Goal: Contribute content: Contribute content

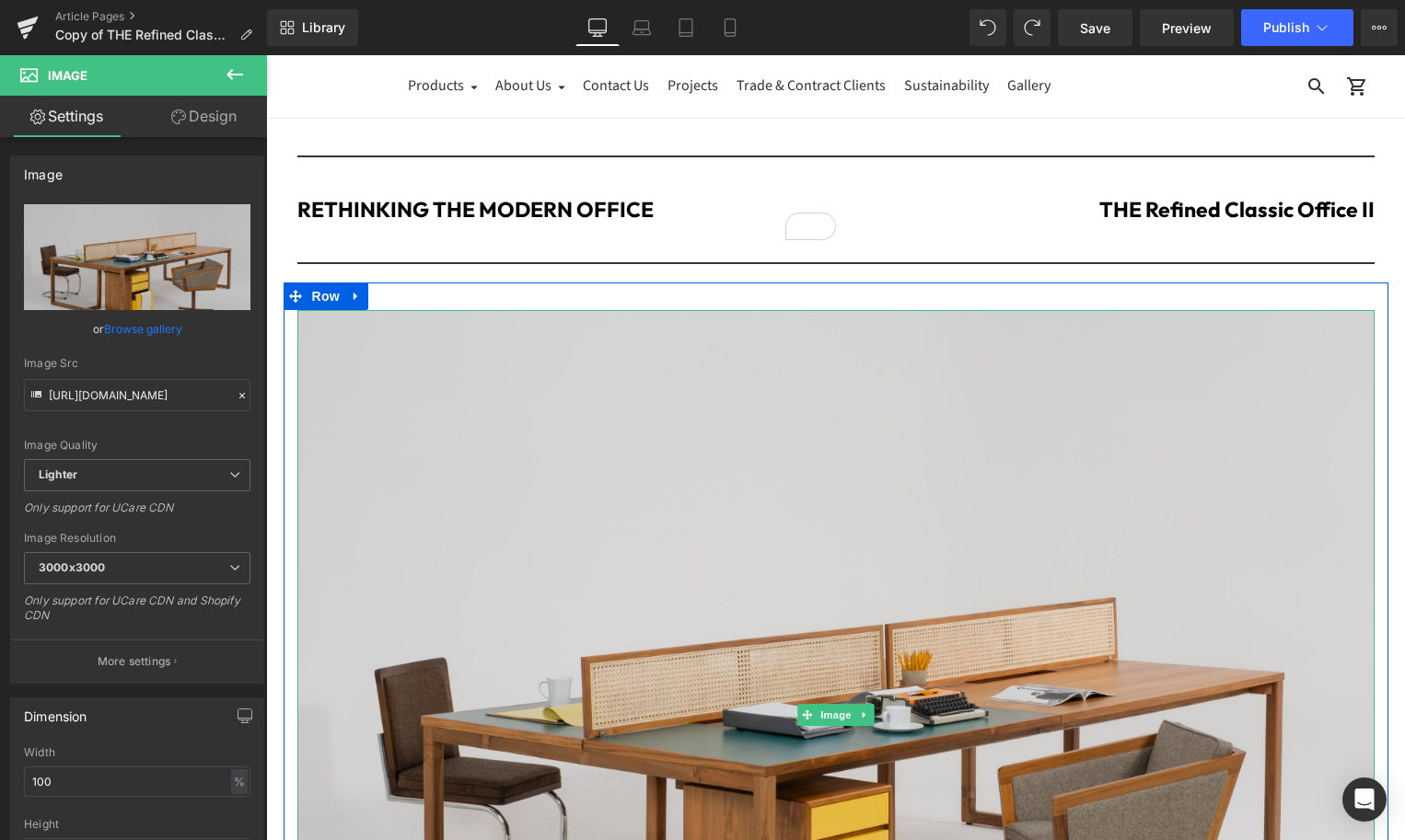
click at [652, 430] on img at bounding box center [836, 715] width 1077 height 810
click at [535, 457] on img at bounding box center [836, 715] width 1077 height 810
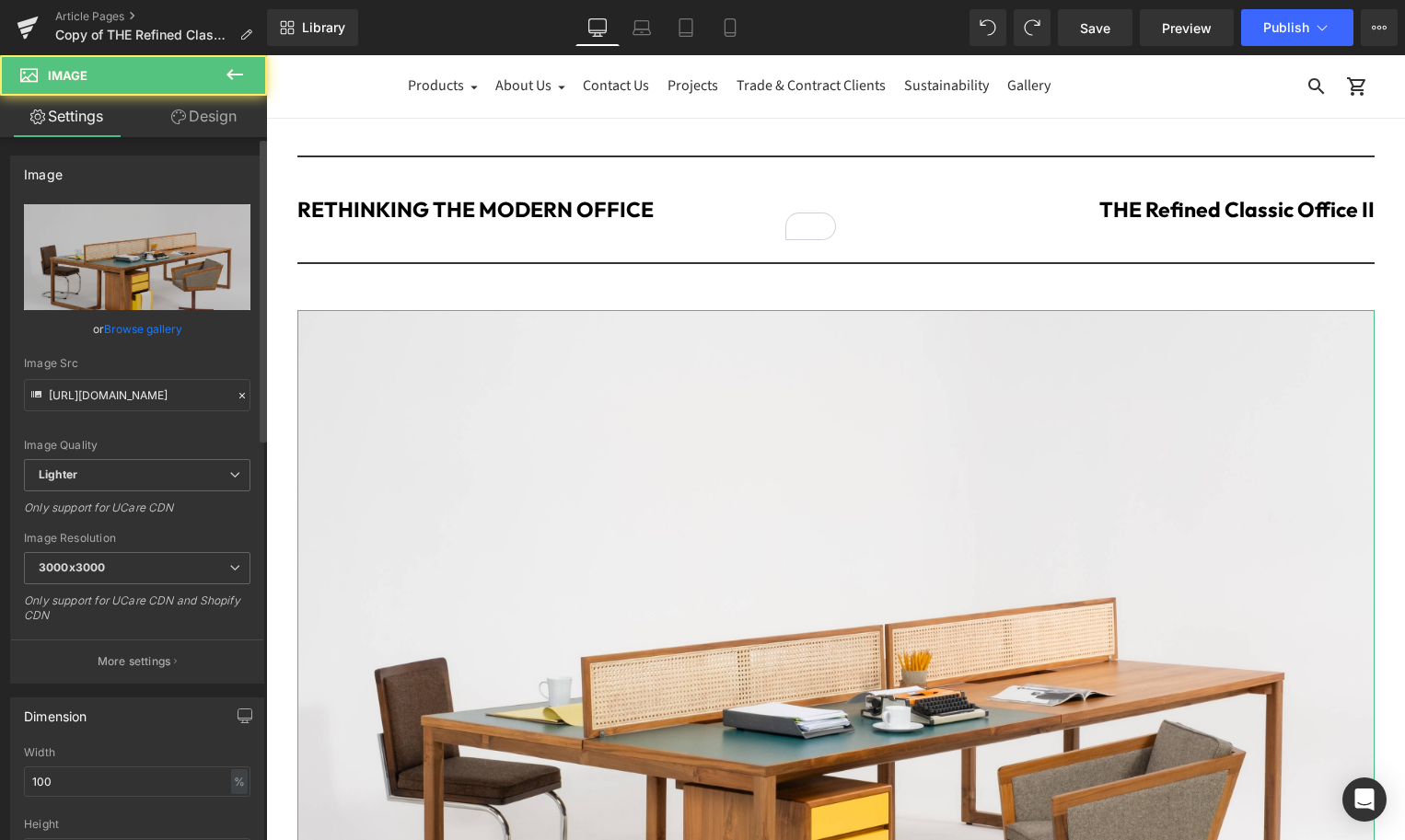
click at [163, 328] on link "Browse gallery" at bounding box center [143, 329] width 79 height 32
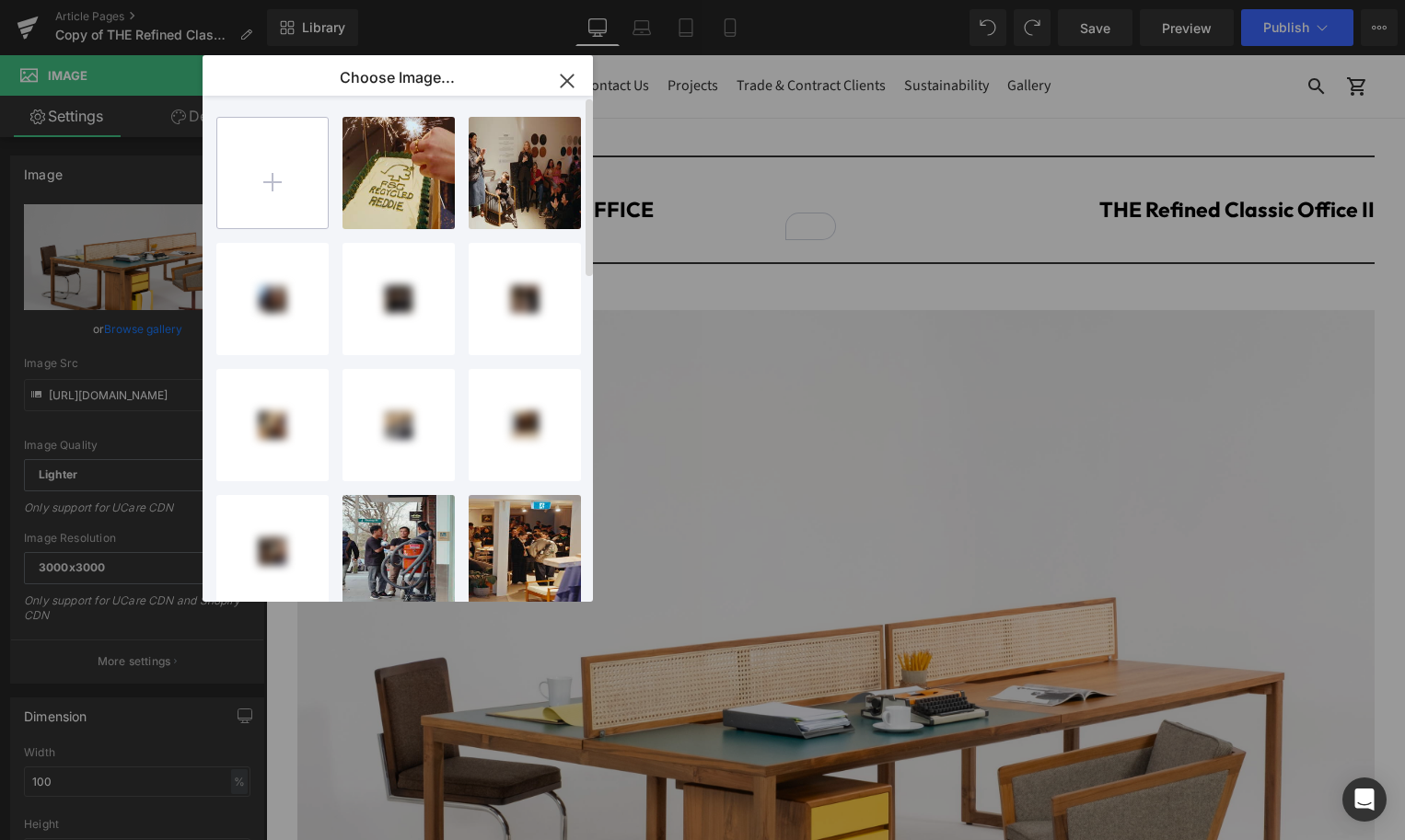
click at [257, 187] on input "file" at bounding box center [273, 173] width 111 height 111
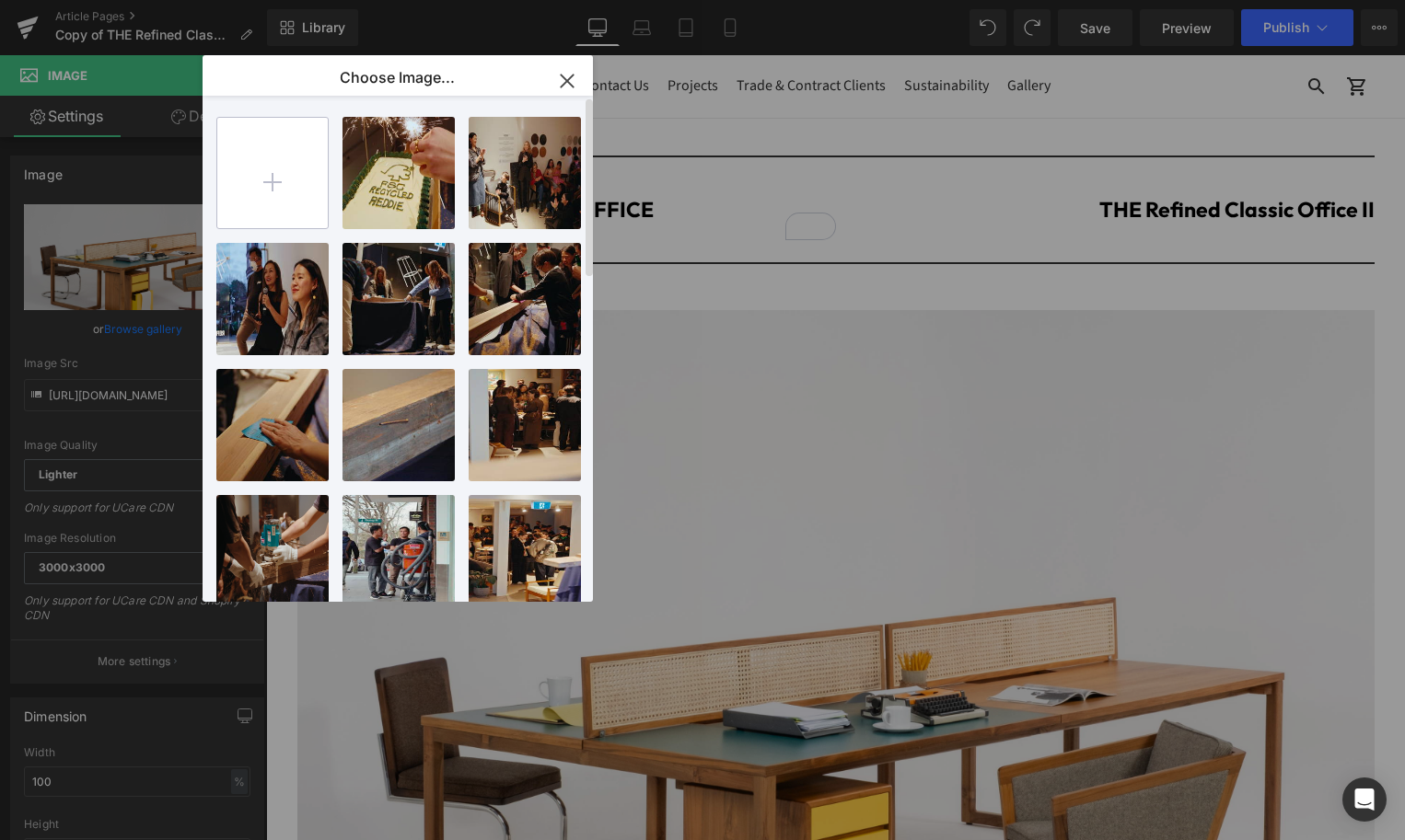
type input "C:\fakepath\01624948-8568-4a5f-b7a9-ed442b5c5e07.jpeg"
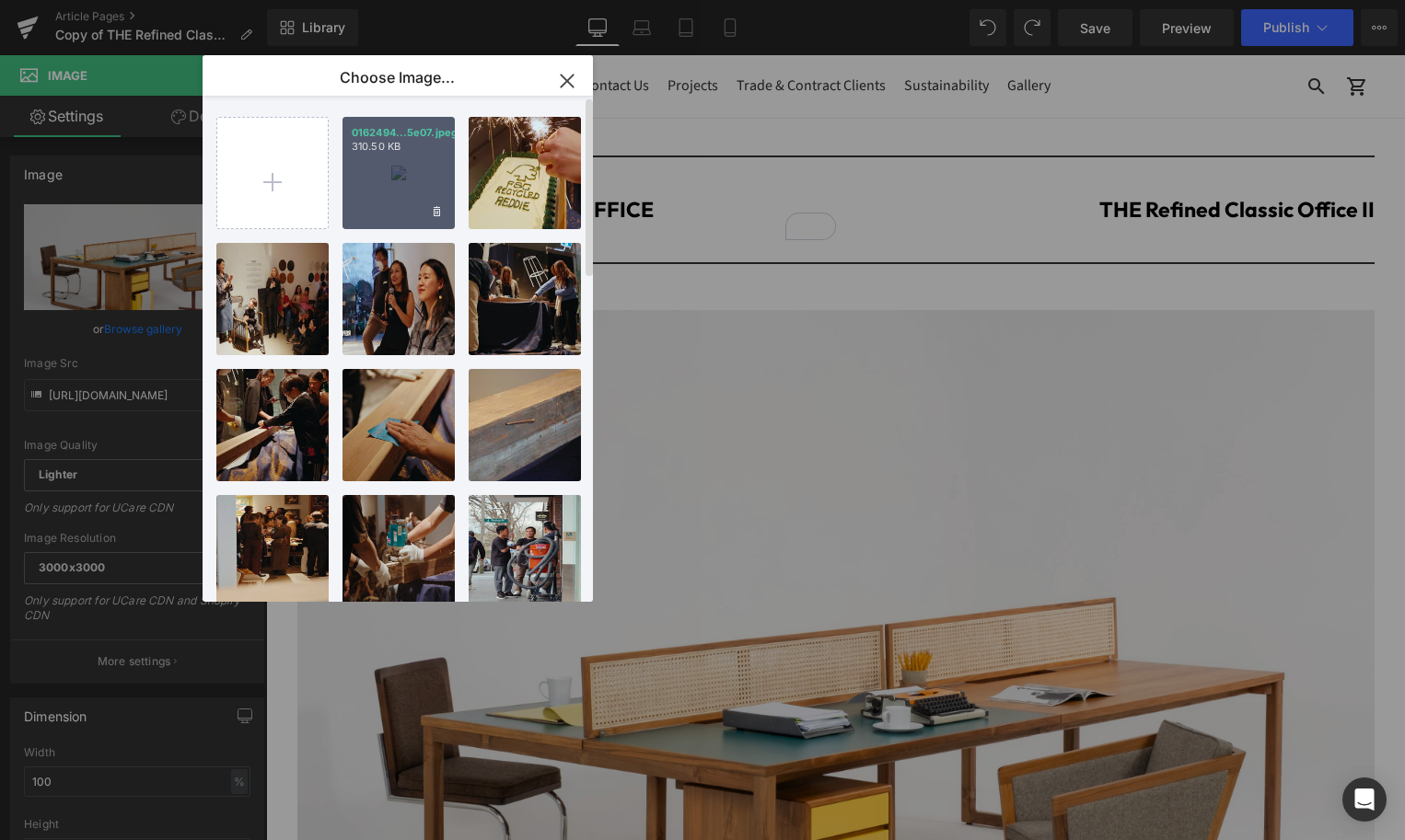
click at [372, 184] on div "0162494...5e07.jpeg 310.50 KB" at bounding box center [399, 174] width 113 height 113
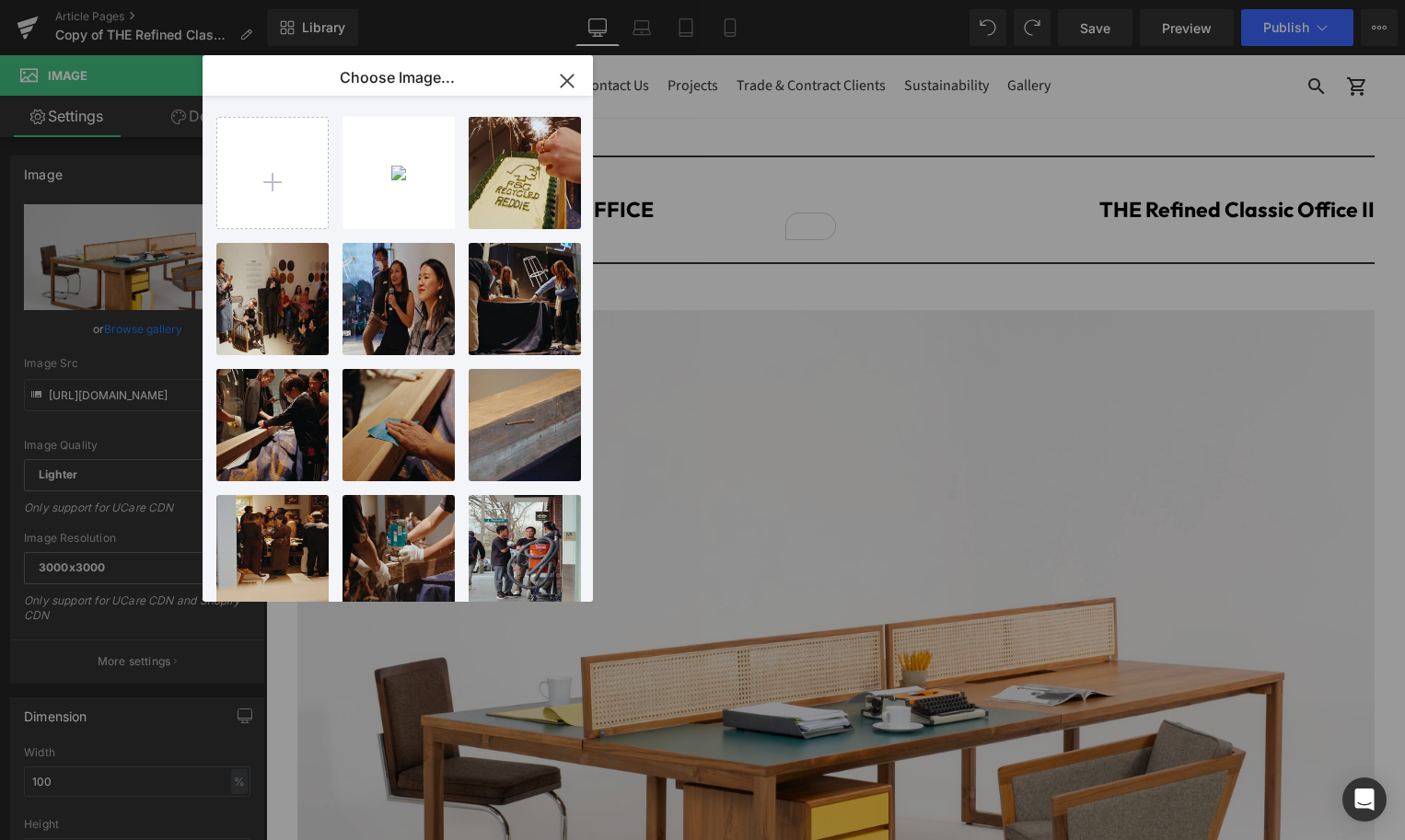
type input "[URL][DOMAIN_NAME]"
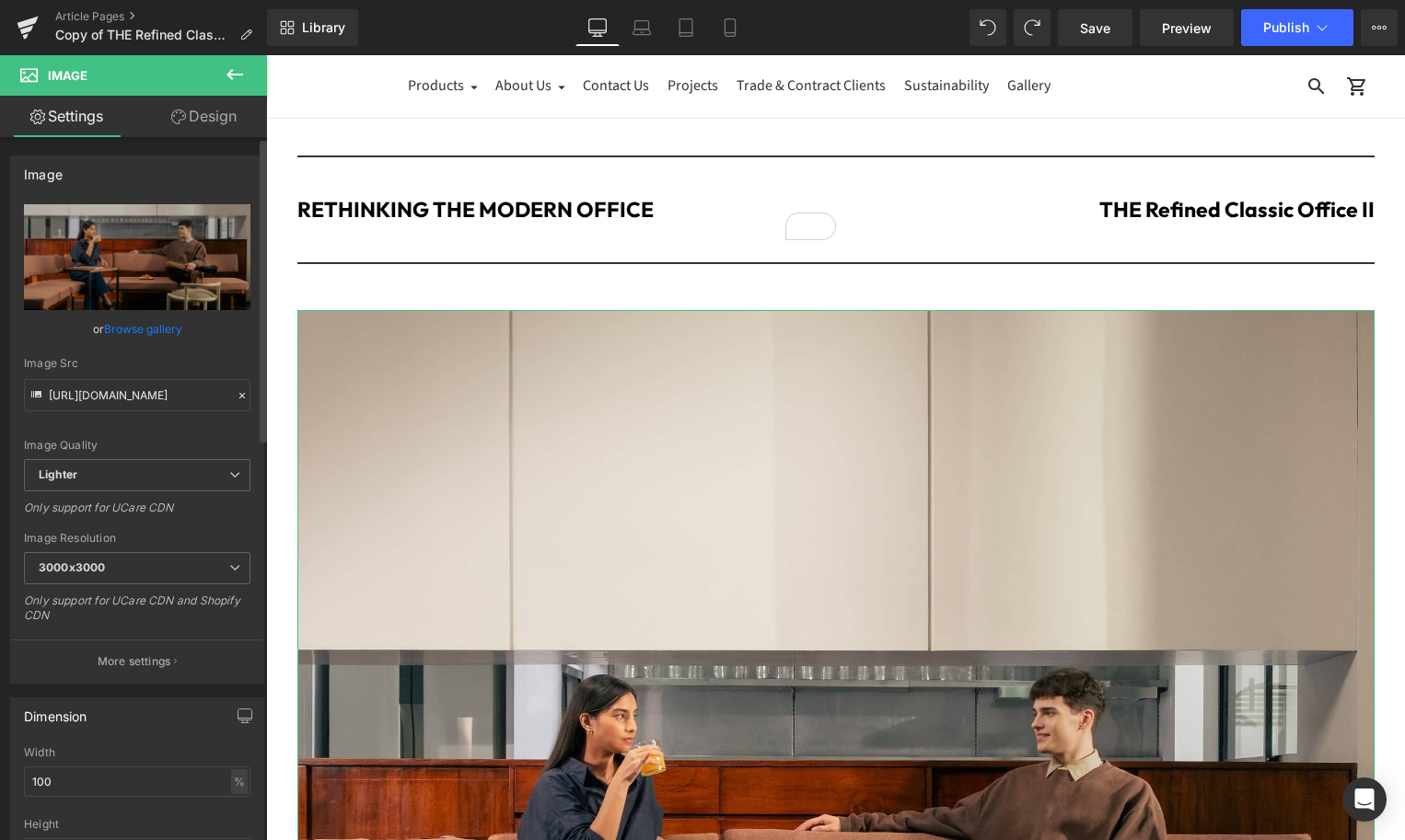
click at [140, 333] on link "Browse gallery" at bounding box center [143, 329] width 79 height 32
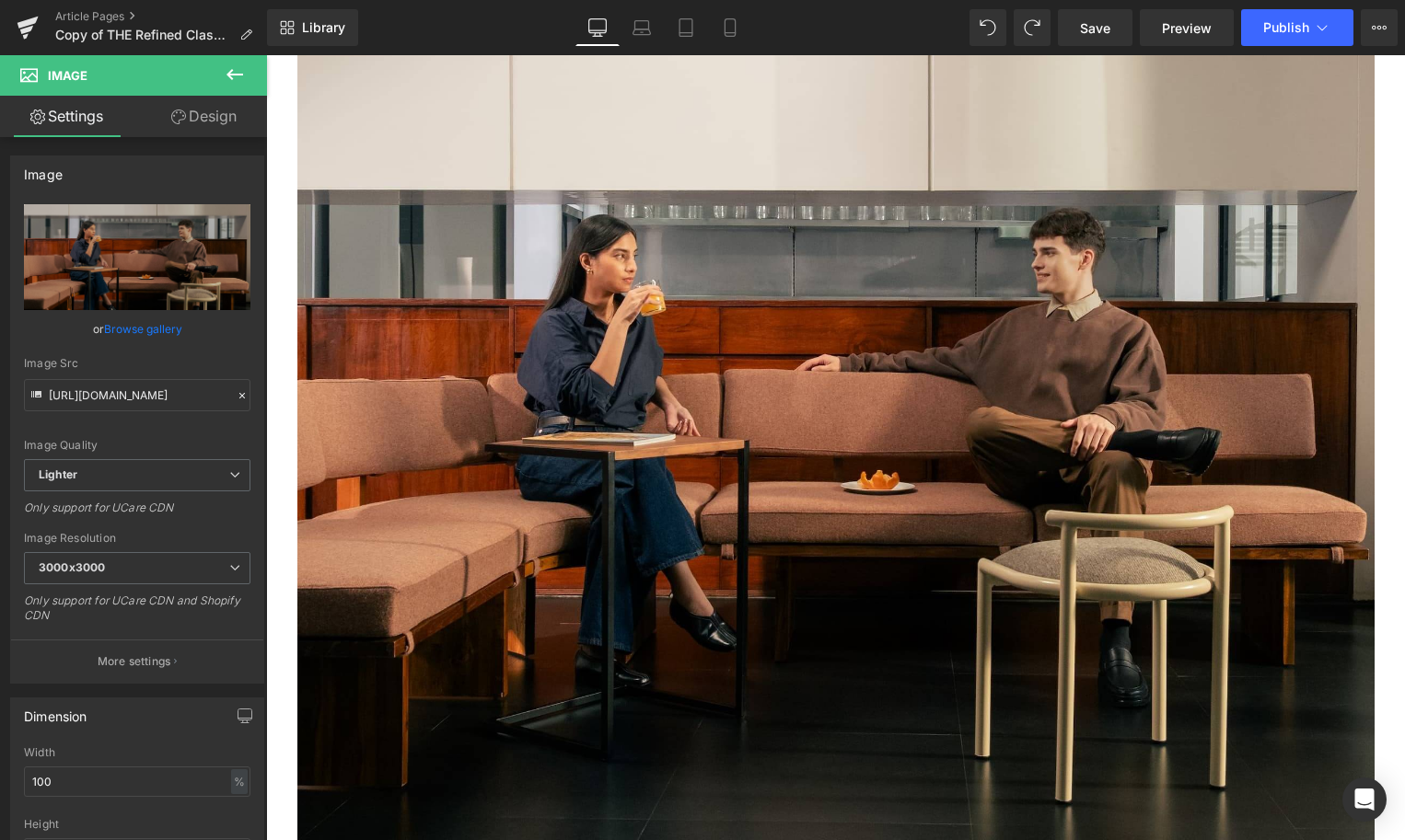
scroll to position [381, 0]
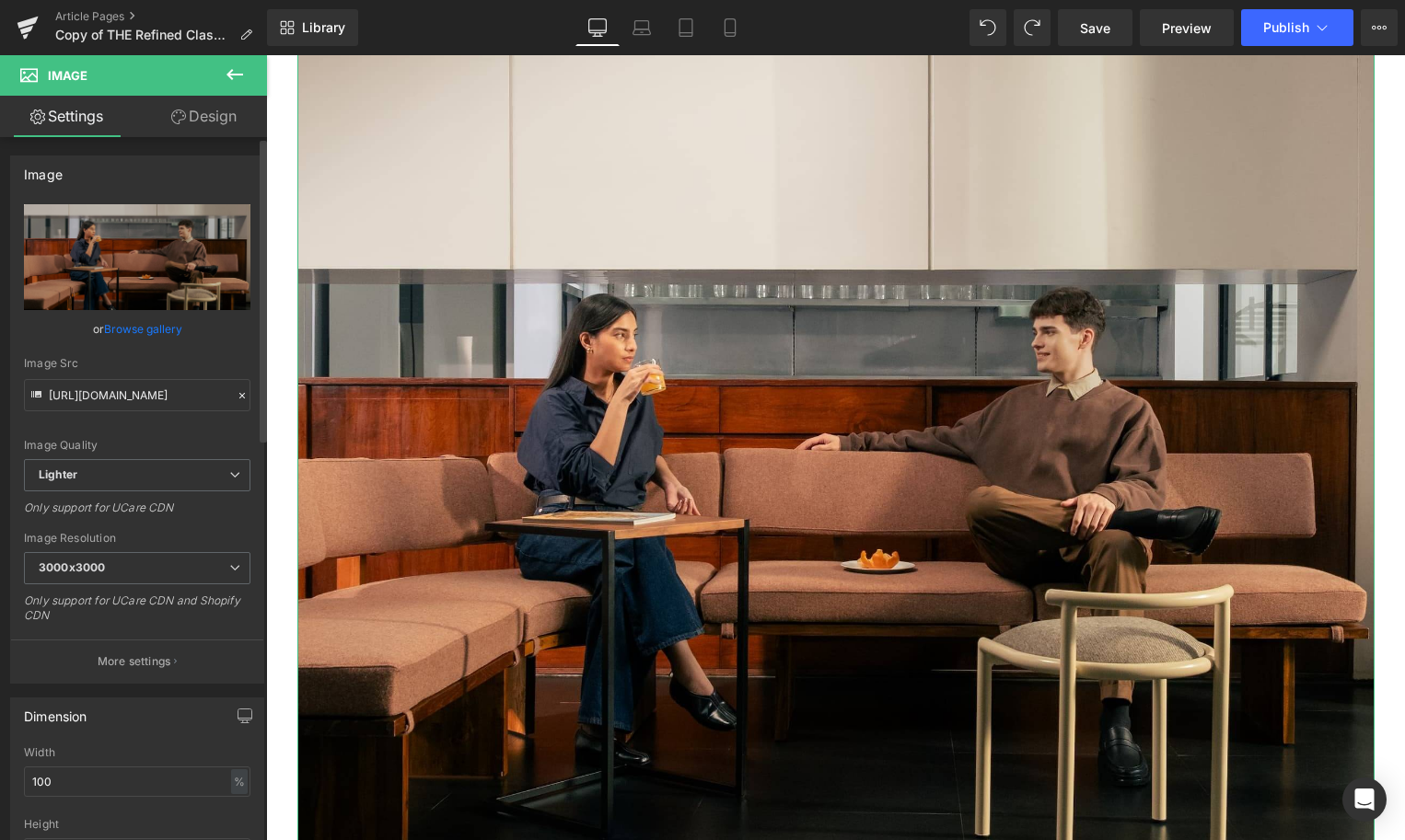
click at [125, 327] on link "Browse gallery" at bounding box center [143, 329] width 79 height 32
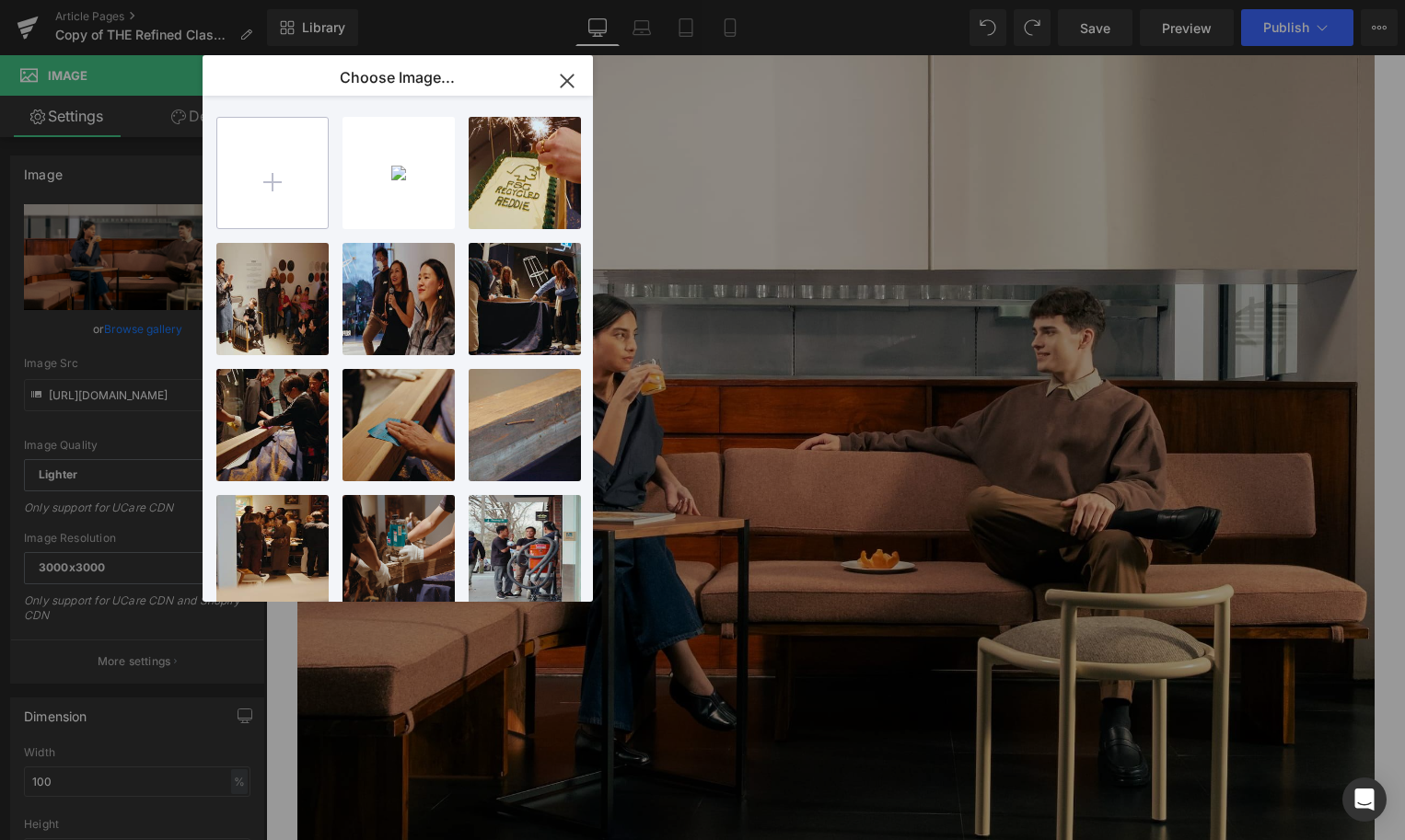
click at [279, 187] on input "file" at bounding box center [273, 173] width 111 height 111
type input "C:\fakepath\REDDIE NCW Day One-22.jpg"
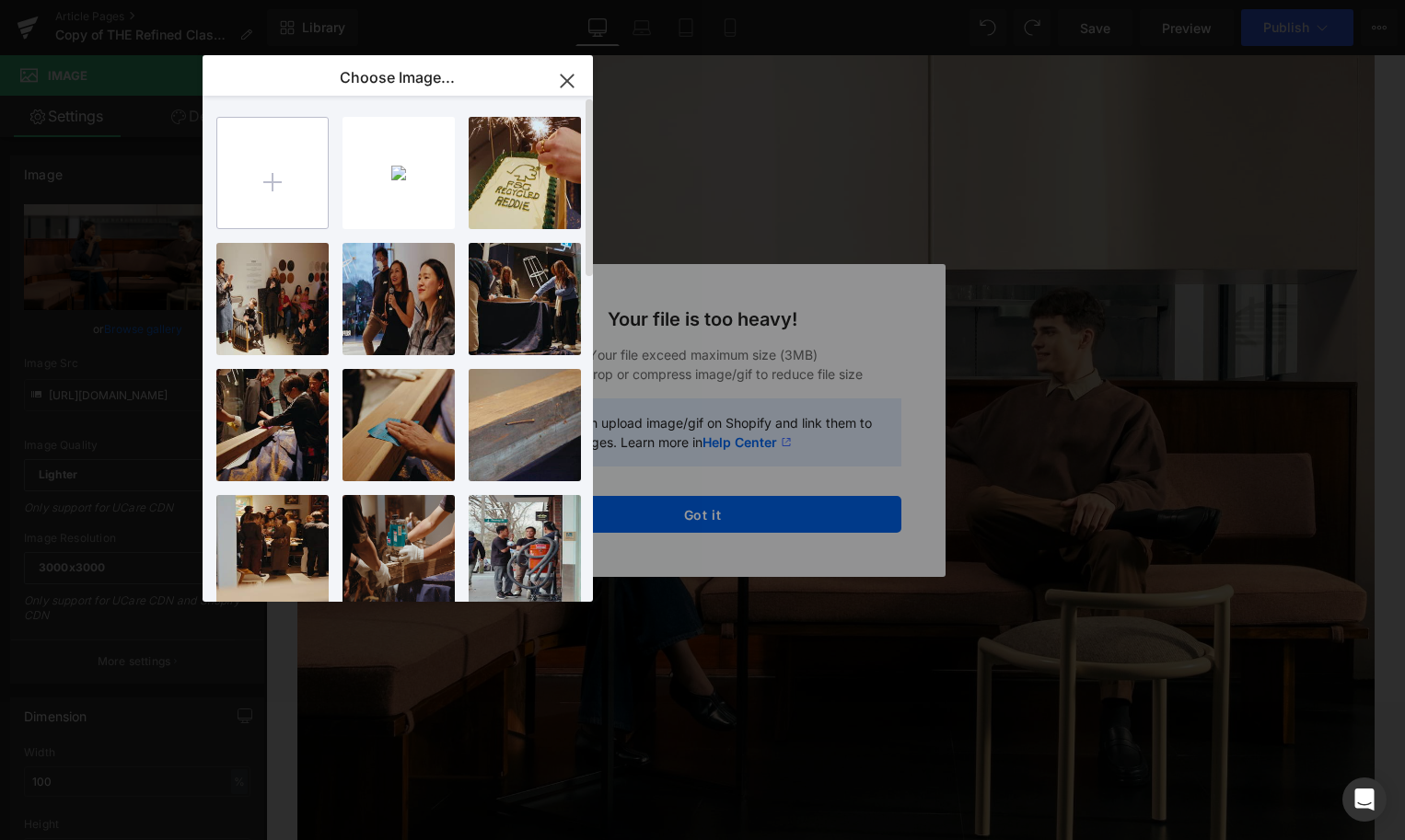
click at [293, 178] on input "file" at bounding box center [273, 173] width 111 height 111
click at [408, 178] on div "0162494...5e07.jpeg 310.50 KB" at bounding box center [399, 174] width 113 height 113
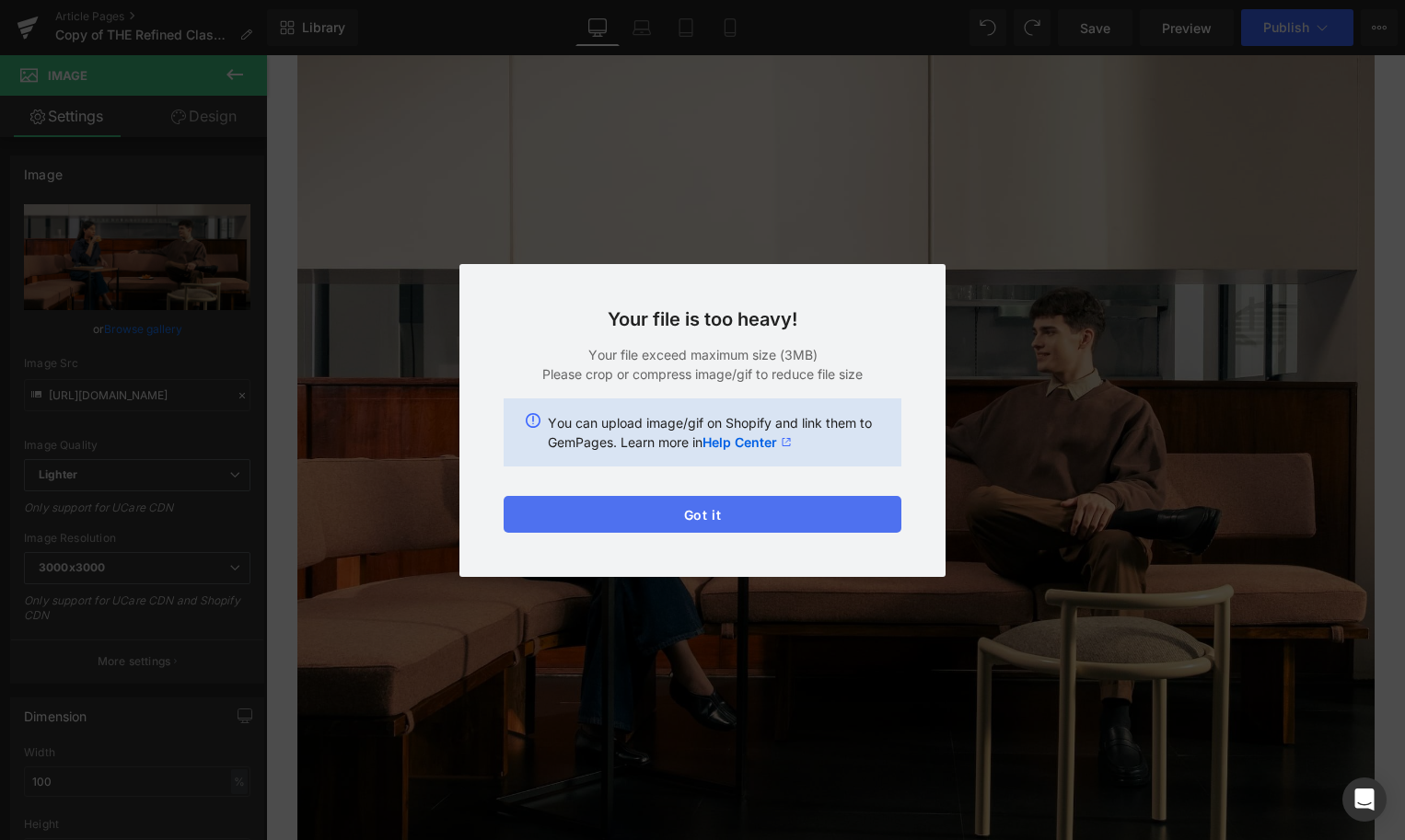
click at [673, 510] on button "Got it" at bounding box center [702, 514] width 398 height 37
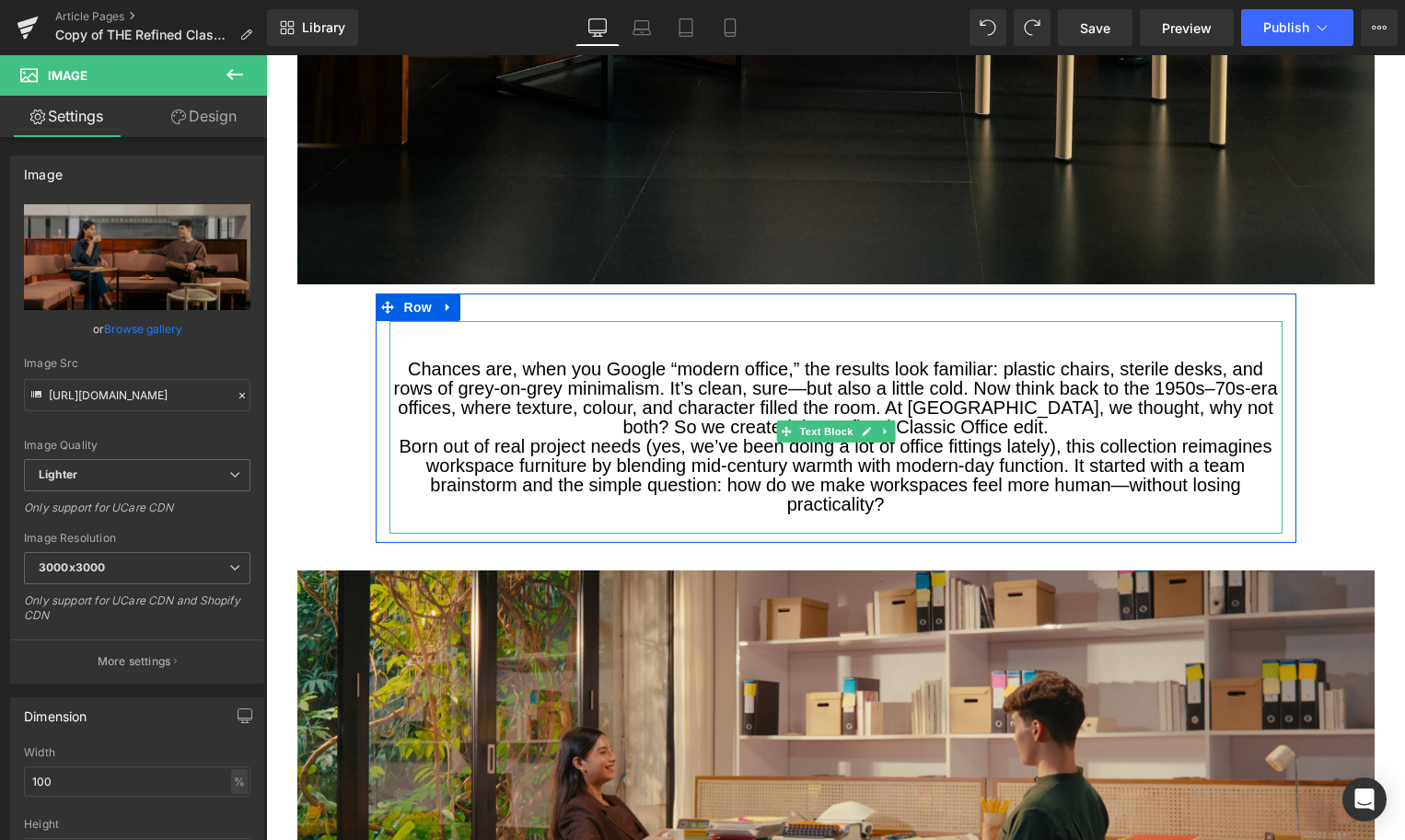
scroll to position [1323, 0]
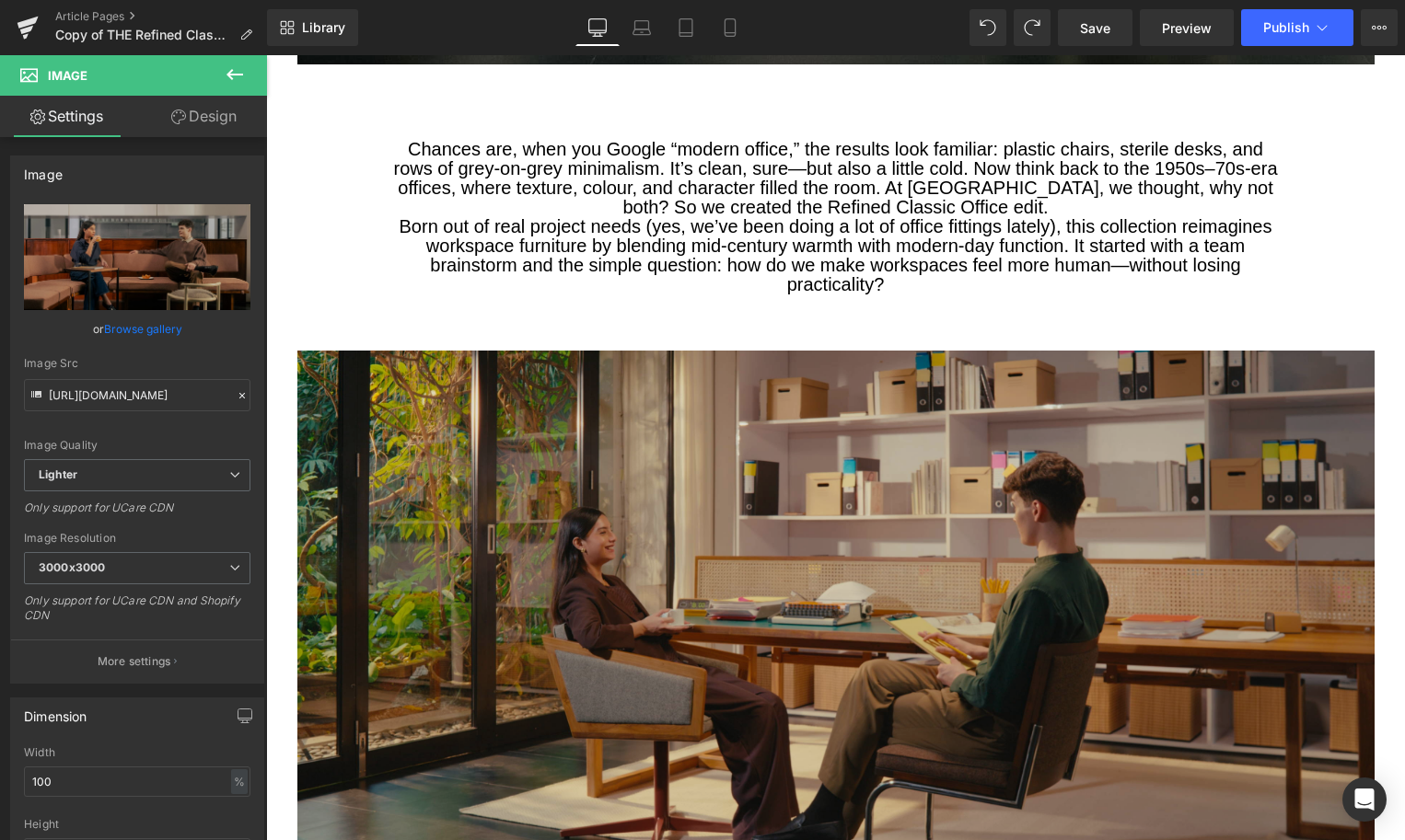
click at [676, 651] on img at bounding box center [836, 654] width 1077 height 605
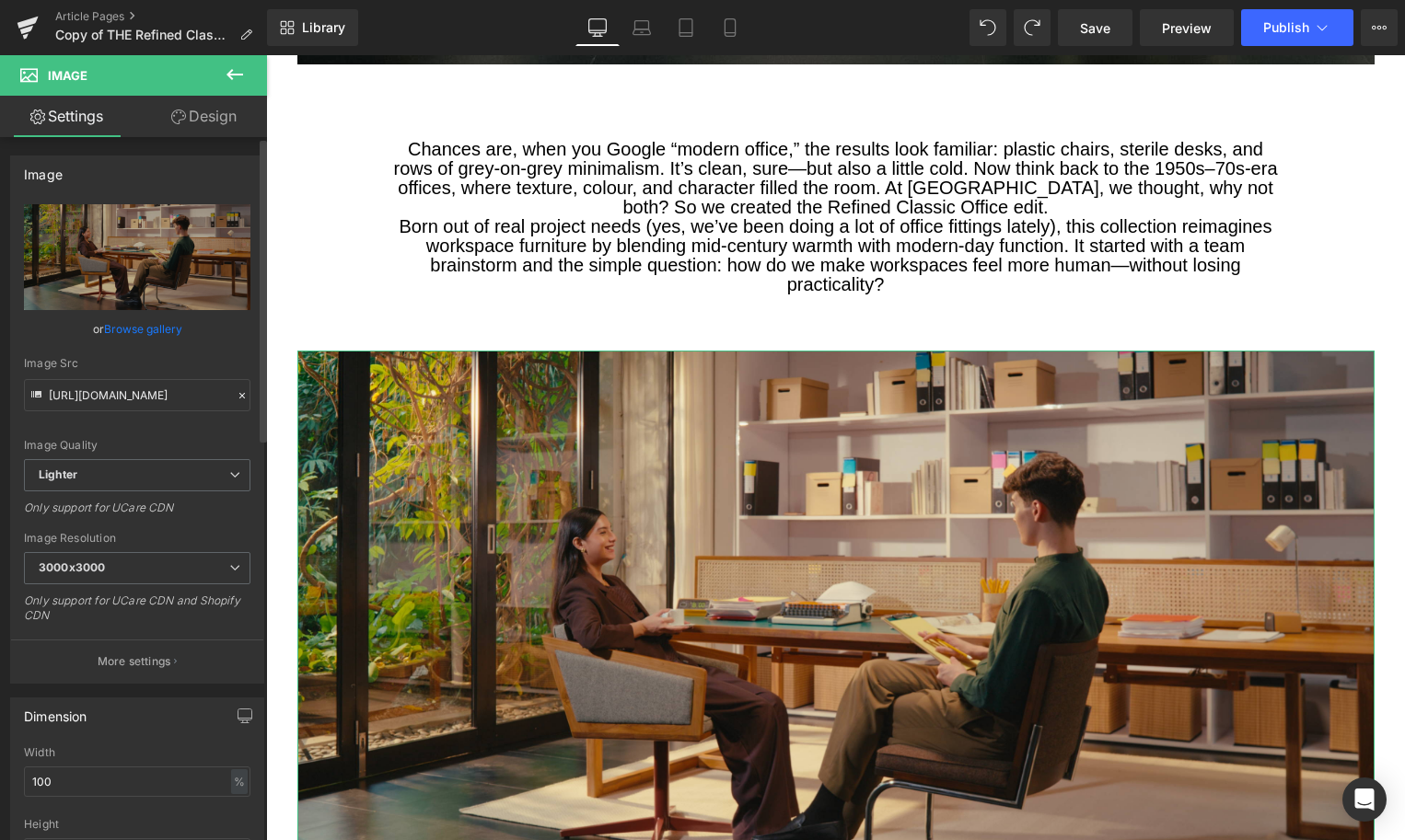
click at [135, 329] on link "Browse gallery" at bounding box center [143, 329] width 79 height 32
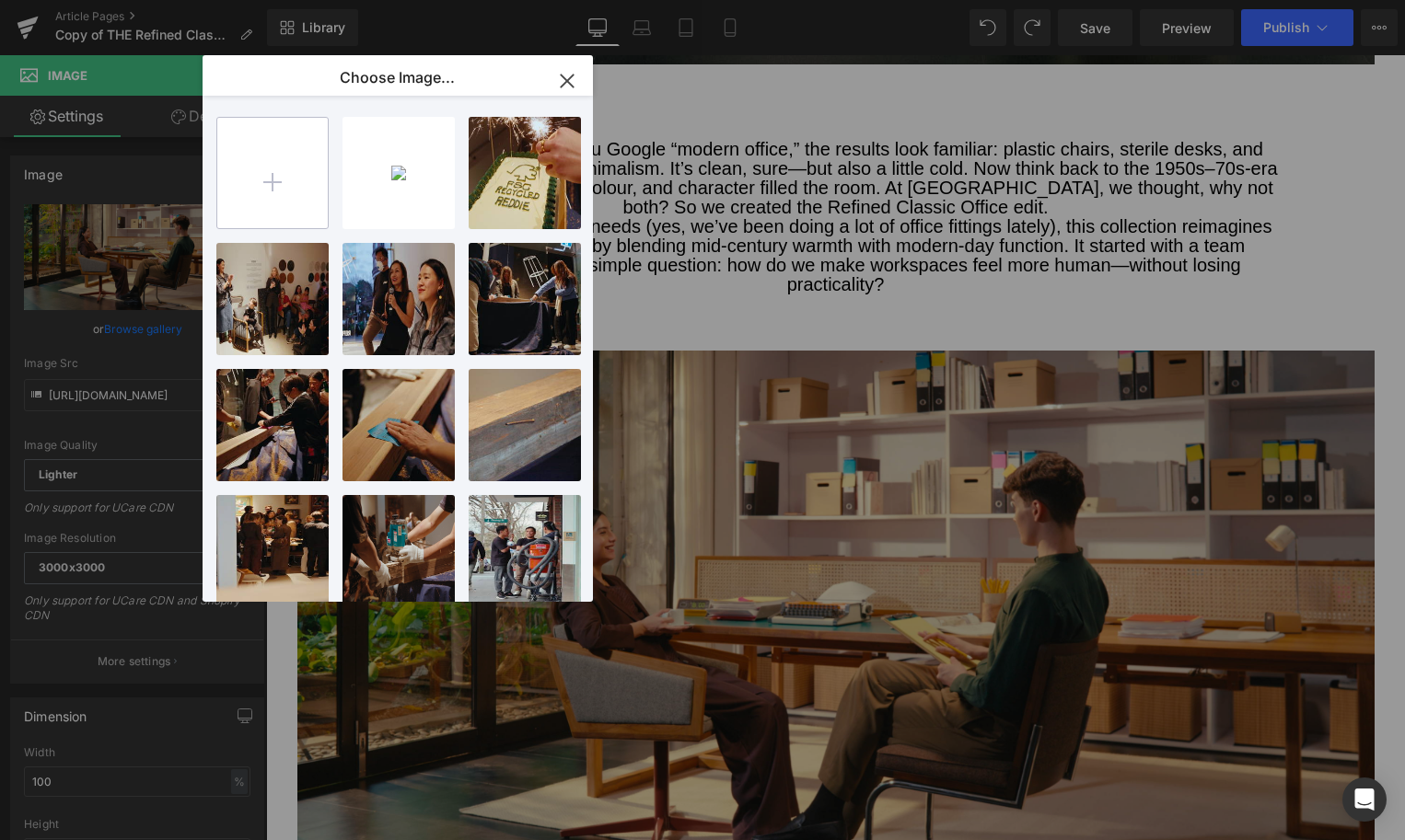
click at [254, 202] on input "file" at bounding box center [273, 173] width 111 height 111
type input "C:\fakepath\14b0e48e-b220-4114-b8ba-9f65e9b688de.jpeg"
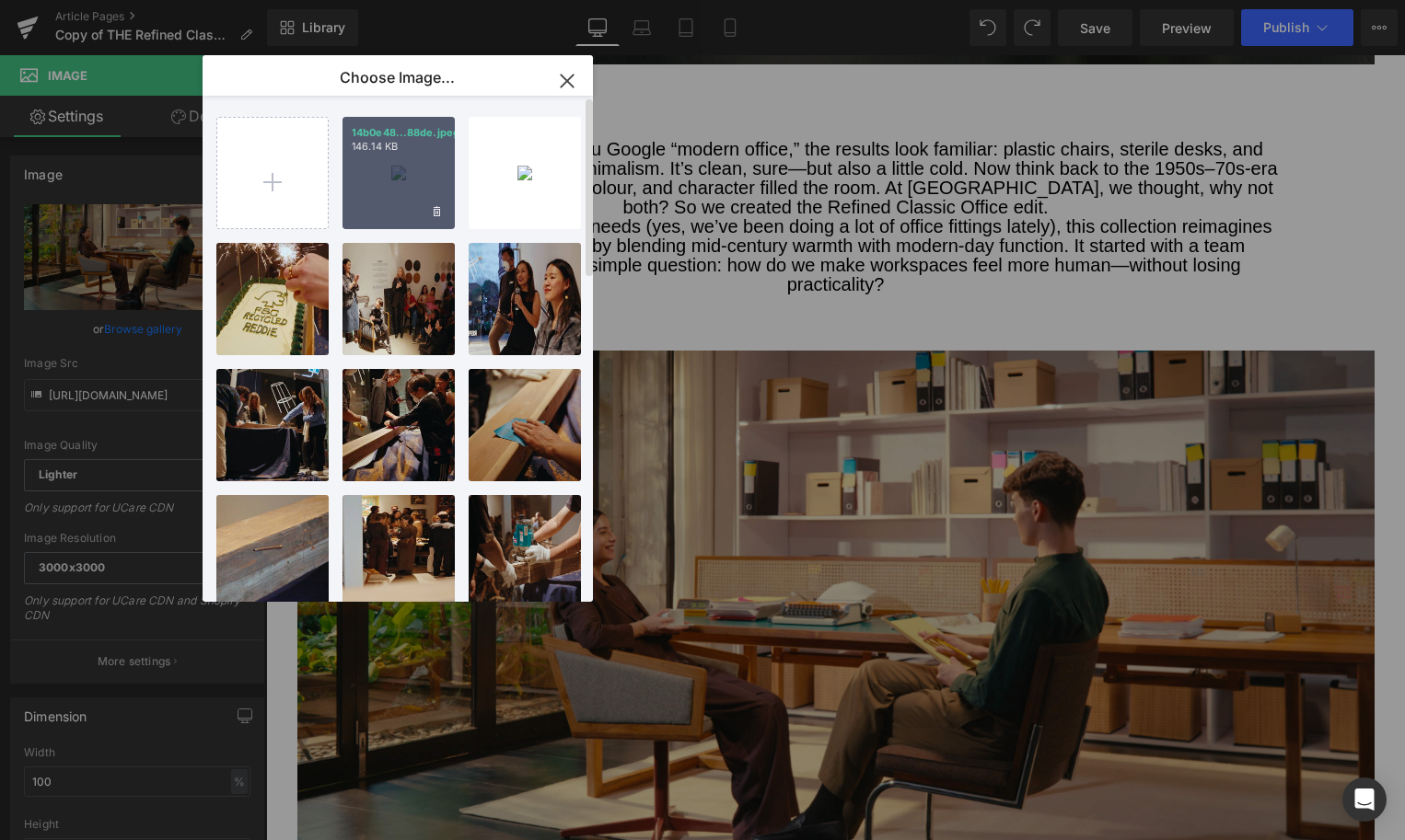
click at [385, 198] on div "14b0e48...88de.jpeg 146.14 KB" at bounding box center [399, 174] width 113 height 113
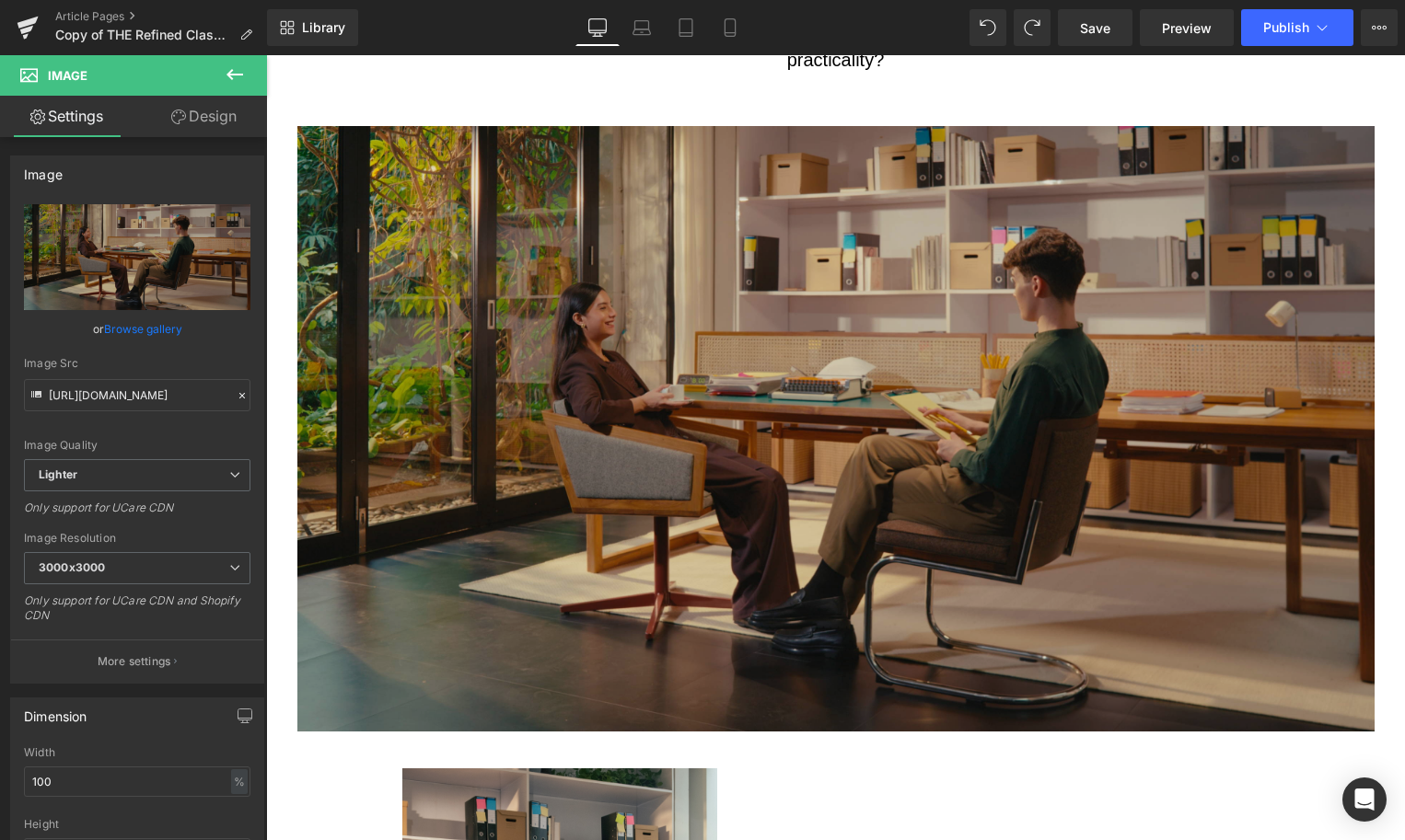
scroll to position [1549, 0]
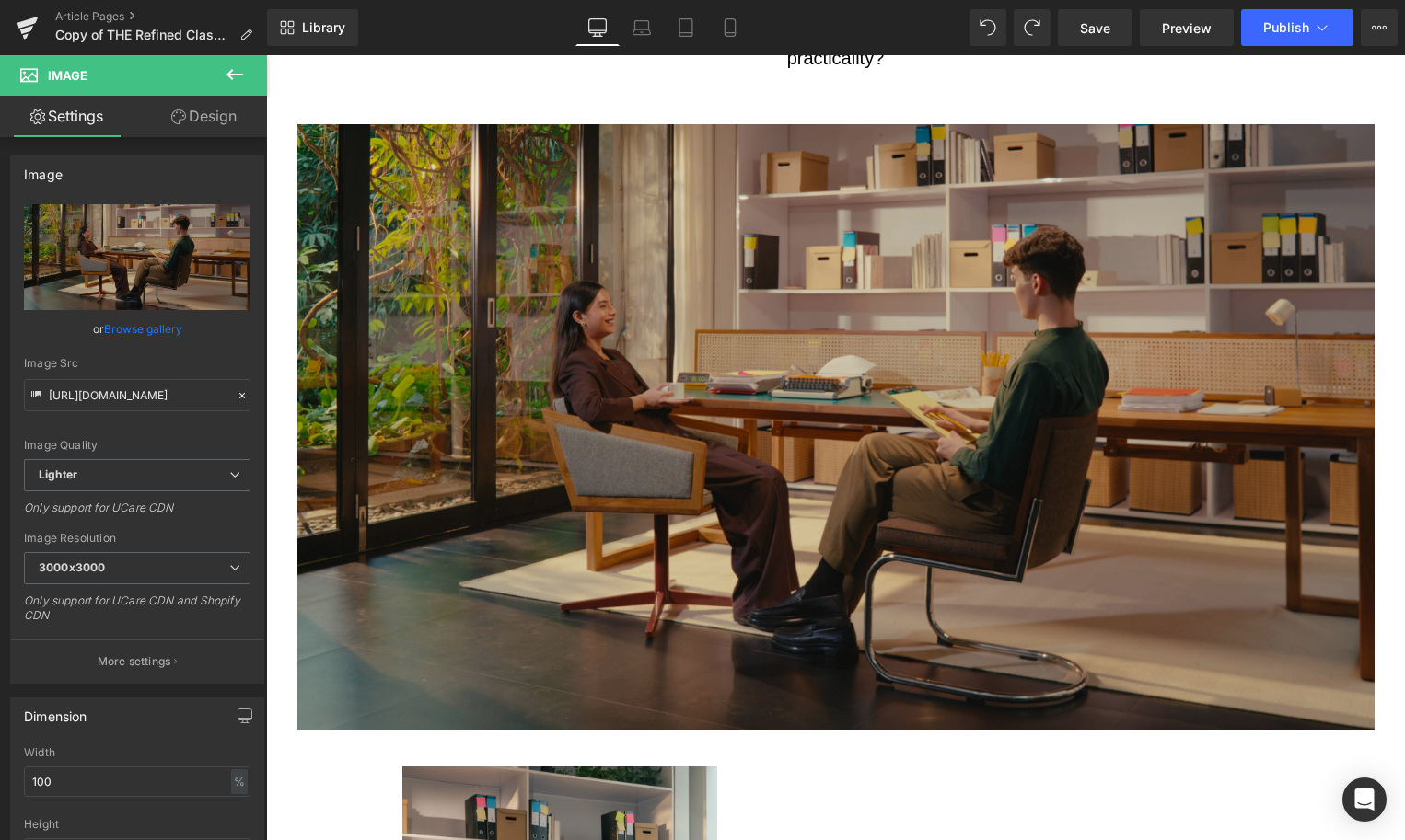
click at [589, 481] on img at bounding box center [836, 427] width 1077 height 605
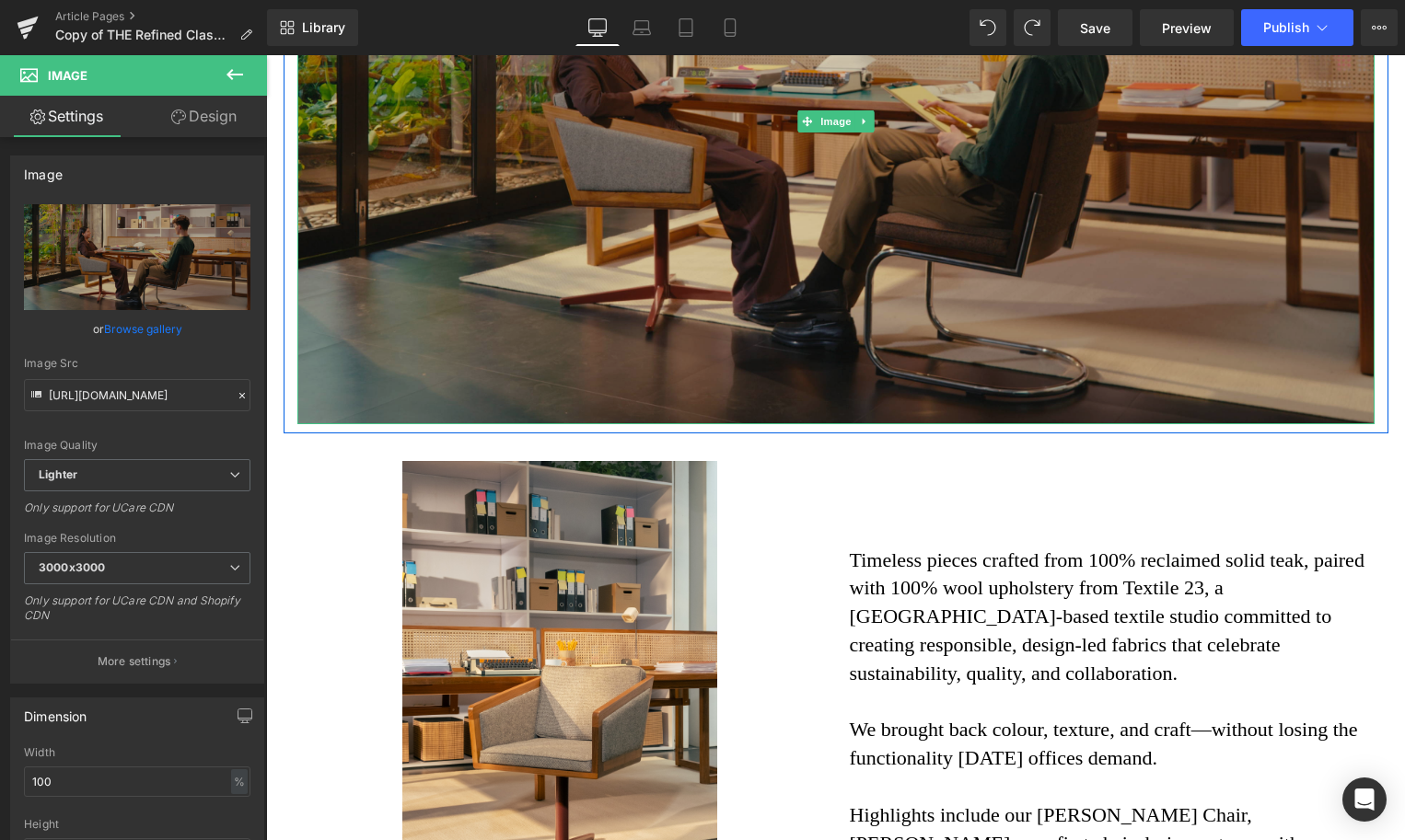
scroll to position [1860, 0]
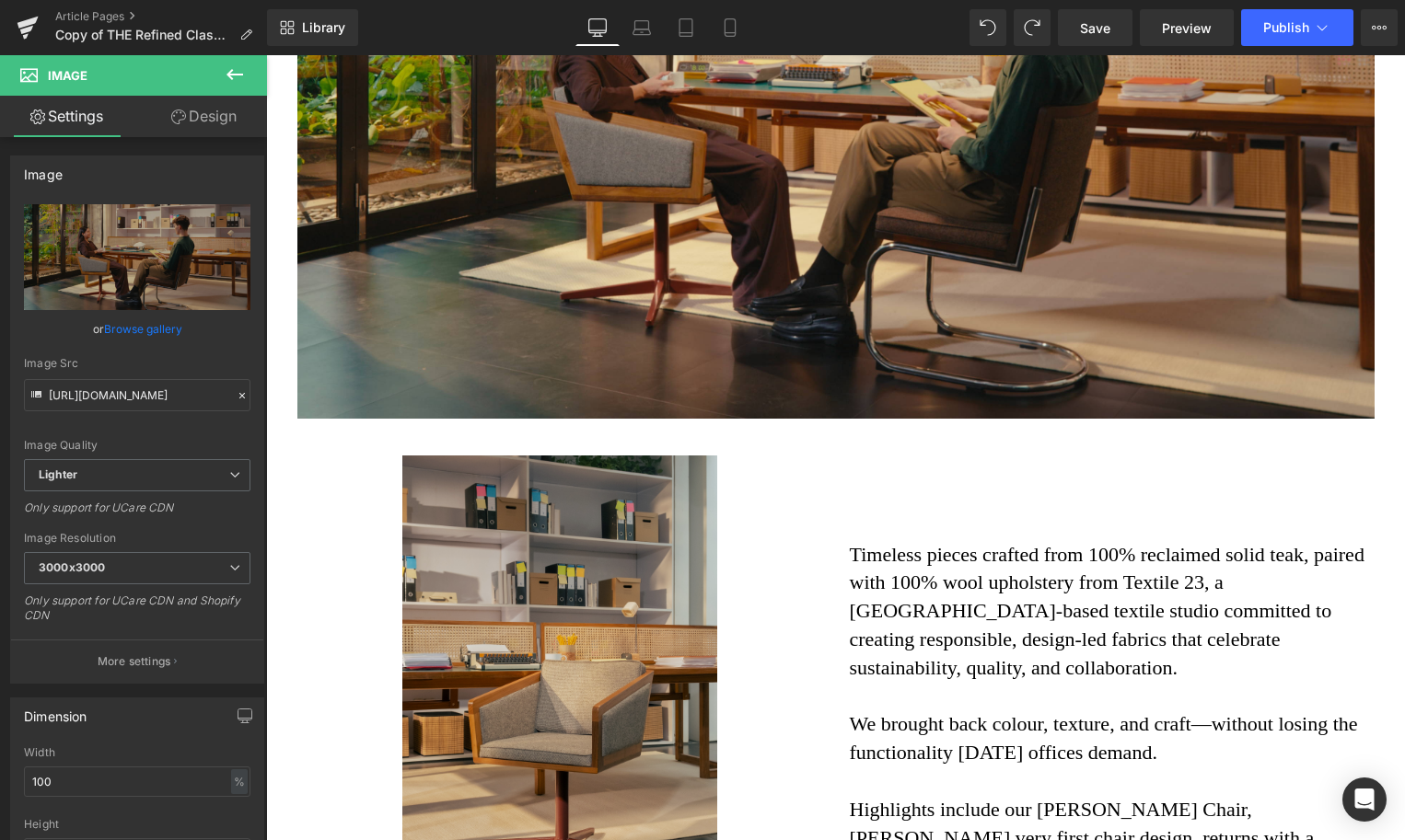
click at [516, 641] on img at bounding box center [560, 692] width 315 height 472
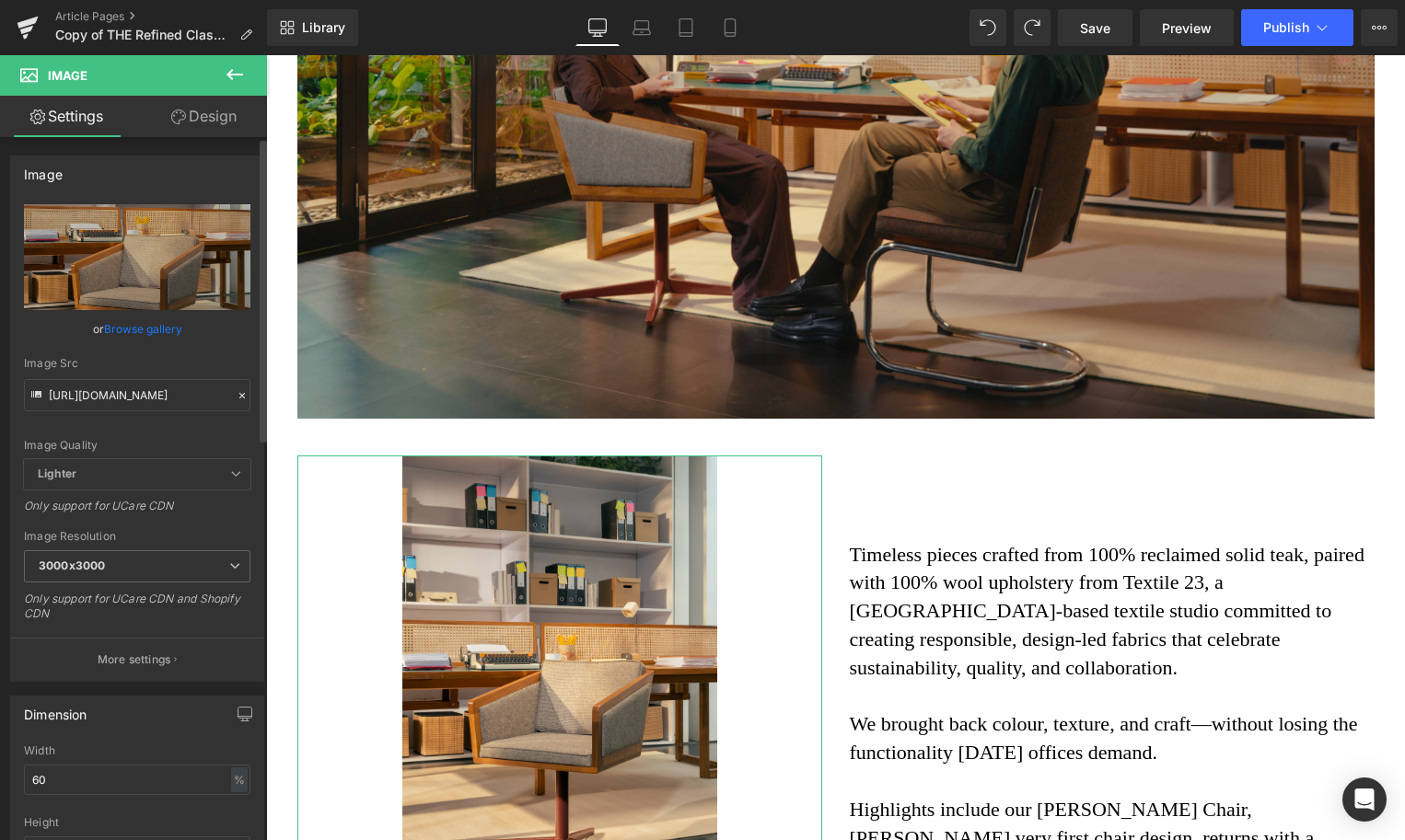
click at [143, 323] on link "Browse gallery" at bounding box center [143, 329] width 79 height 32
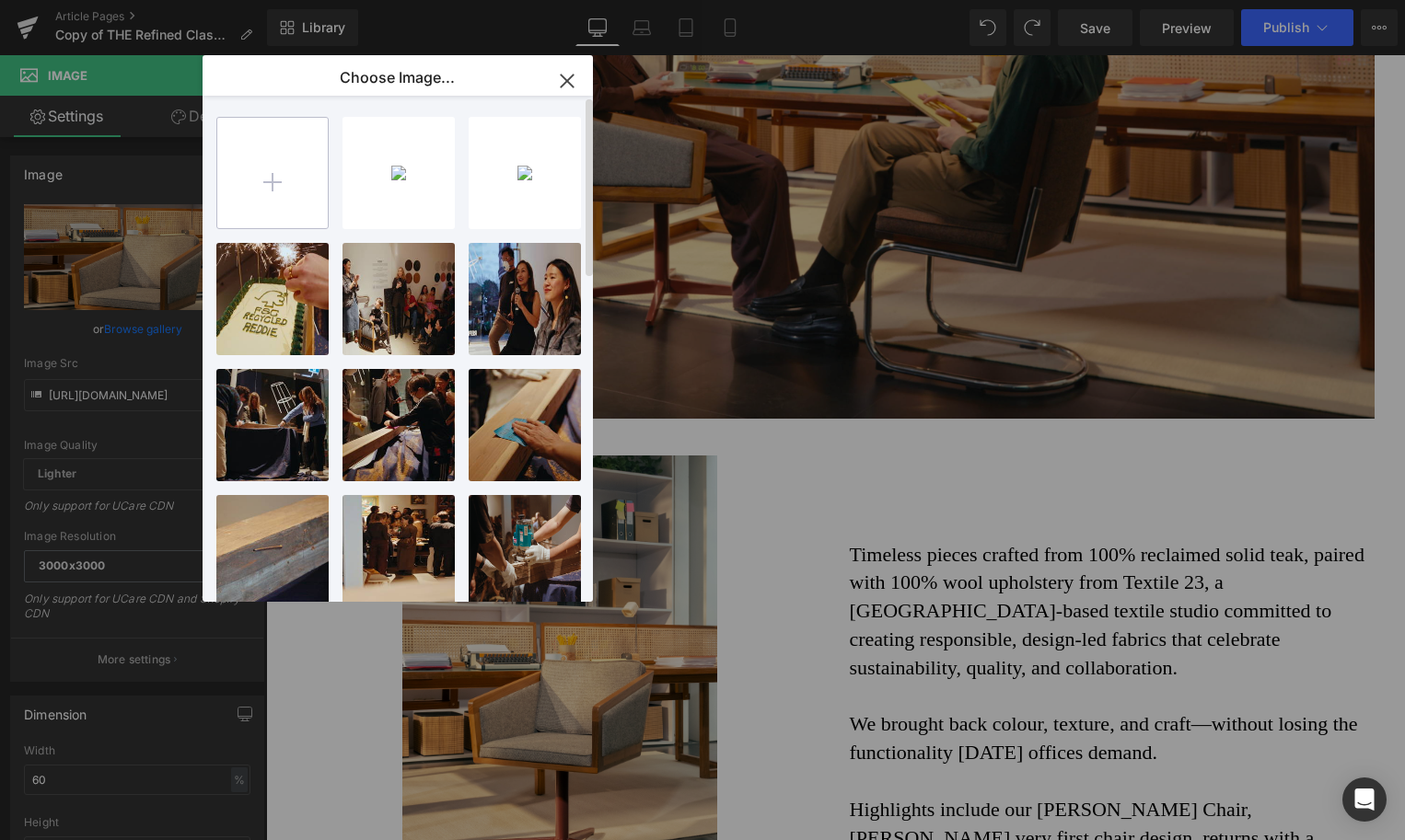
click at [270, 129] on input "file" at bounding box center [273, 173] width 111 height 111
type input "C:\fakepath\1584557f-d9ec-406a-bf6d-1ae78d1f76f9.jpeg"
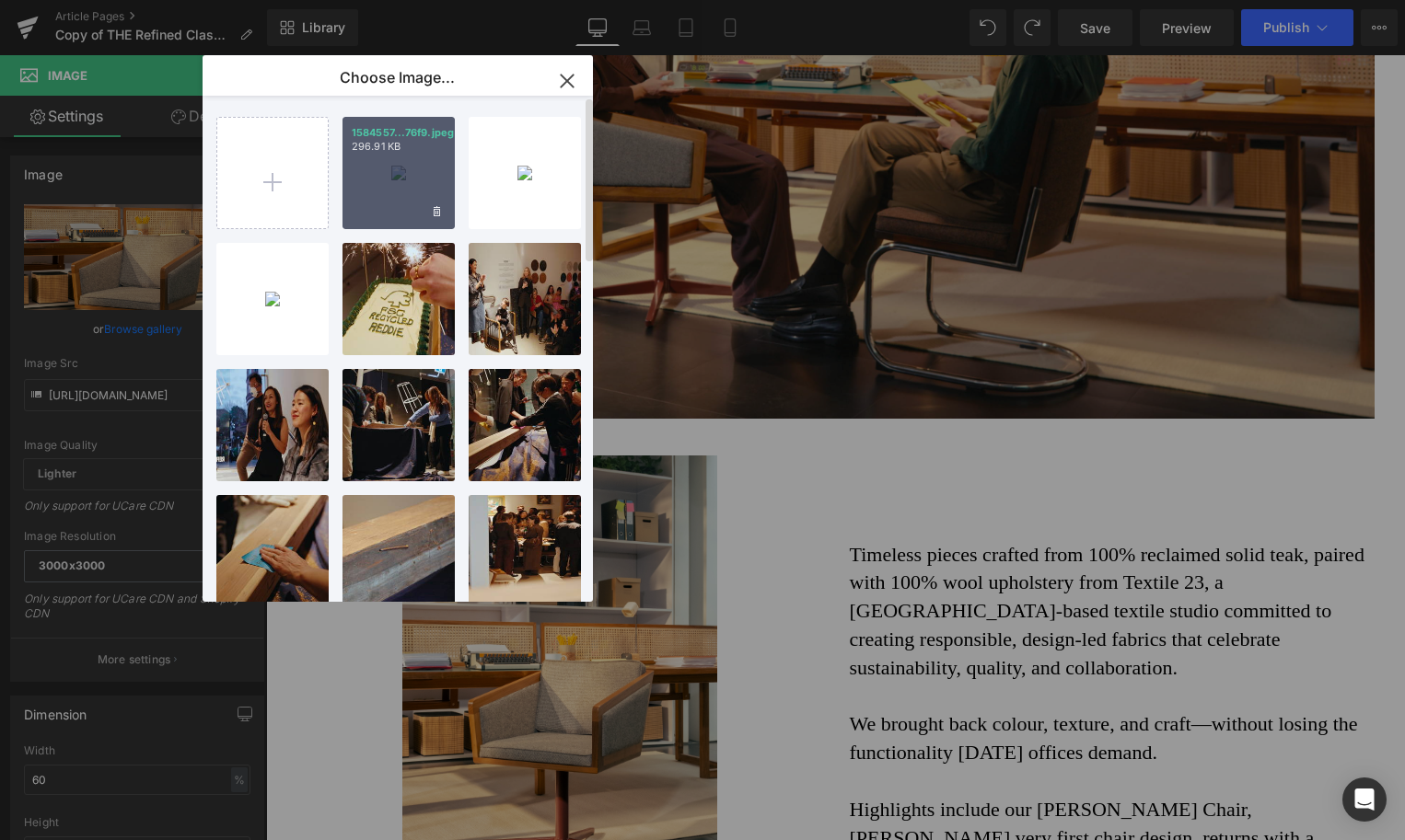
click at [377, 184] on div "1584557...76f9.jpeg 296.91 KB" at bounding box center [399, 174] width 113 height 113
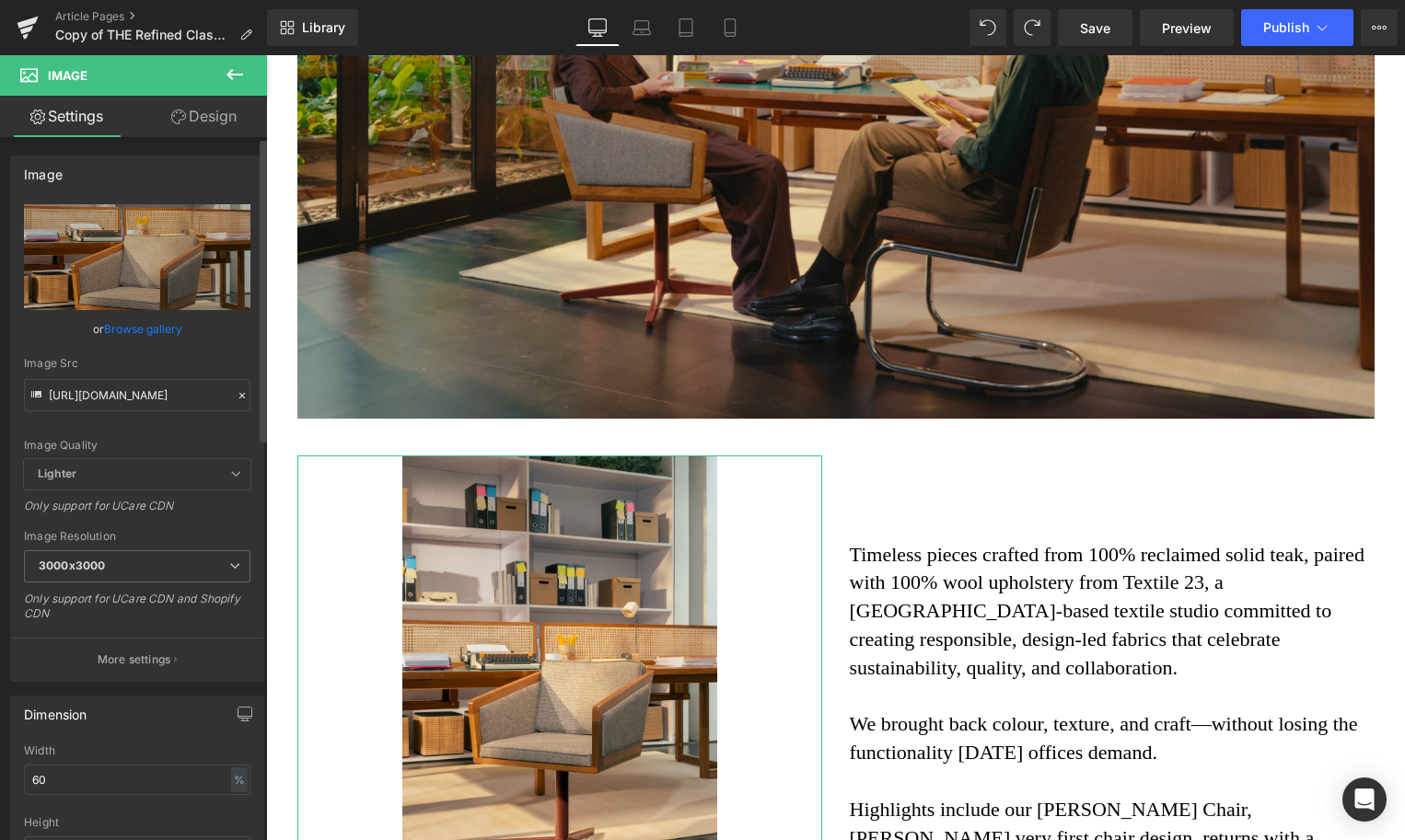
click at [165, 328] on link "Browse gallery" at bounding box center [143, 329] width 79 height 32
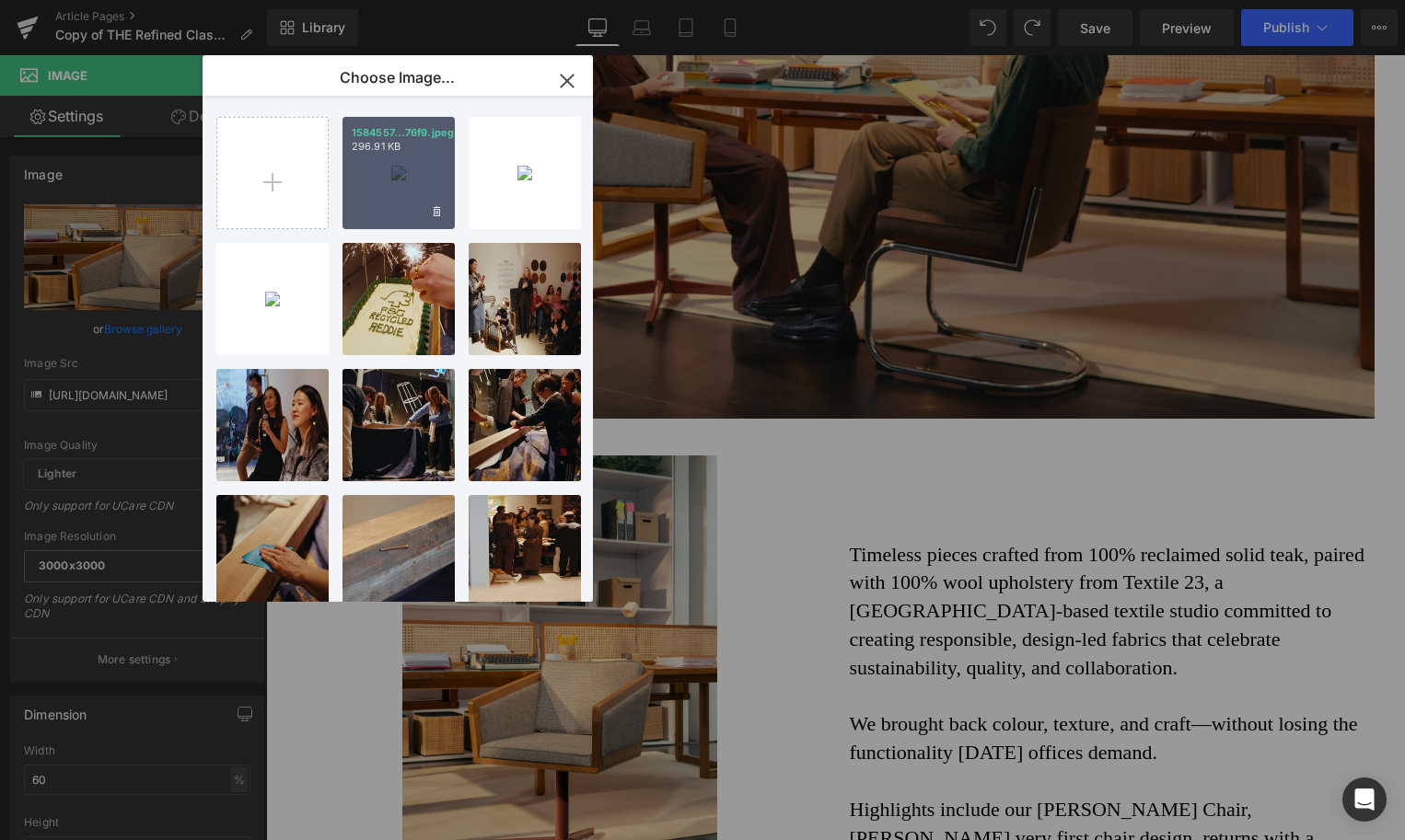
click at [387, 204] on div "1584557...76f9.jpeg 296.91 KB" at bounding box center [399, 174] width 113 height 113
type input "[URL][DOMAIN_NAME]"
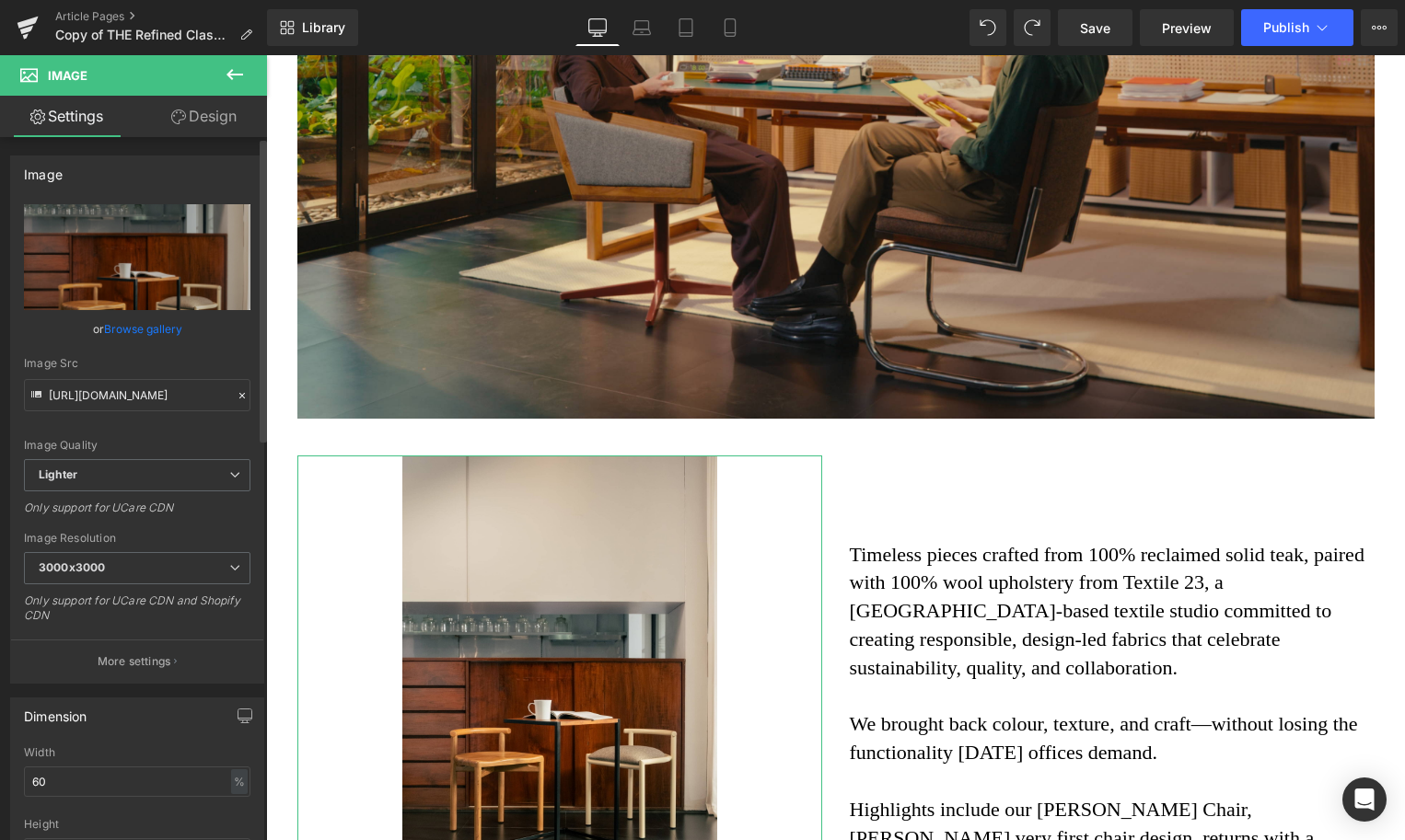
click at [137, 334] on link "Browse gallery" at bounding box center [143, 329] width 79 height 32
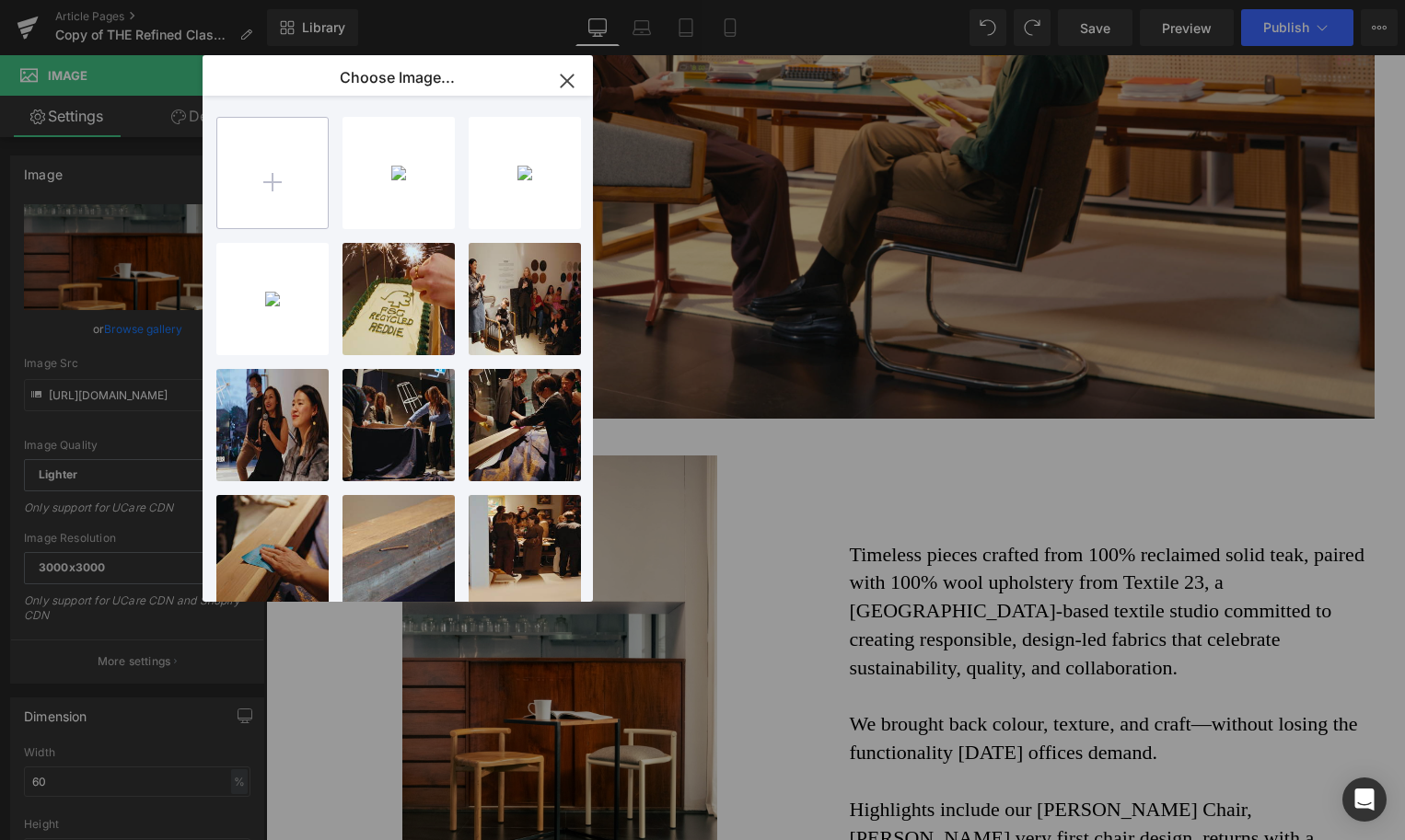
click at [296, 177] on input "file" at bounding box center [273, 173] width 111 height 111
type input "C:\fakepath\d3b9626c-ad05-4542-807b-741fffdbd26a.jpeg"
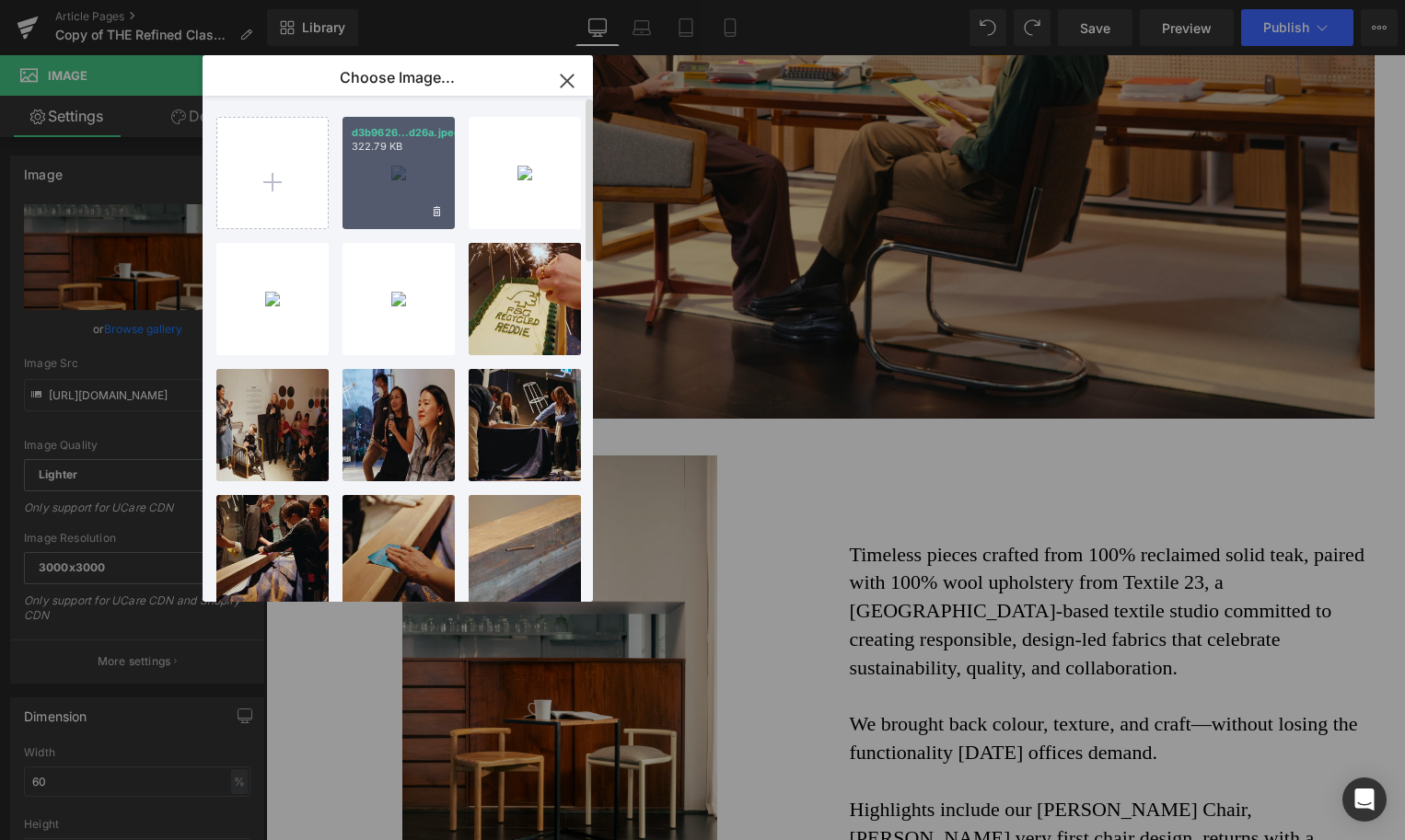
click at [392, 187] on div "d3b9626...d26a.jpeg 322.79 KB" at bounding box center [399, 174] width 113 height 113
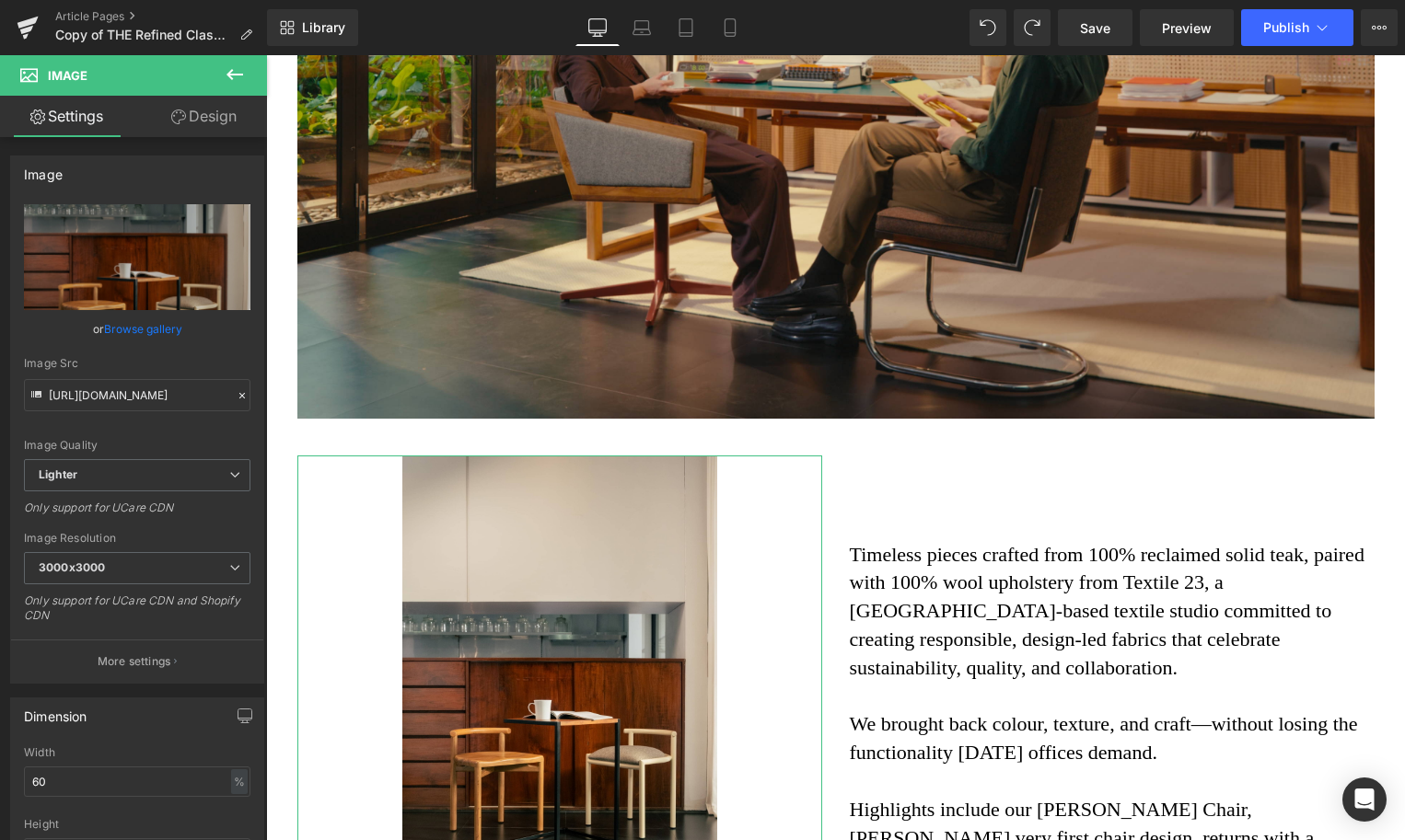
click at [150, 326] on link "Browse gallery" at bounding box center [143, 329] width 79 height 32
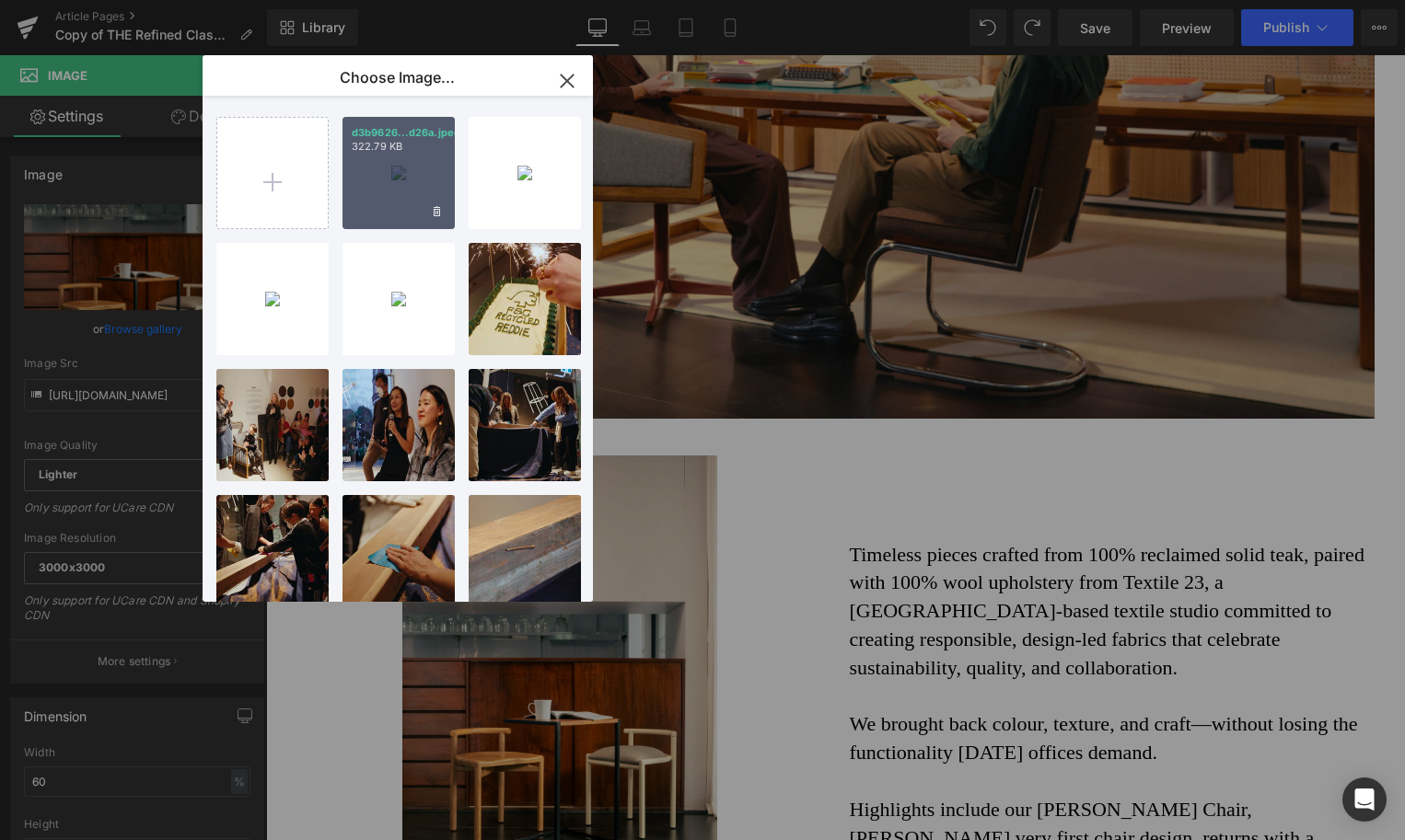
click at [386, 196] on div "d3b9626...d26a.jpeg 322.79 KB" at bounding box center [399, 174] width 113 height 113
type input "[URL][DOMAIN_NAME]"
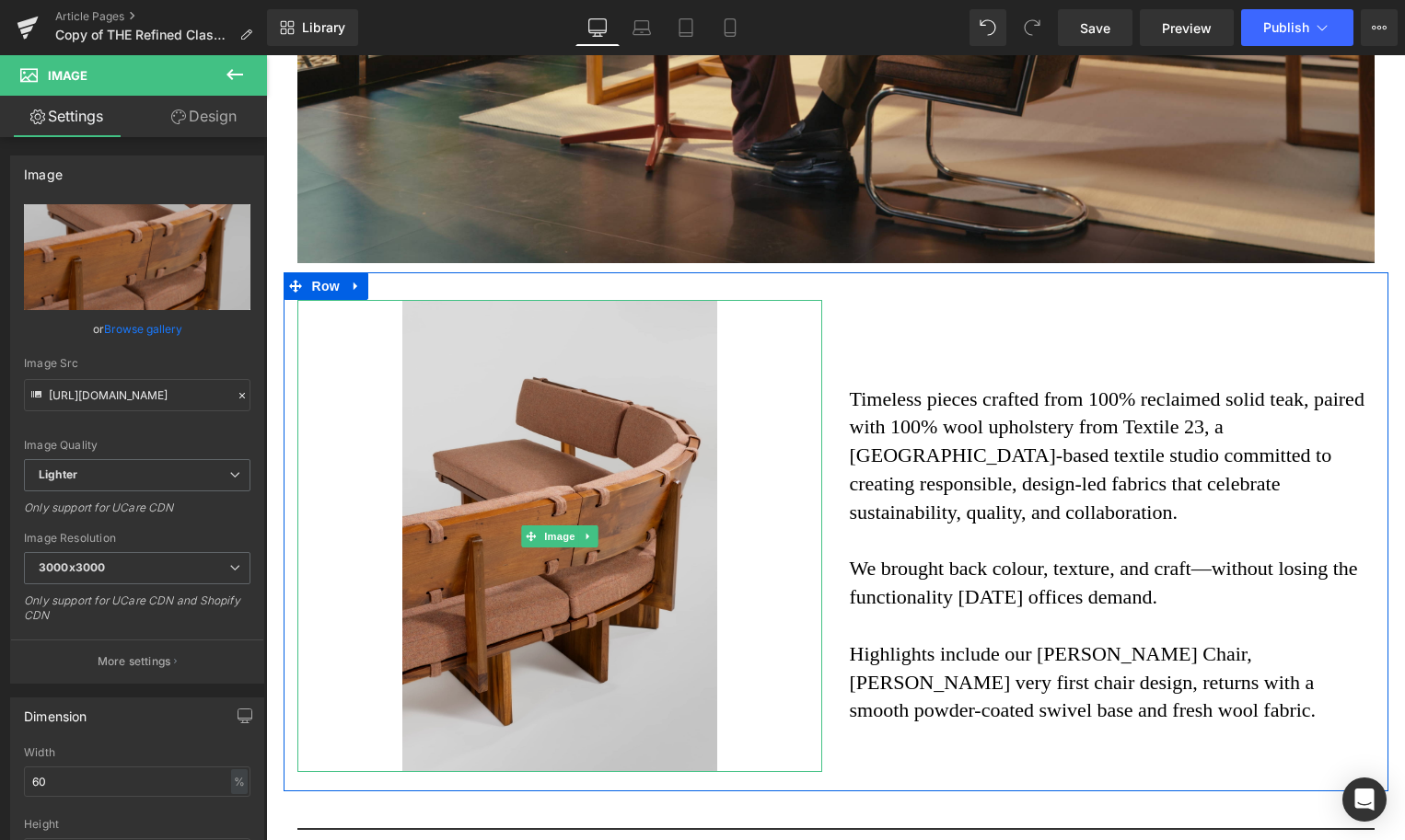
scroll to position [2345, 0]
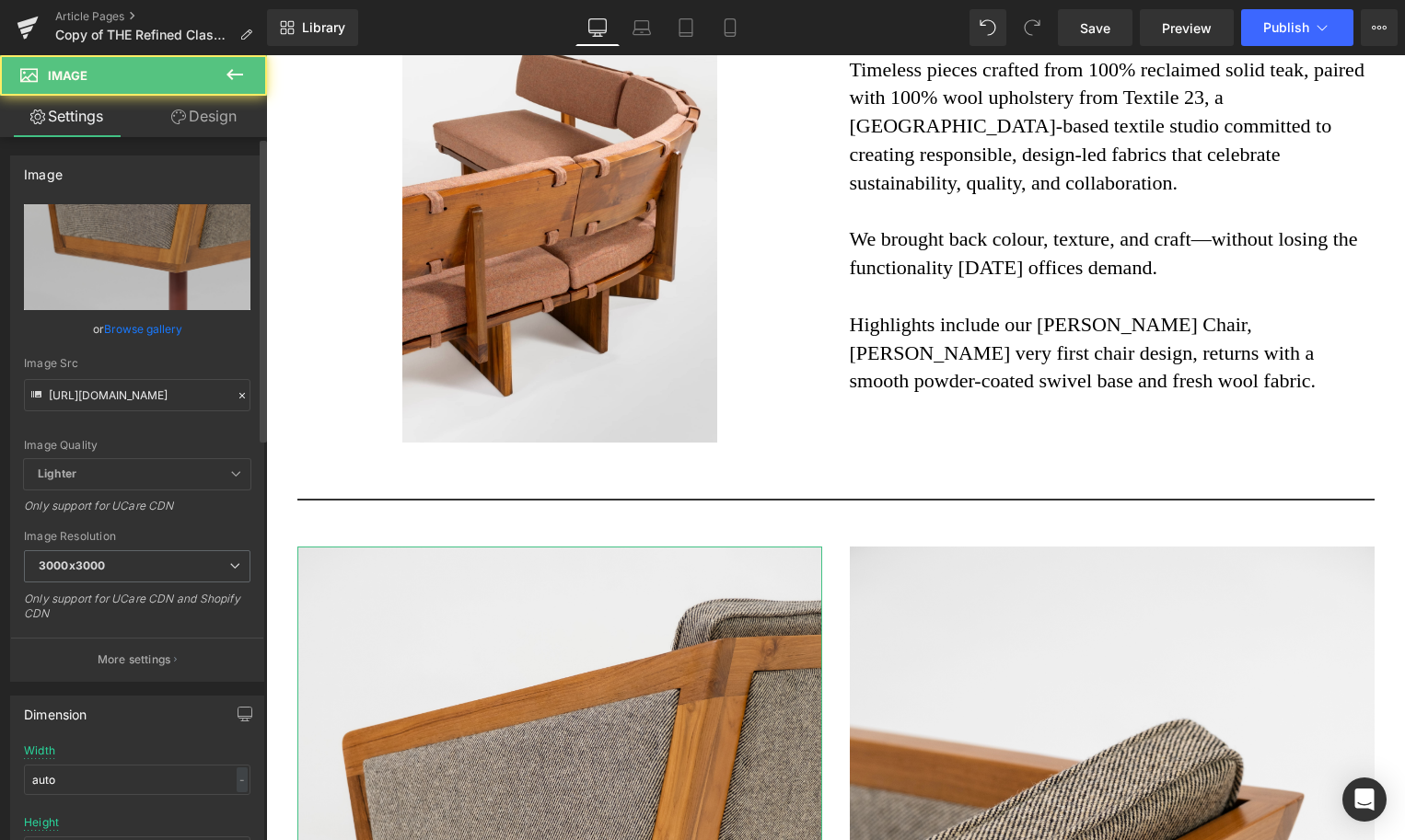
click at [155, 334] on link "Browse gallery" at bounding box center [143, 329] width 79 height 32
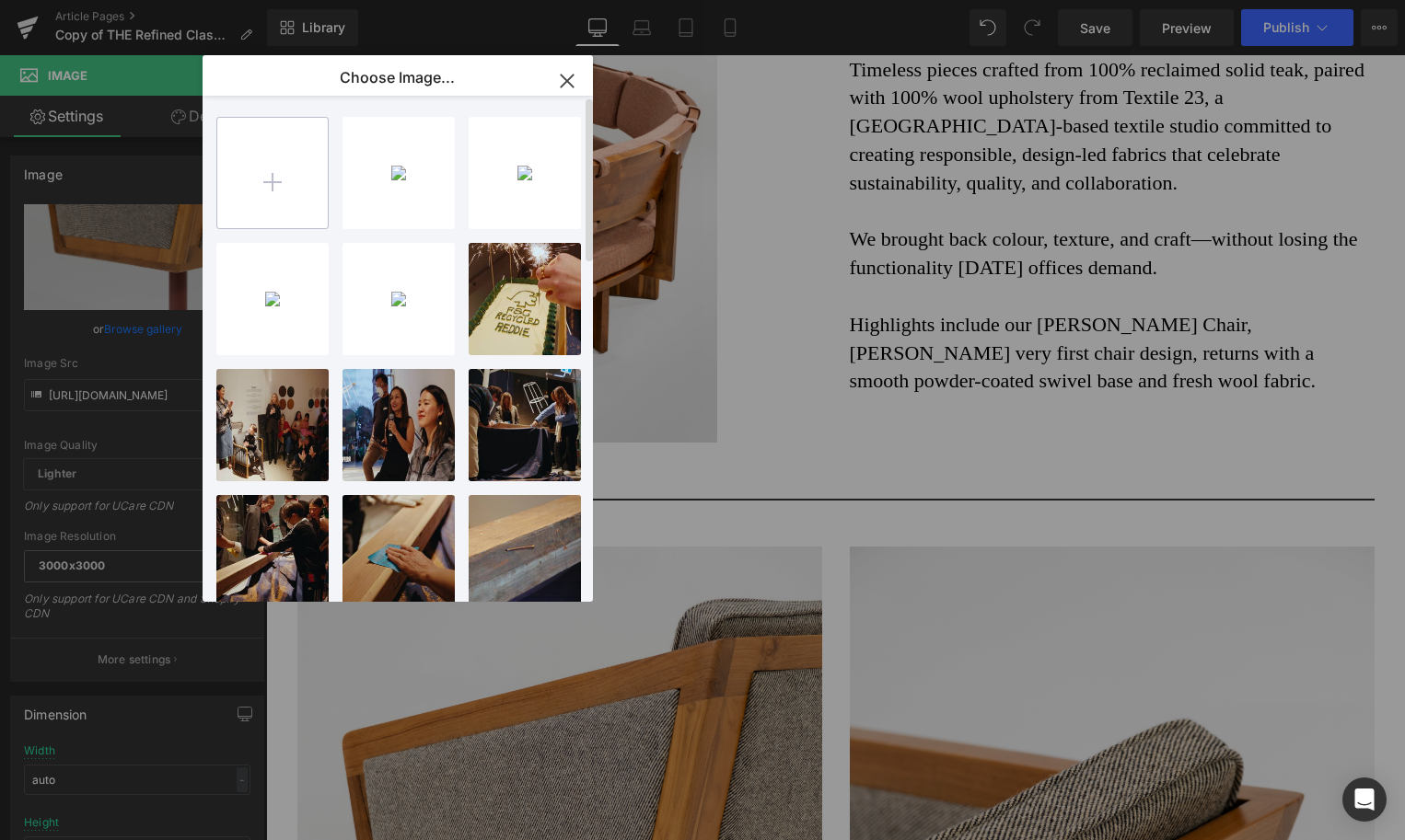
click at [265, 227] on input "file" at bounding box center [273, 173] width 111 height 111
click at [276, 214] on input "file" at bounding box center [273, 173] width 111 height 111
click at [289, 160] on input "file" at bounding box center [273, 173] width 111 height 111
type input "C:\fakepath\1584557f-d9ec-406a-bf6d-1ae78d1f76f9.jpeg"
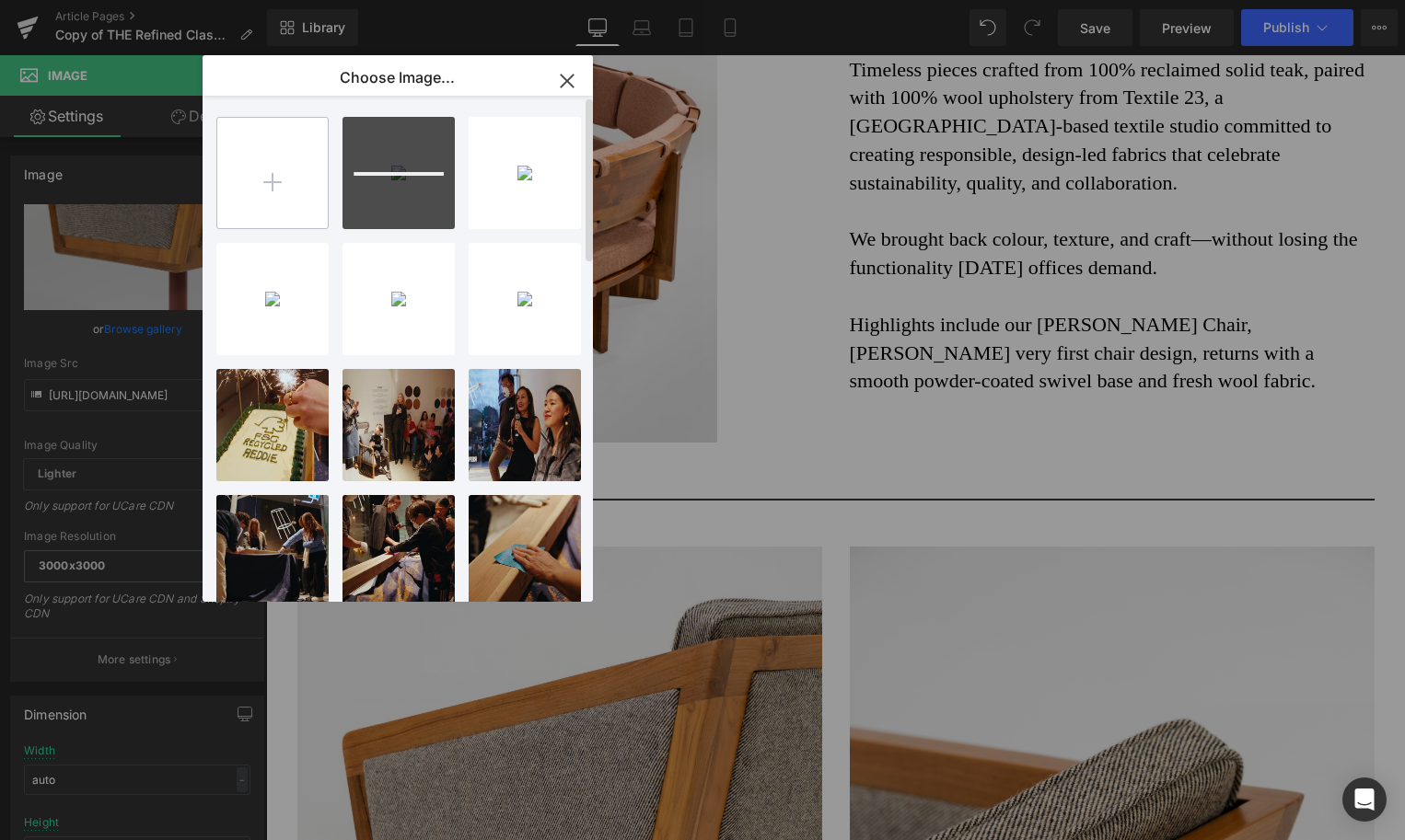
click at [272, 200] on input "file" at bounding box center [273, 173] width 111 height 111
type input "C:\fakepath\0b8dea06-e811-4a69-bd99-6bf10d884b3e.jpeg"
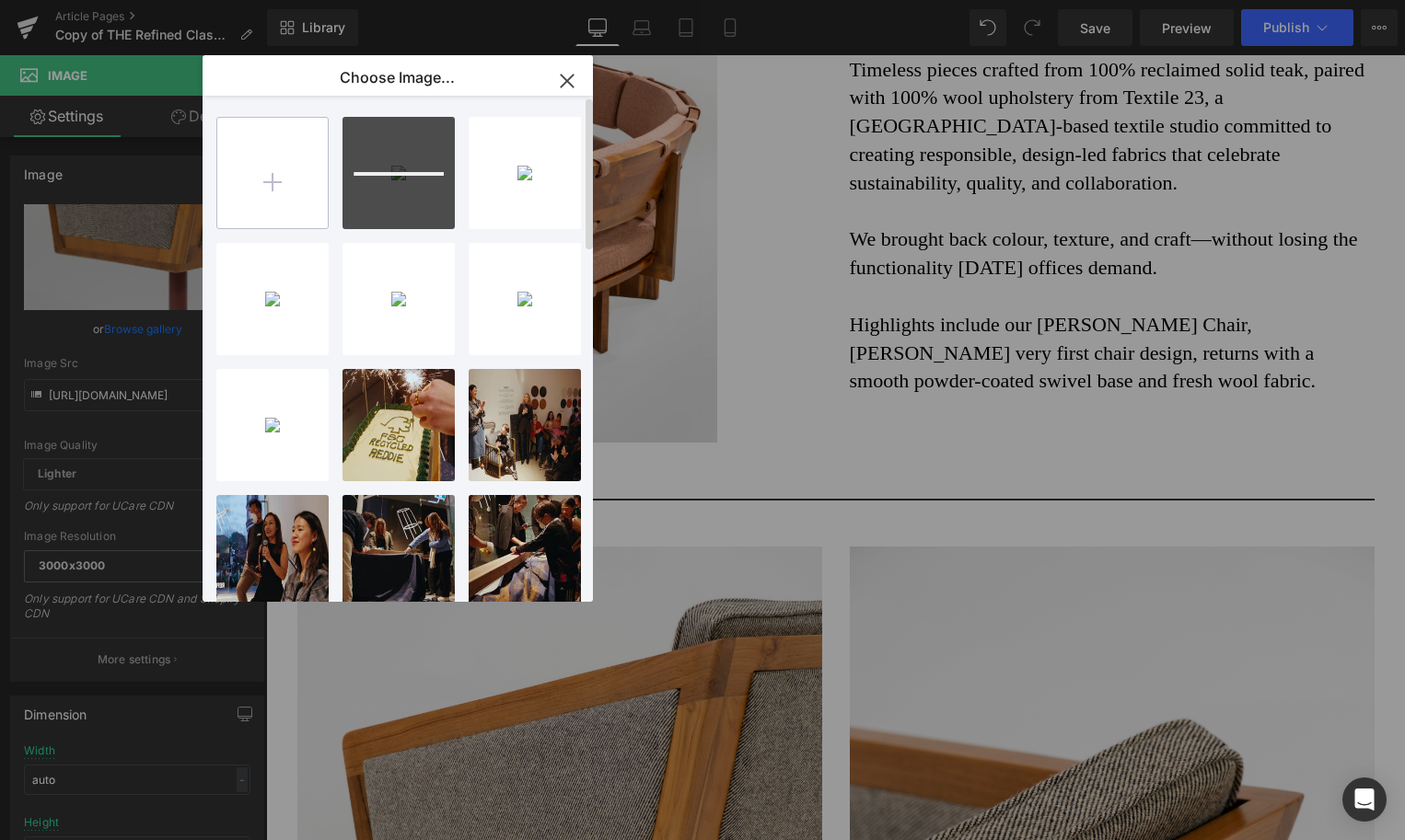
click at [244, 184] on input "file" at bounding box center [273, 173] width 111 height 111
type input "C:\fakepath\7e06b3ad-473d-44be-a59f-8dfec96d80c9.jpeg"
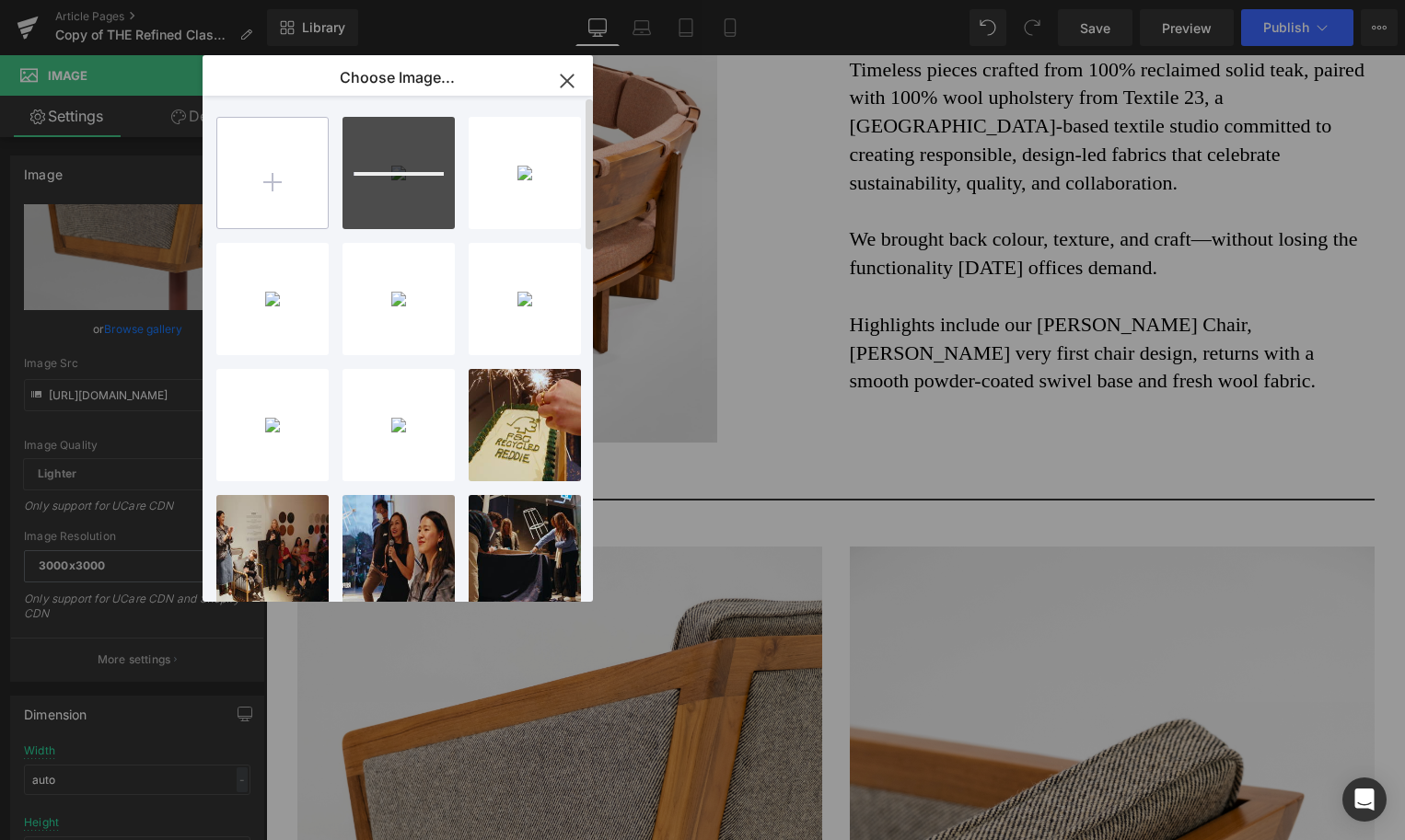
click at [269, 172] on input "file" at bounding box center [273, 173] width 111 height 111
type input "C:\fakepath\787e5079-fed9-402e-be0e-4c3cb38ec5cf.jpeg"
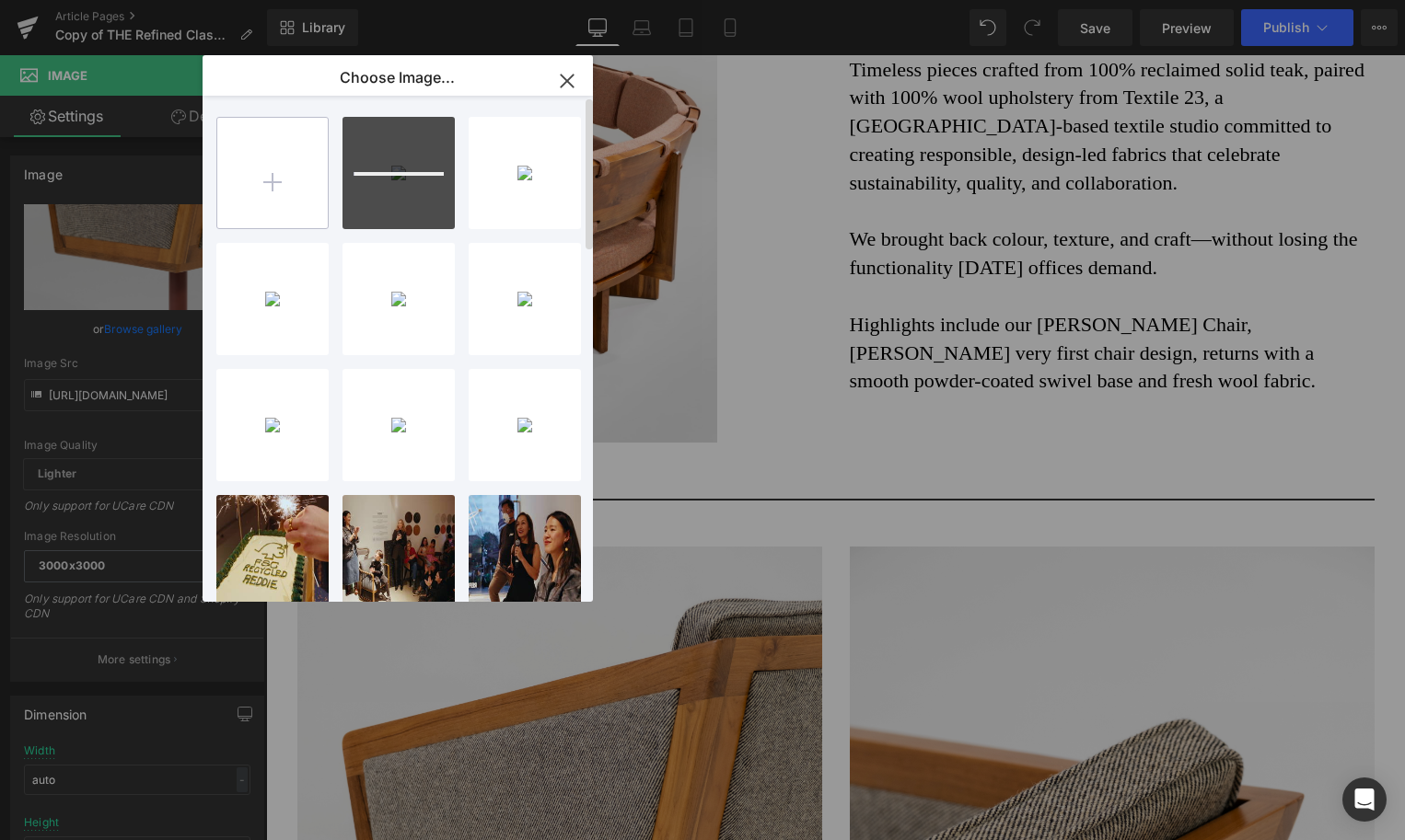
click at [267, 207] on input "file" at bounding box center [273, 173] width 111 height 111
type input "C:\fakepath\954a2f82-6361-4cbb-a7e0-530bad966483.jpeg"
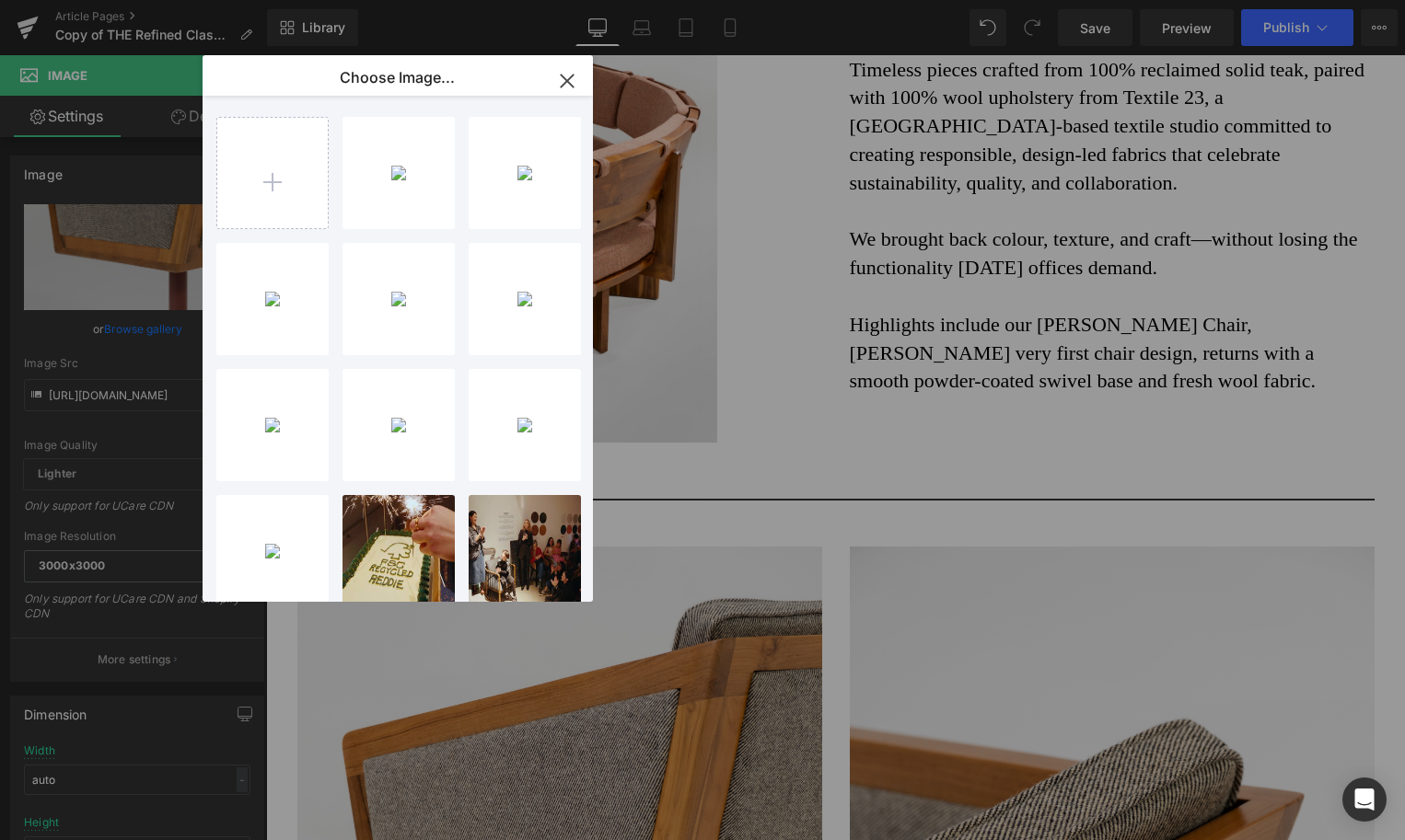
click at [574, 77] on icon "button" at bounding box center [567, 81] width 29 height 29
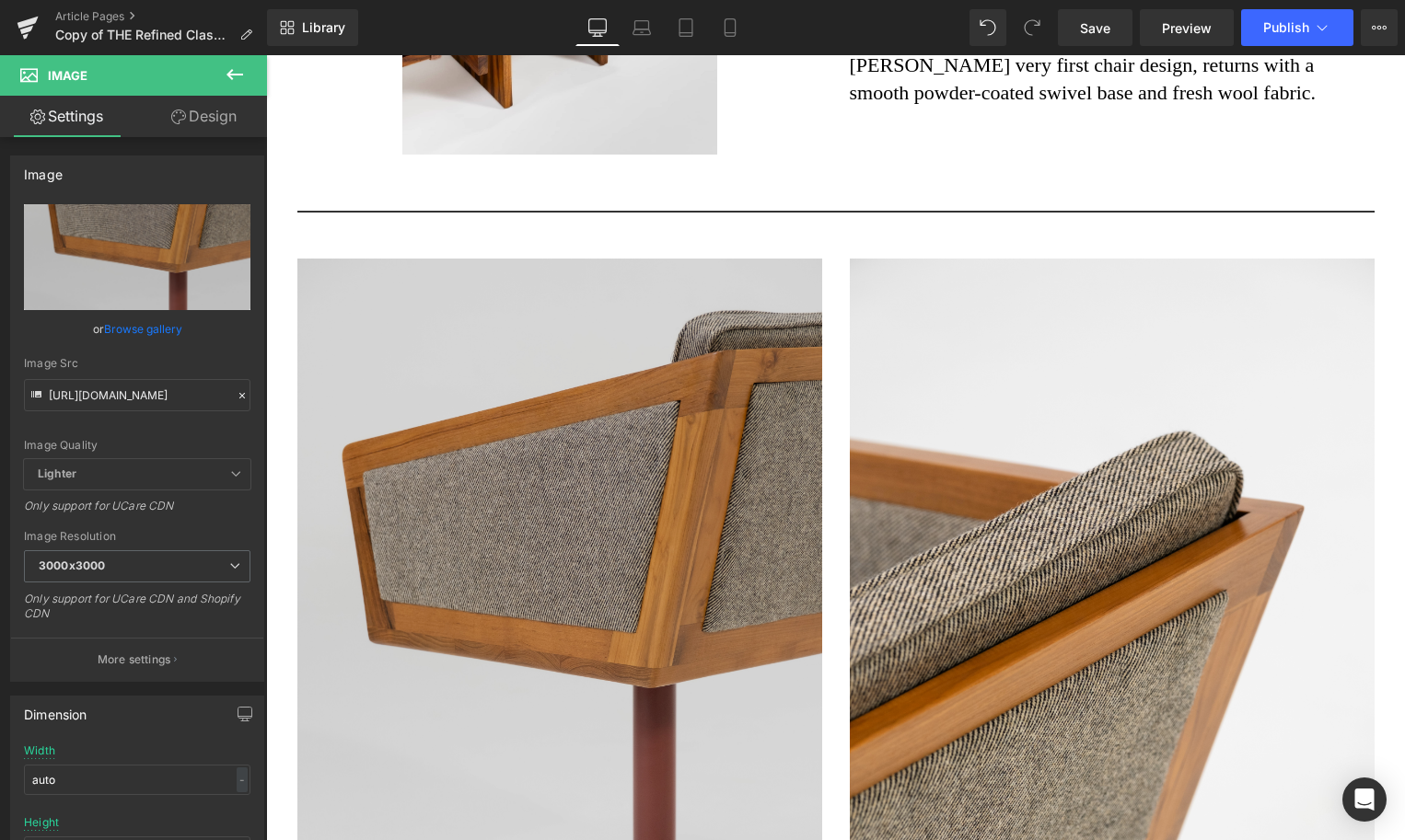
scroll to position [2629, 0]
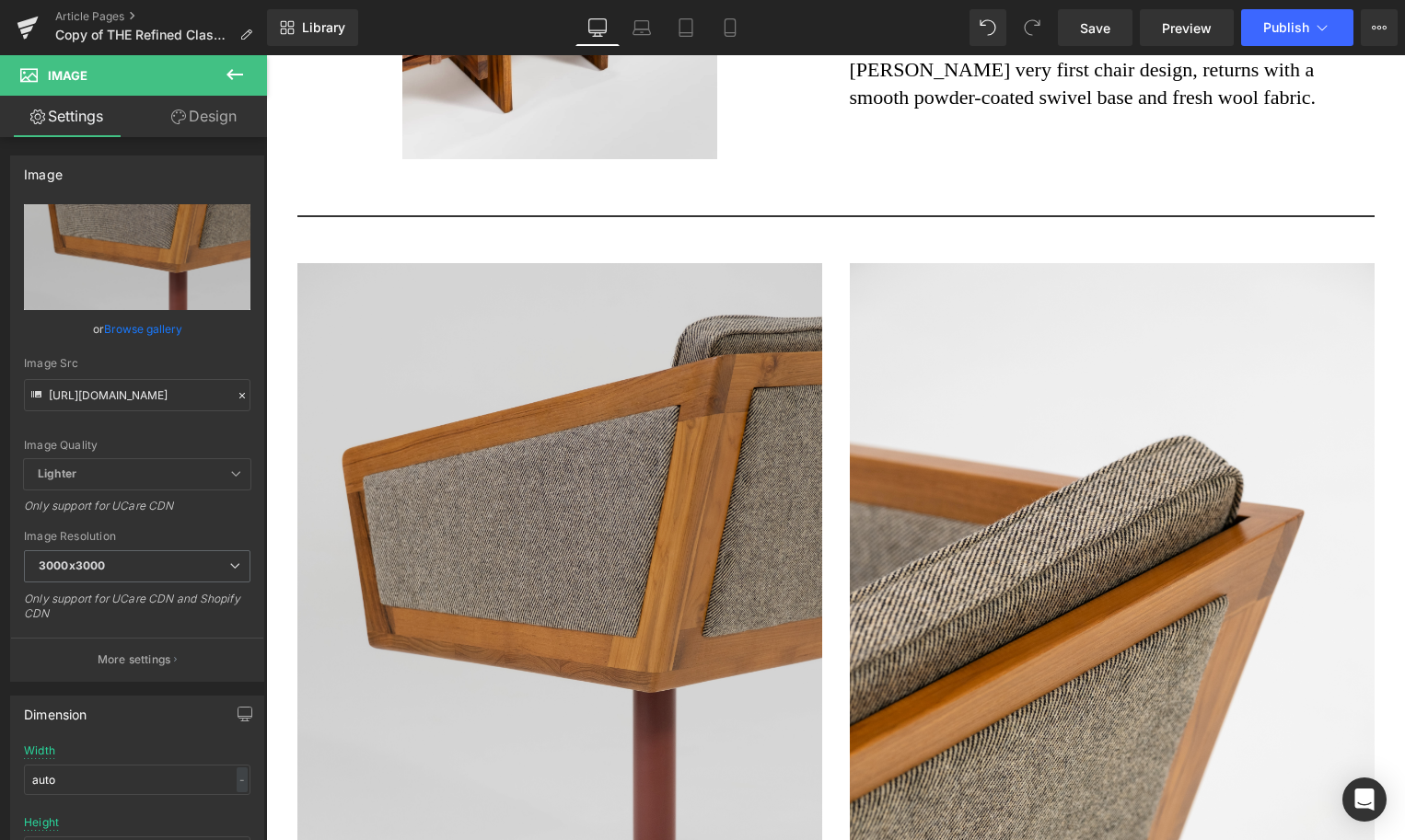
click at [396, 383] on img at bounding box center [560, 656] width 525 height 787
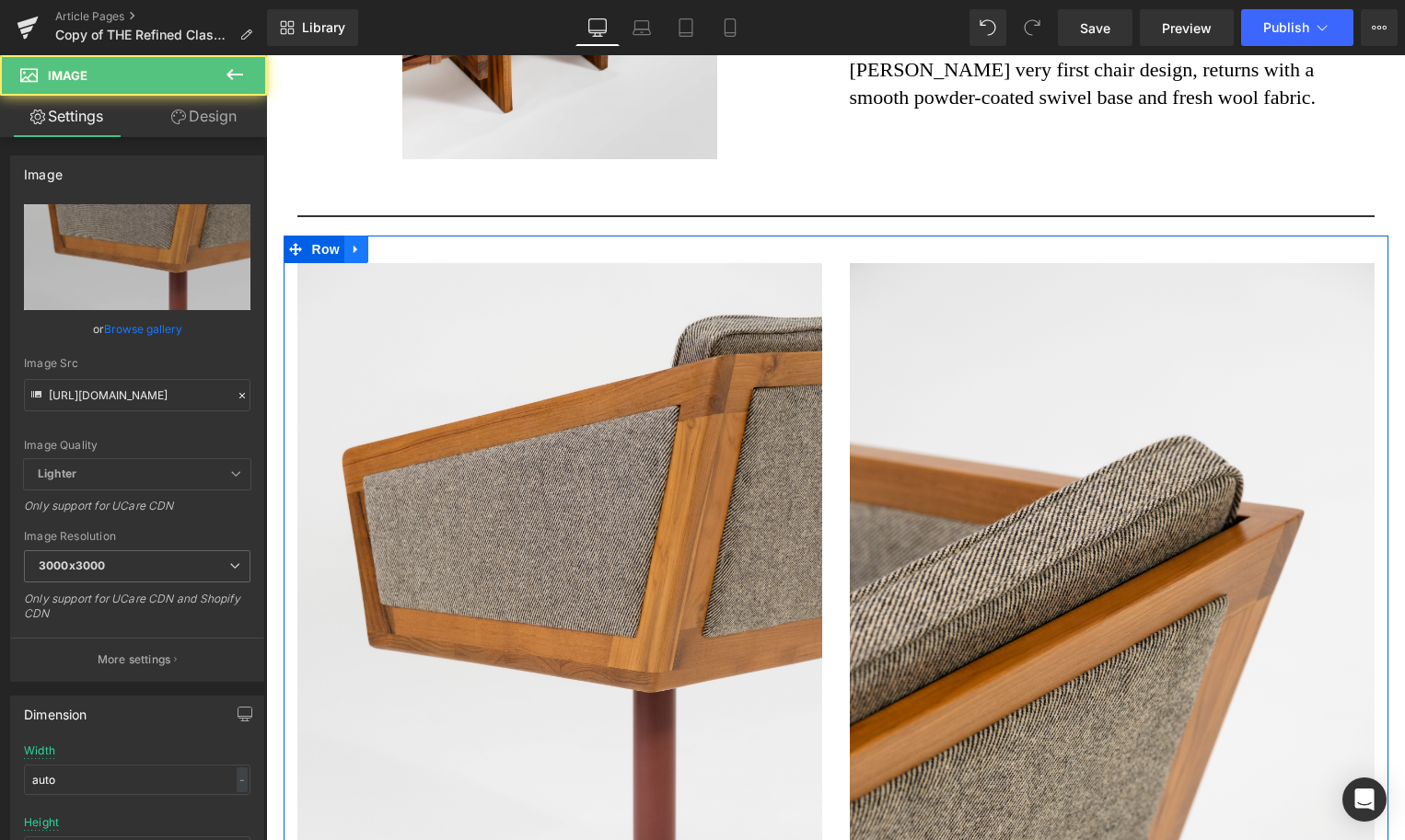
click at [365, 253] on link at bounding box center [356, 249] width 24 height 27
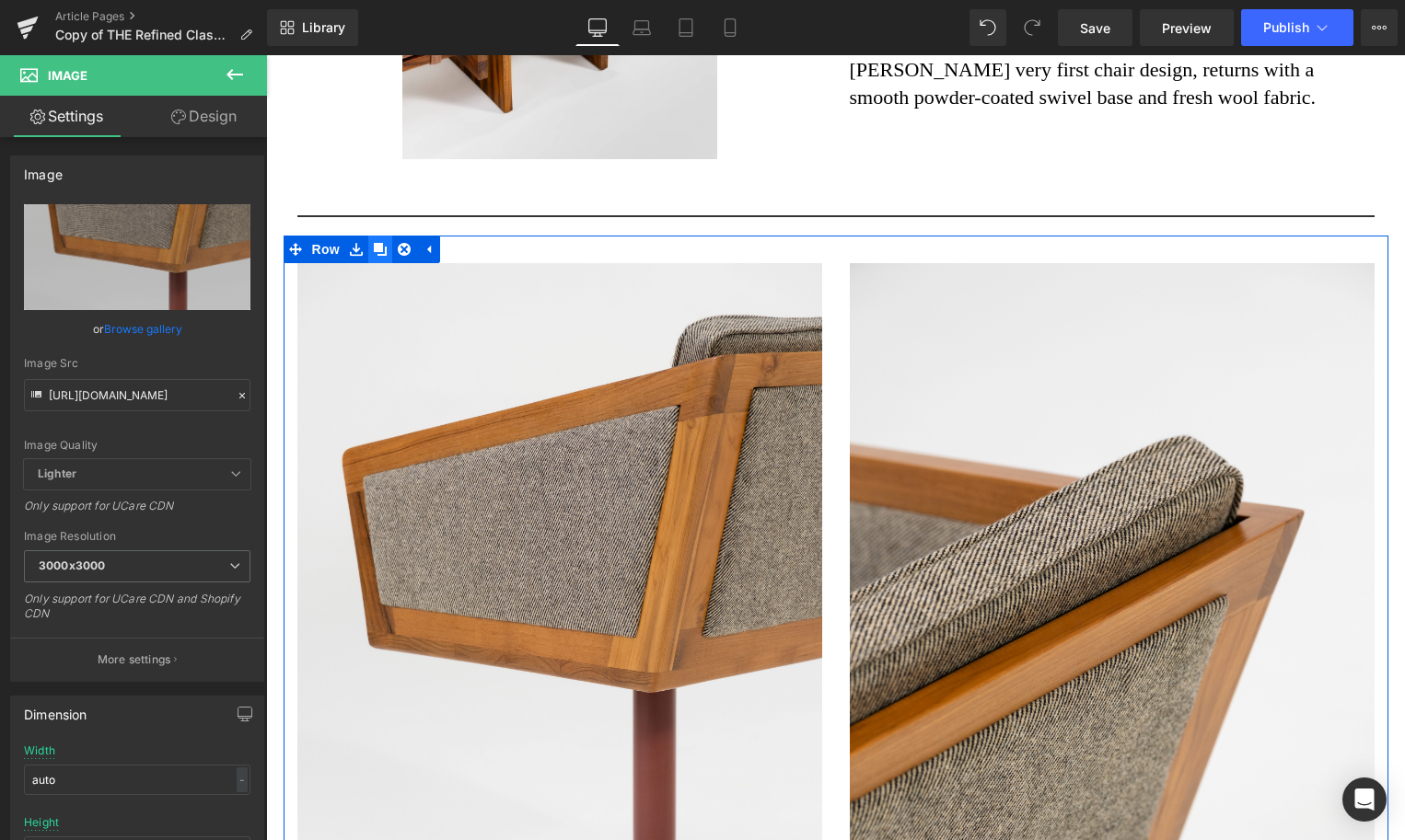
click at [382, 252] on icon at bounding box center [379, 249] width 13 height 13
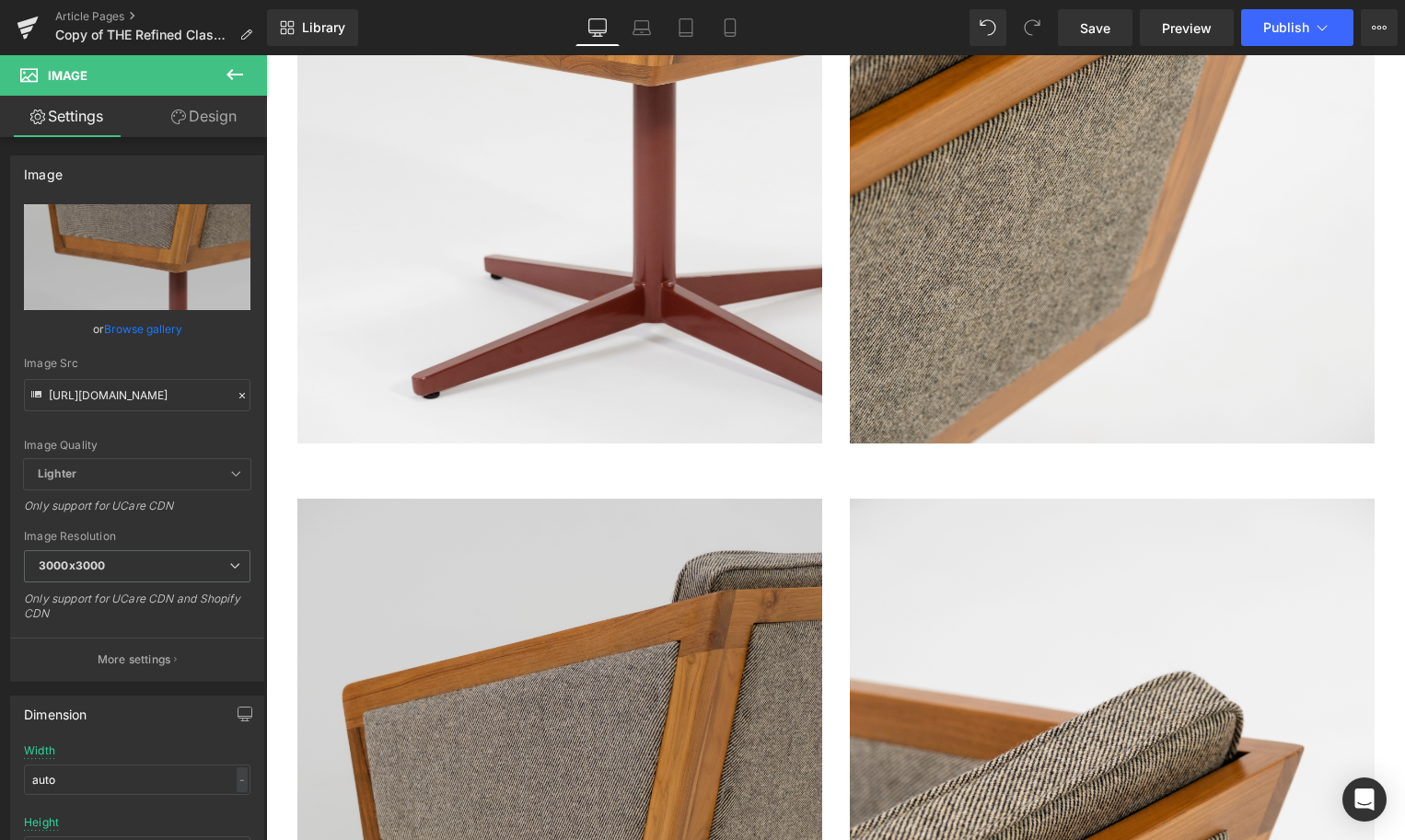
scroll to position [3159, 0]
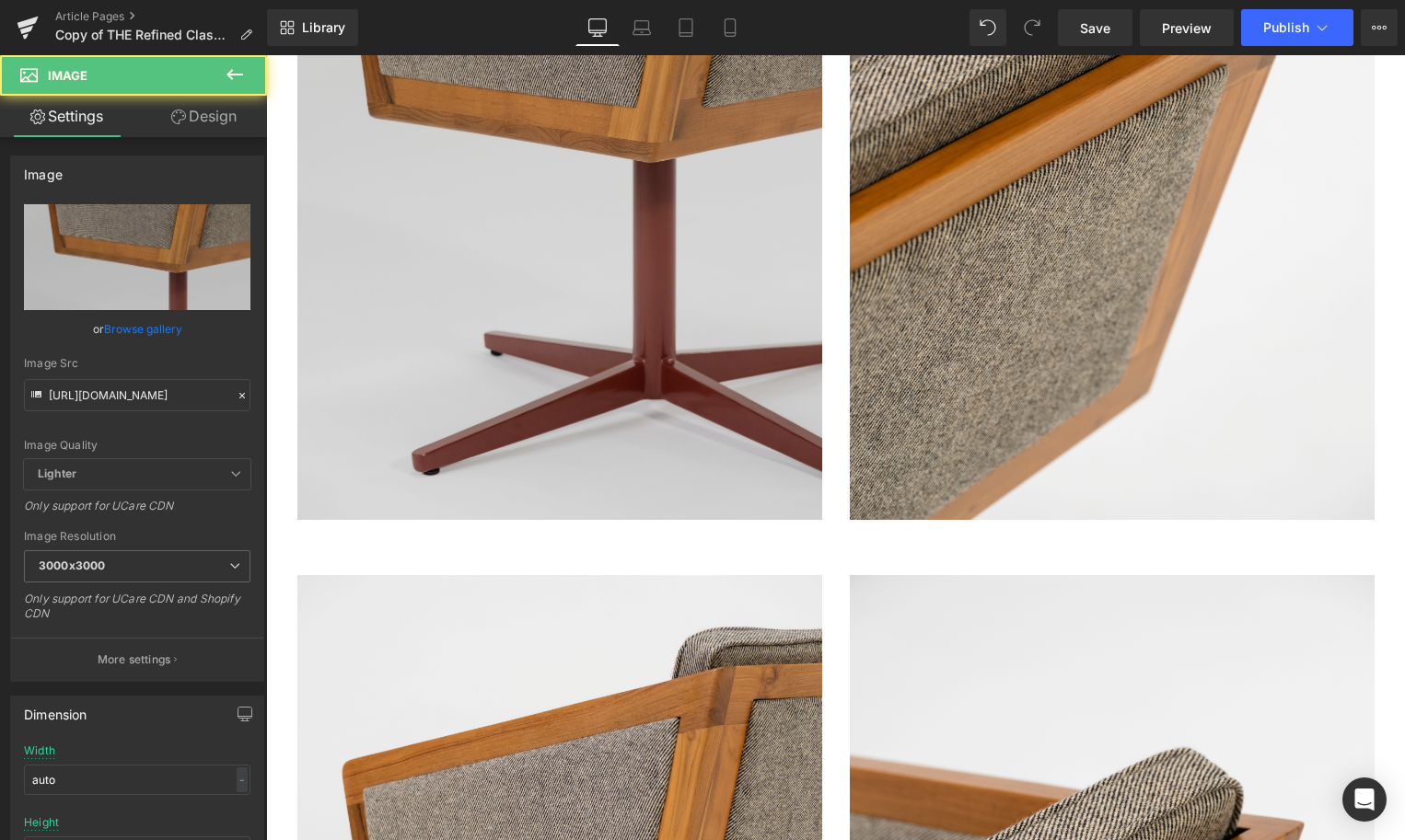
click at [409, 293] on img at bounding box center [560, 126] width 525 height 787
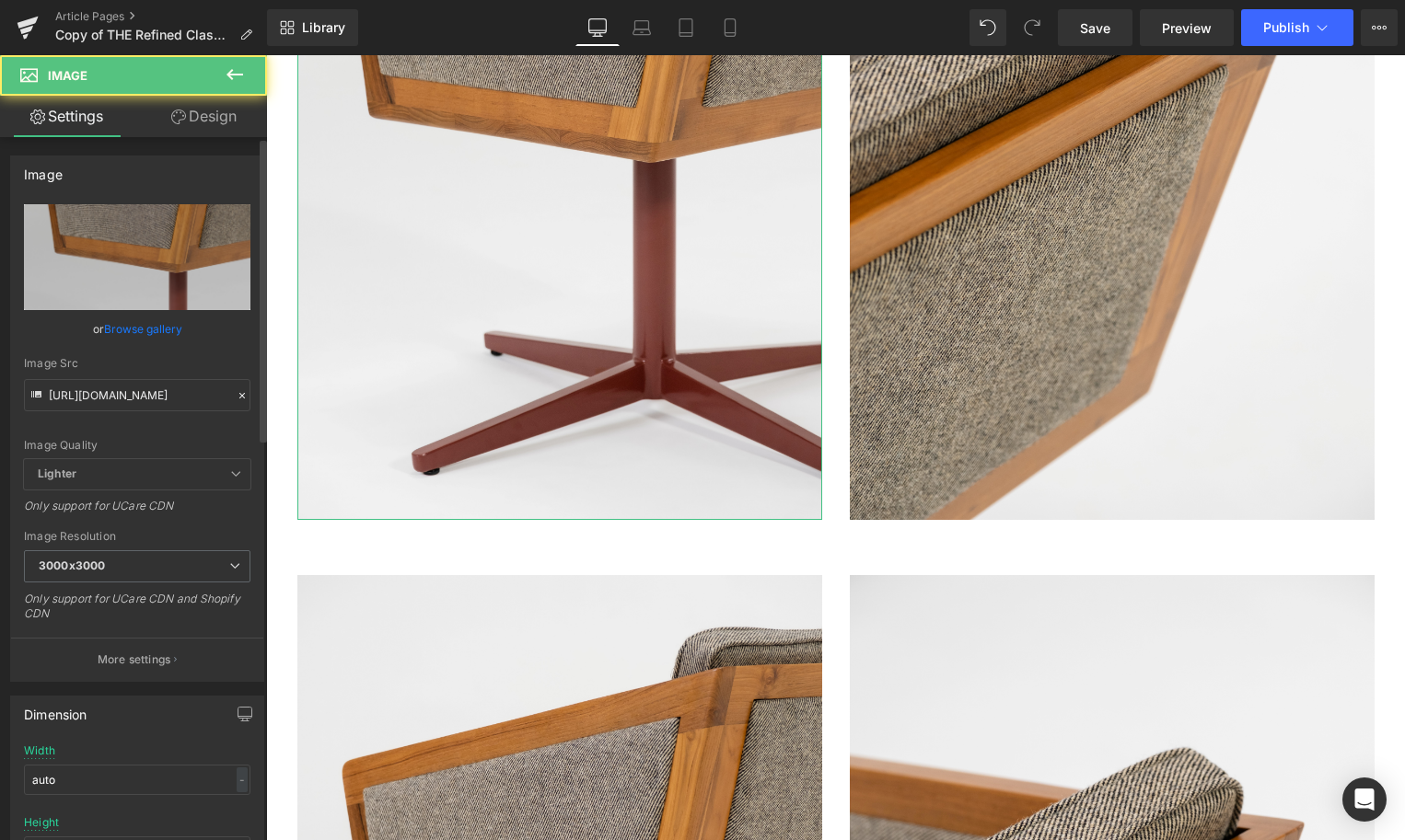
click at [119, 328] on link "Browse gallery" at bounding box center [143, 329] width 79 height 32
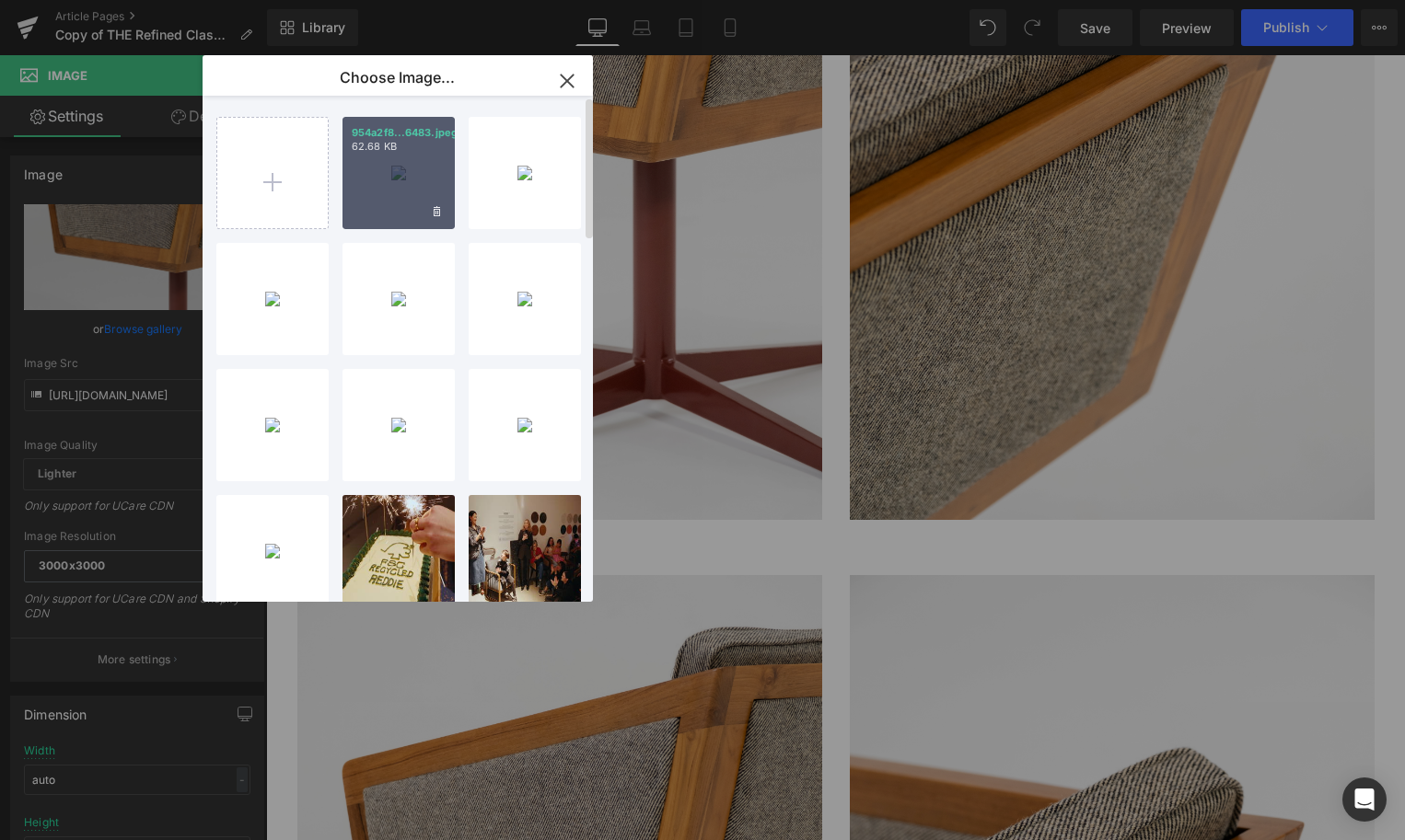
click at [405, 207] on div "954a2f8...6483.jpeg 62.68 KB" at bounding box center [399, 174] width 113 height 113
type input "[URL][DOMAIN_NAME]"
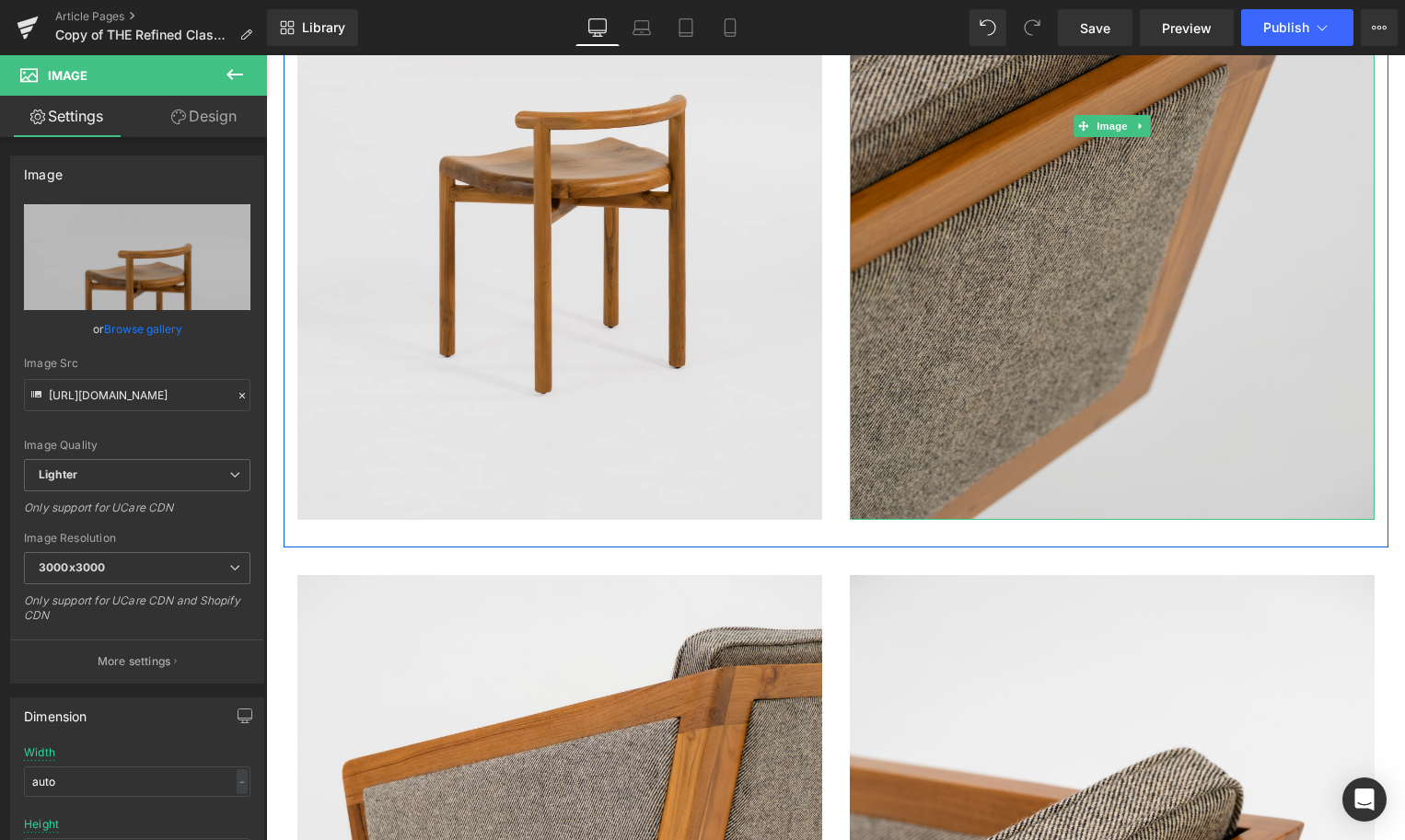
click at [934, 391] on img at bounding box center [1112, 126] width 525 height 787
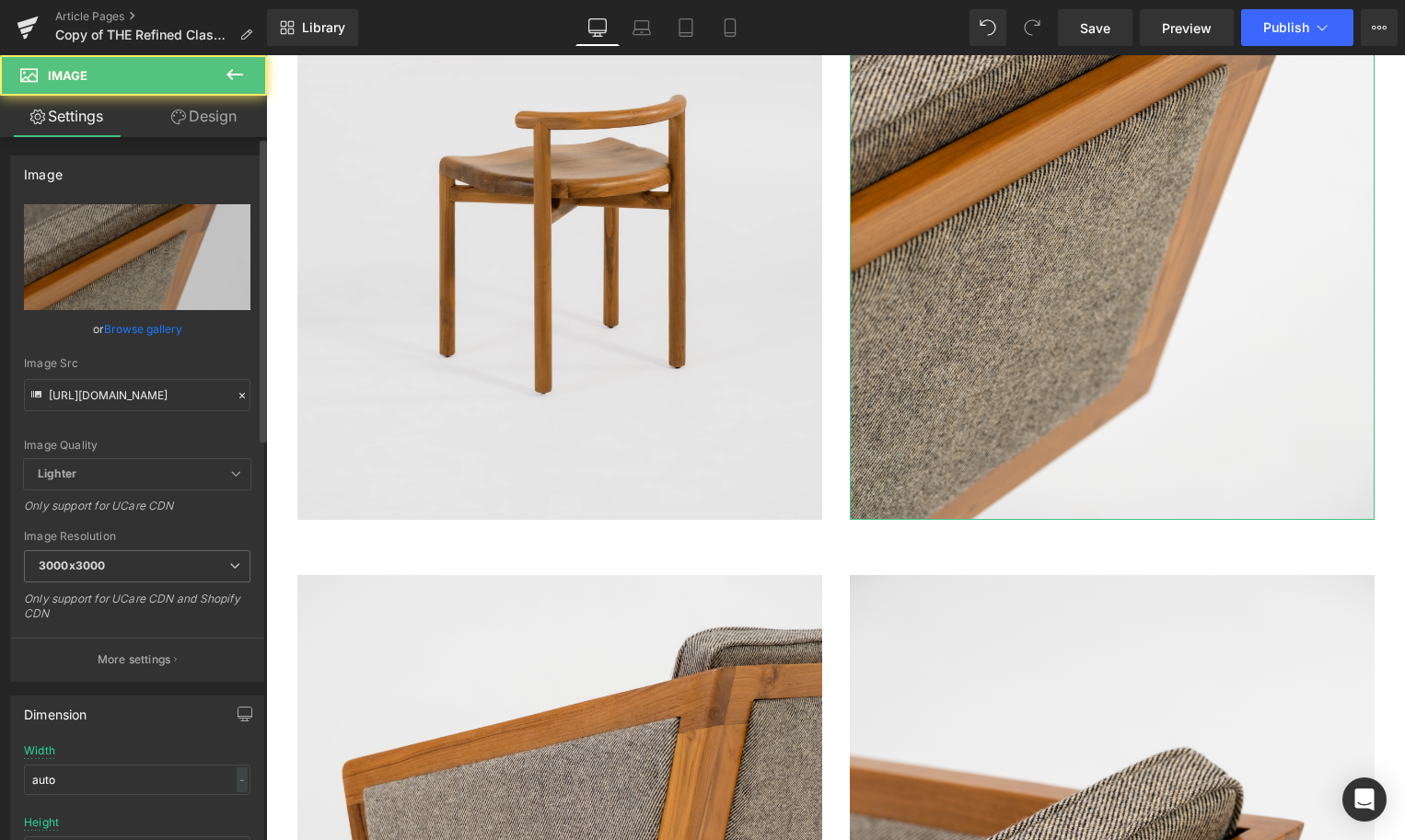
click at [173, 329] on link "Browse gallery" at bounding box center [143, 329] width 79 height 32
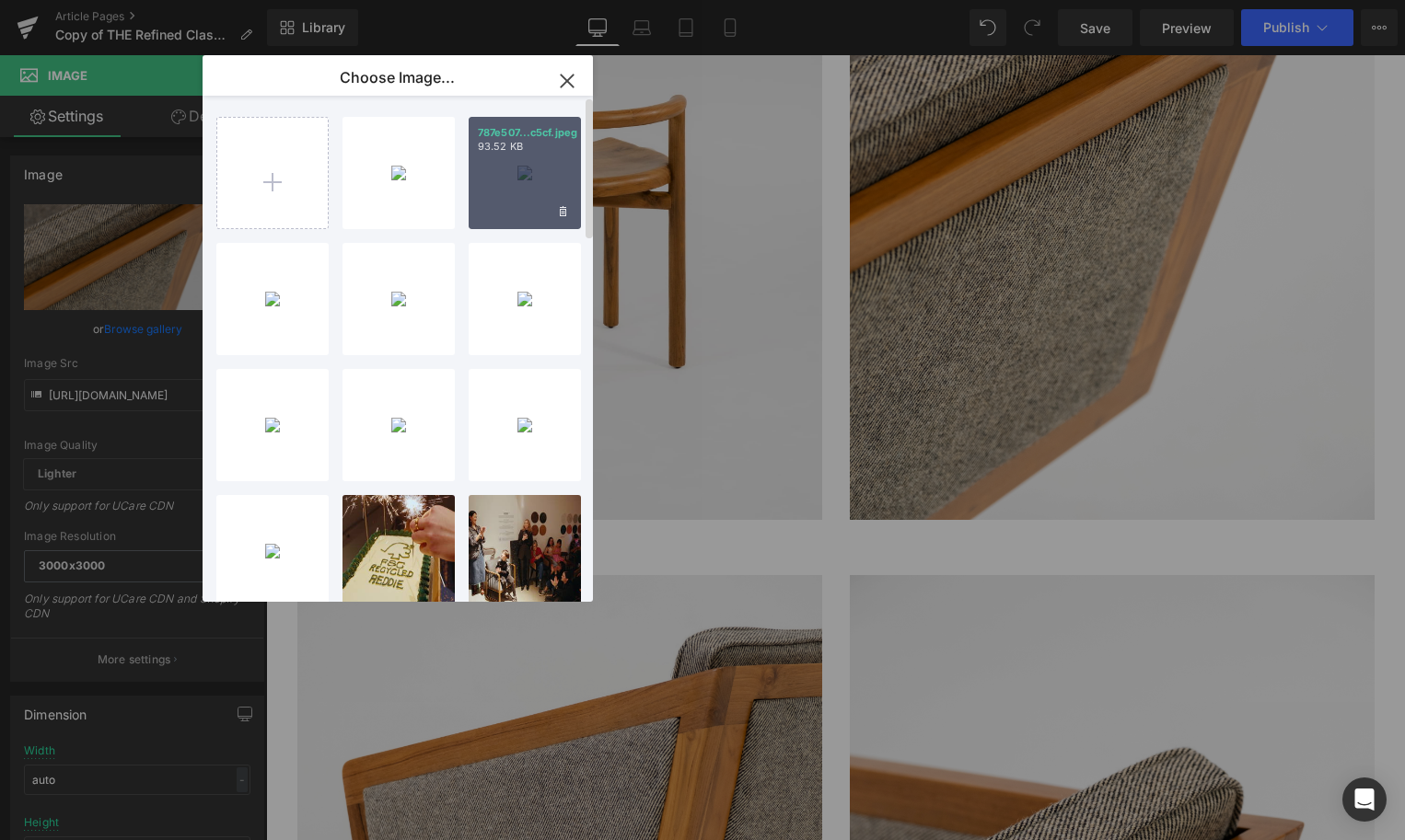
click at [495, 180] on div "787e507...c5cf.jpeg 93.52 KB" at bounding box center [525, 174] width 113 height 113
type input "[URL][DOMAIN_NAME]"
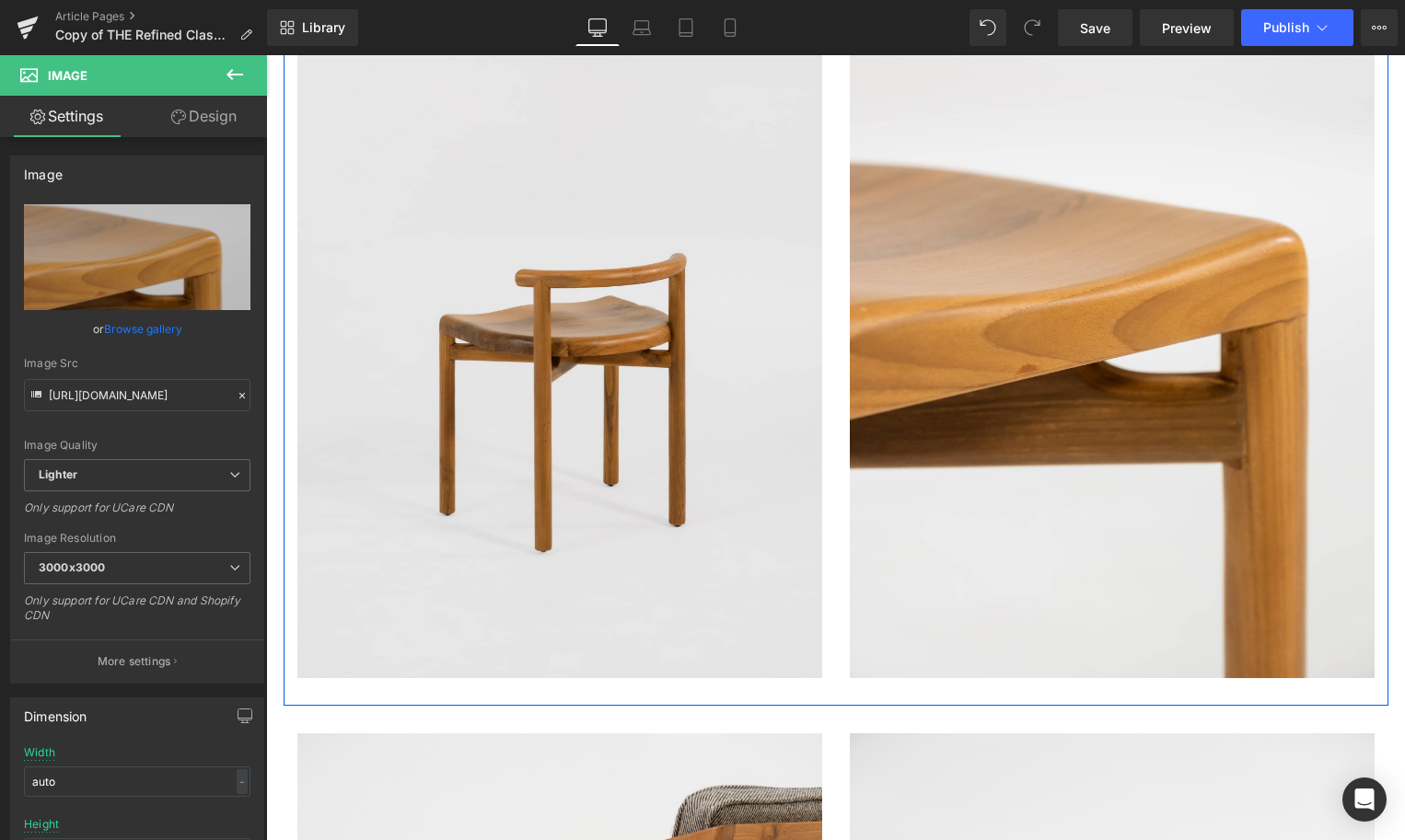
scroll to position [2998, 0]
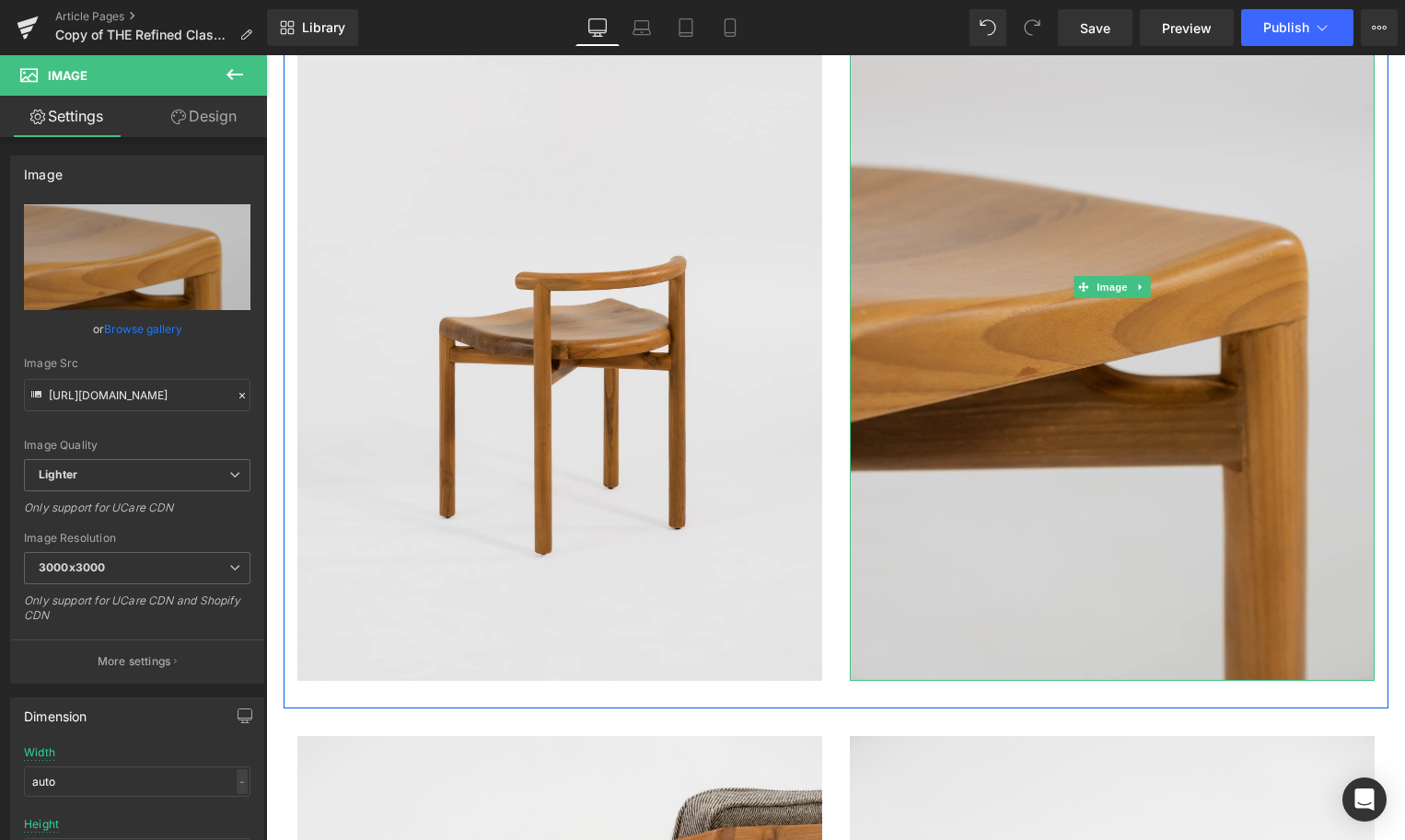
click at [925, 403] on img at bounding box center [1112, 287] width 525 height 787
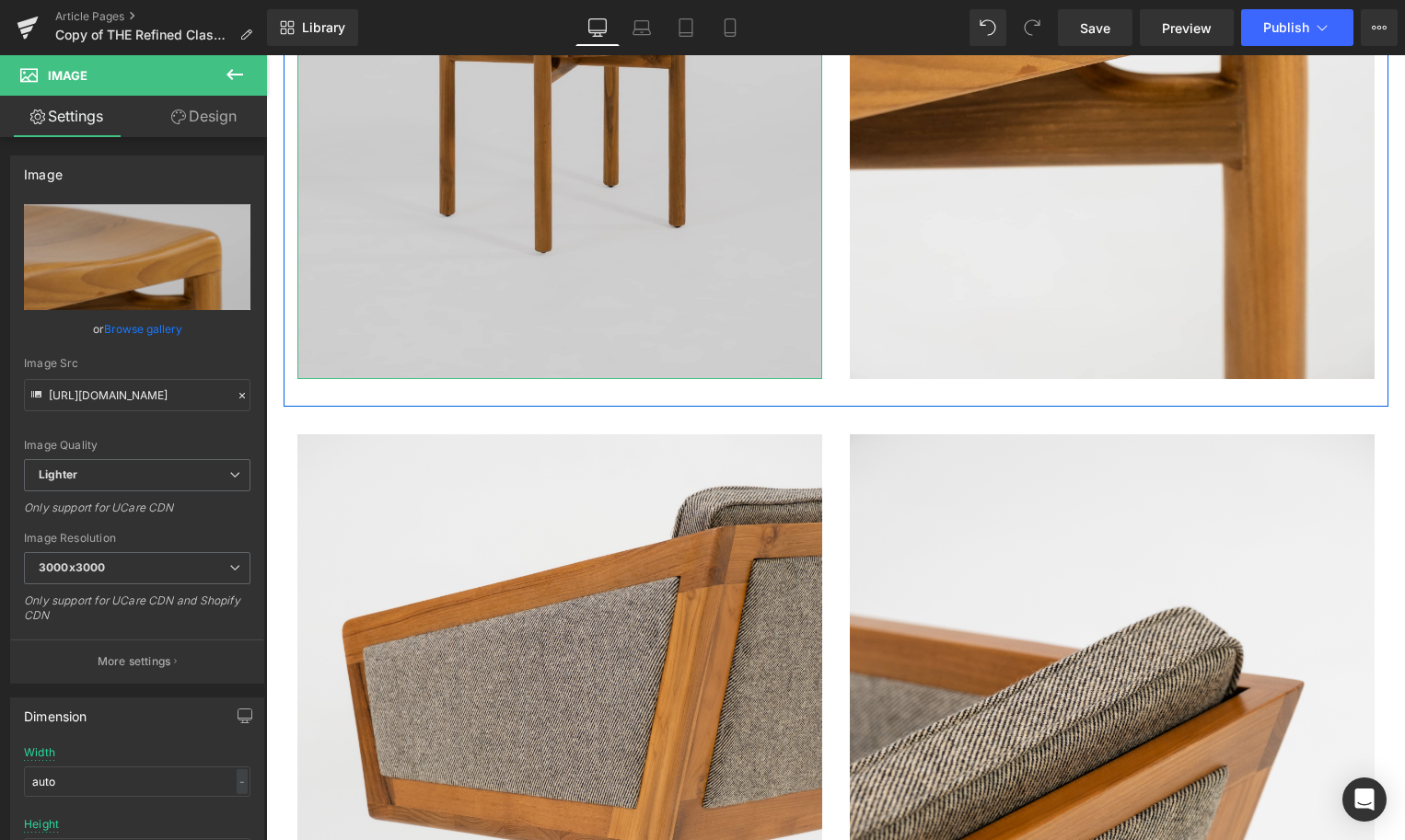
scroll to position [3306, 0]
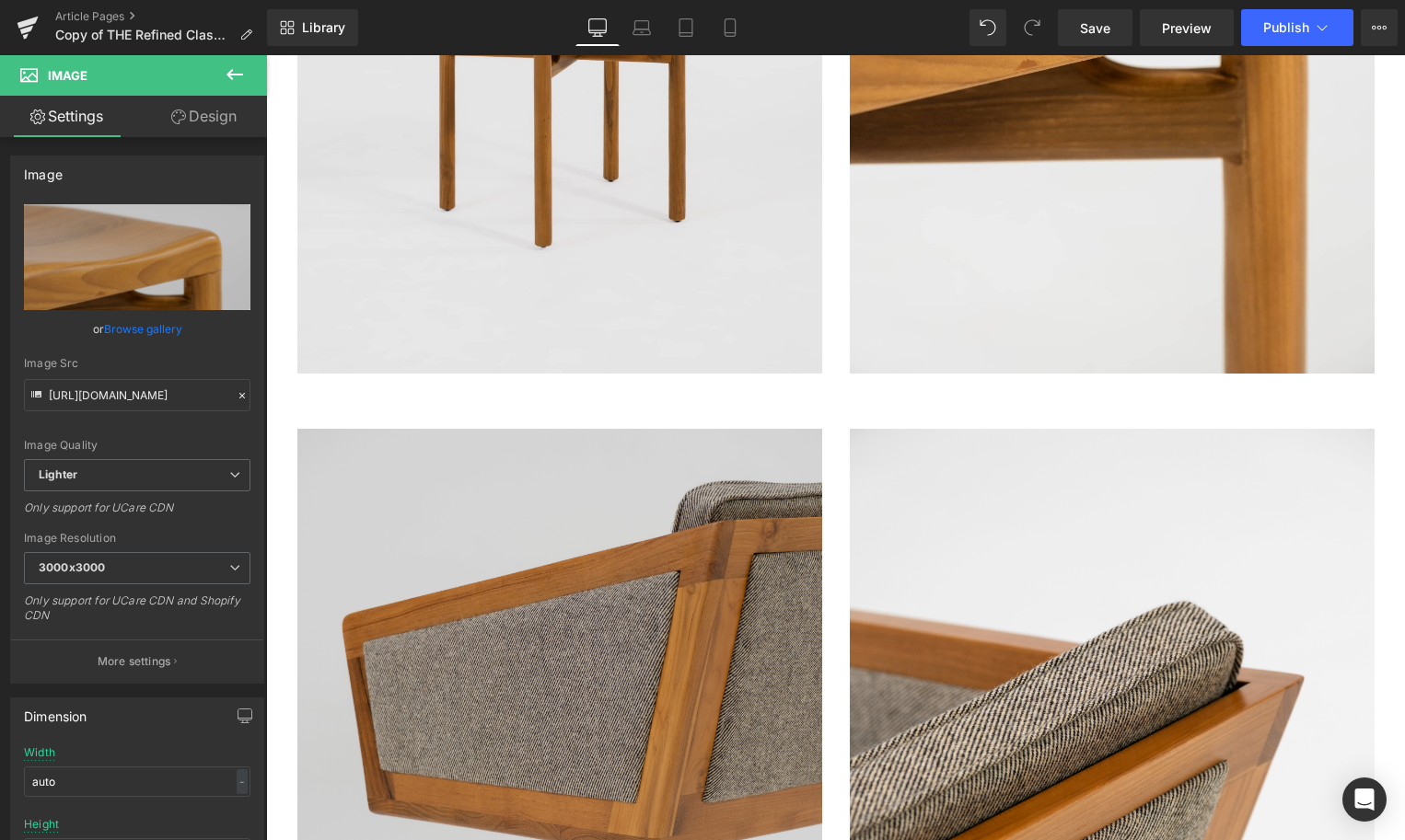
click at [670, 554] on img at bounding box center [560, 822] width 525 height 787
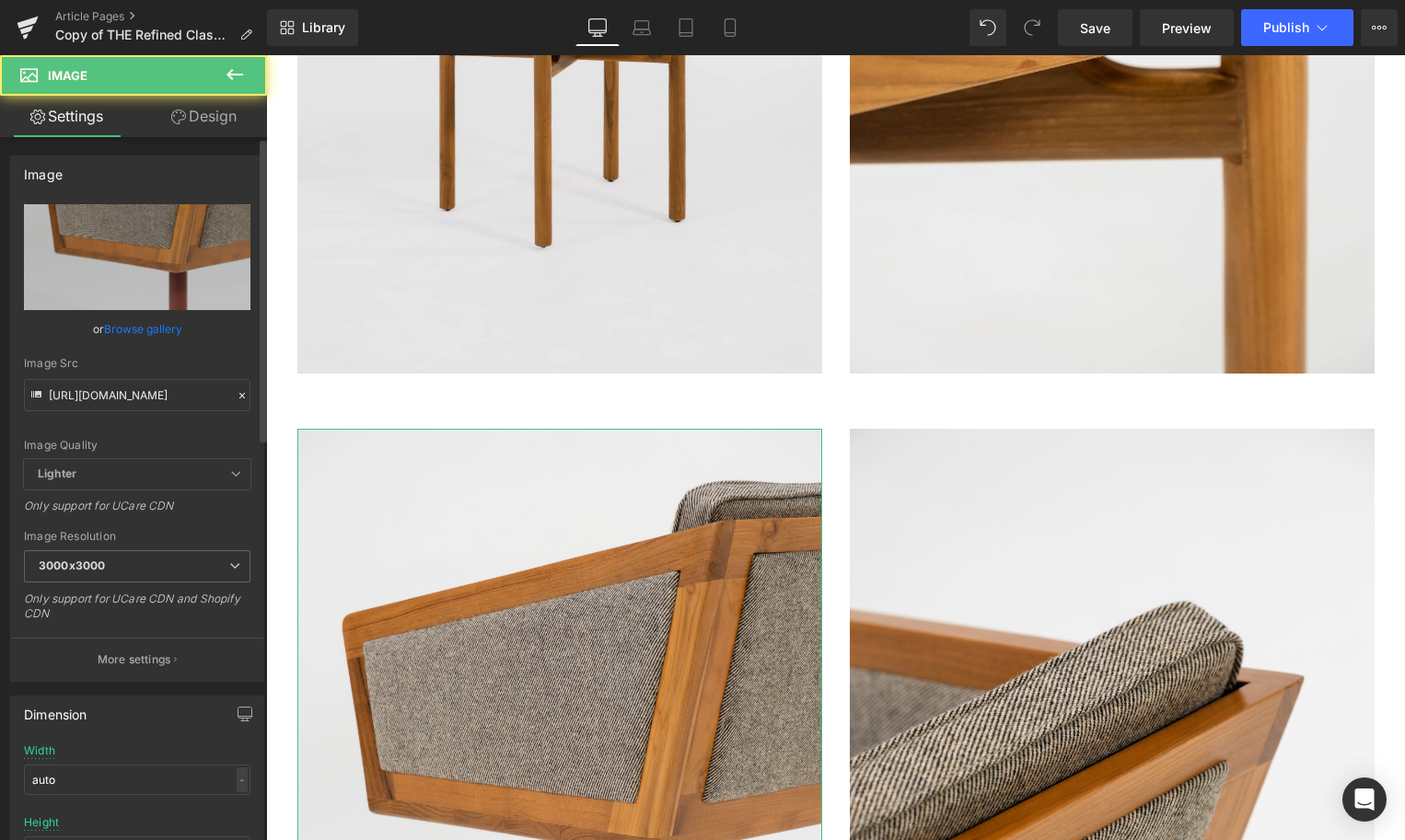
click at [130, 320] on link "Browse gallery" at bounding box center [143, 329] width 79 height 32
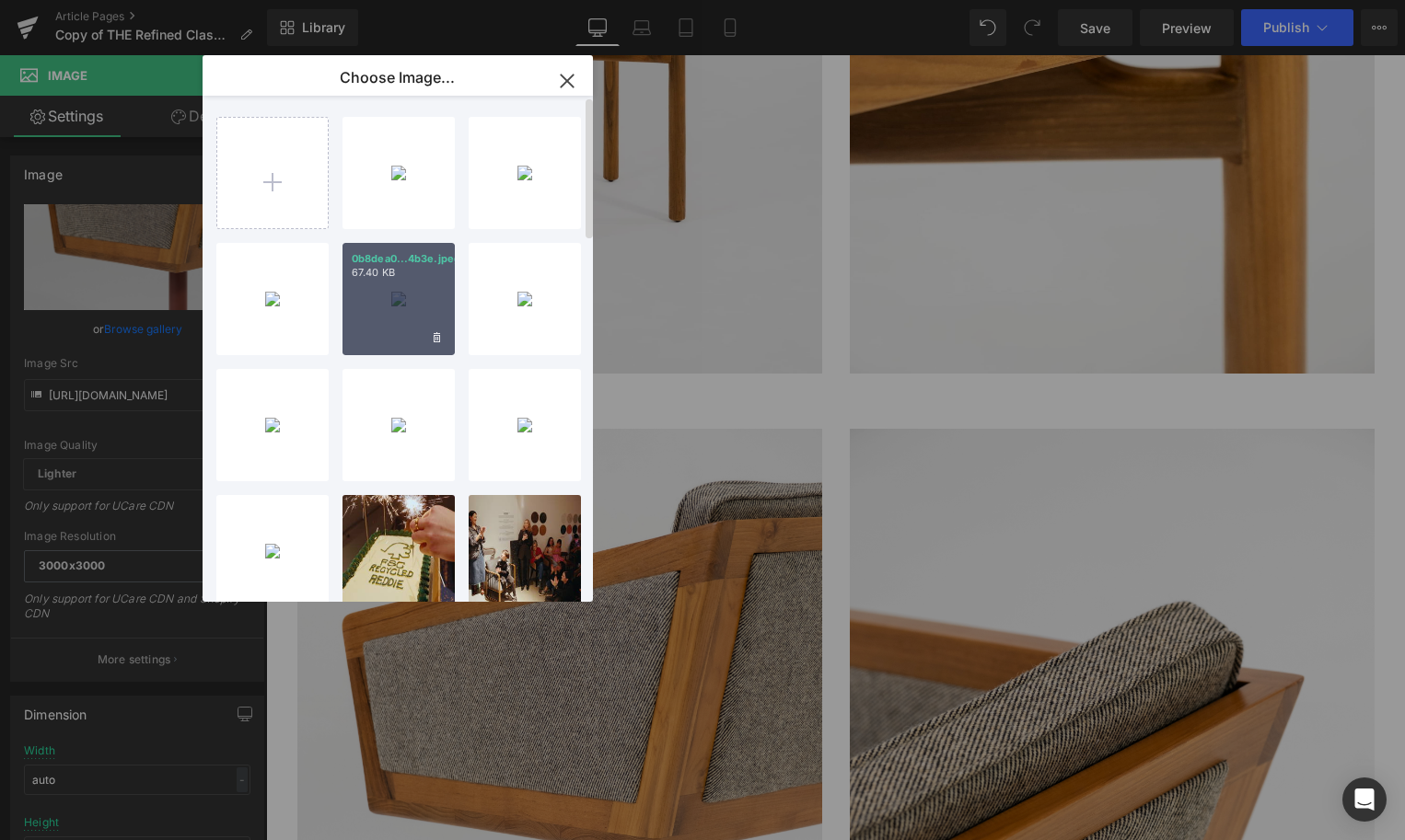
click at [410, 315] on div "0b8dea0...4b3e.jpeg 67.40 KB" at bounding box center [399, 300] width 113 height 113
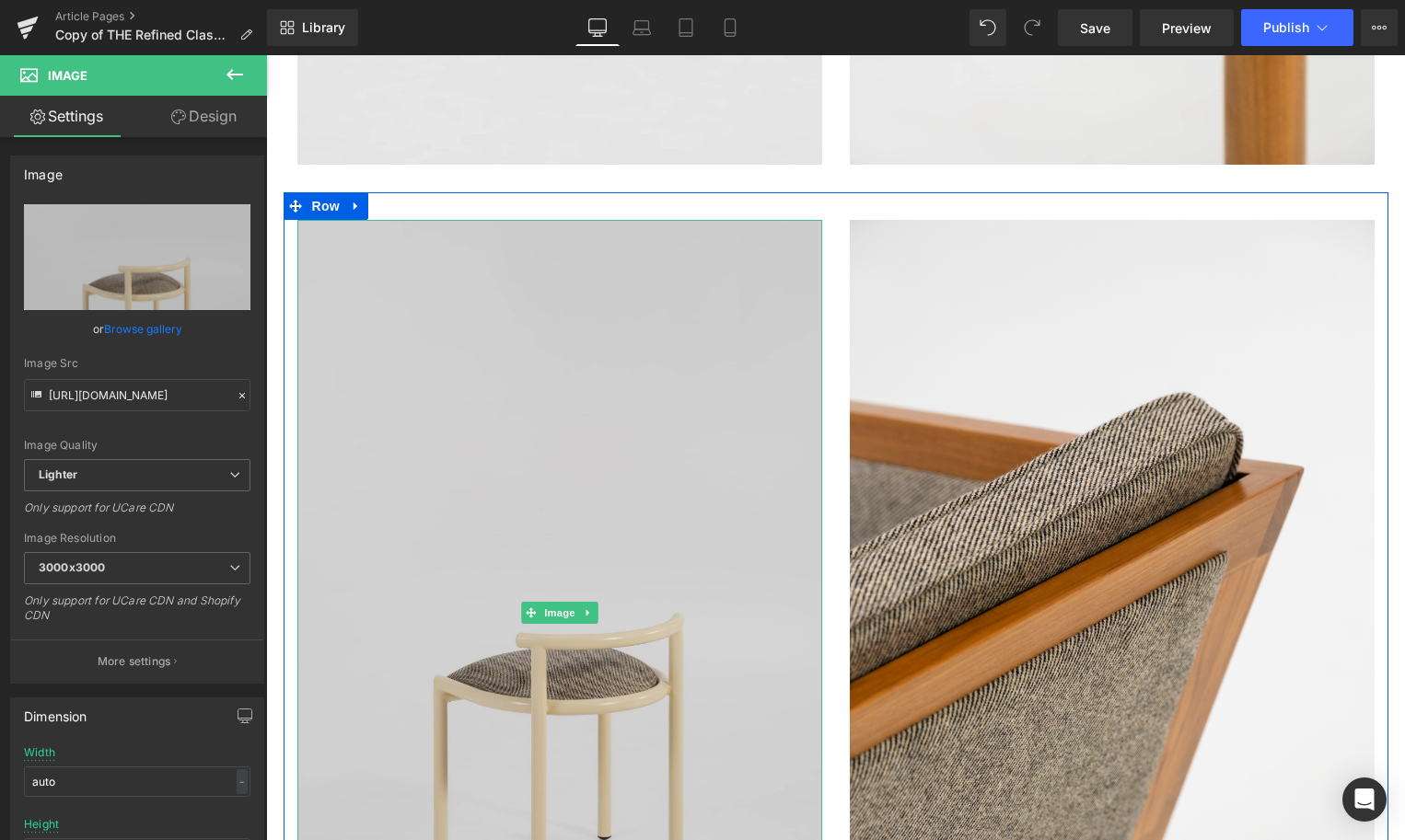
scroll to position [3536, 0]
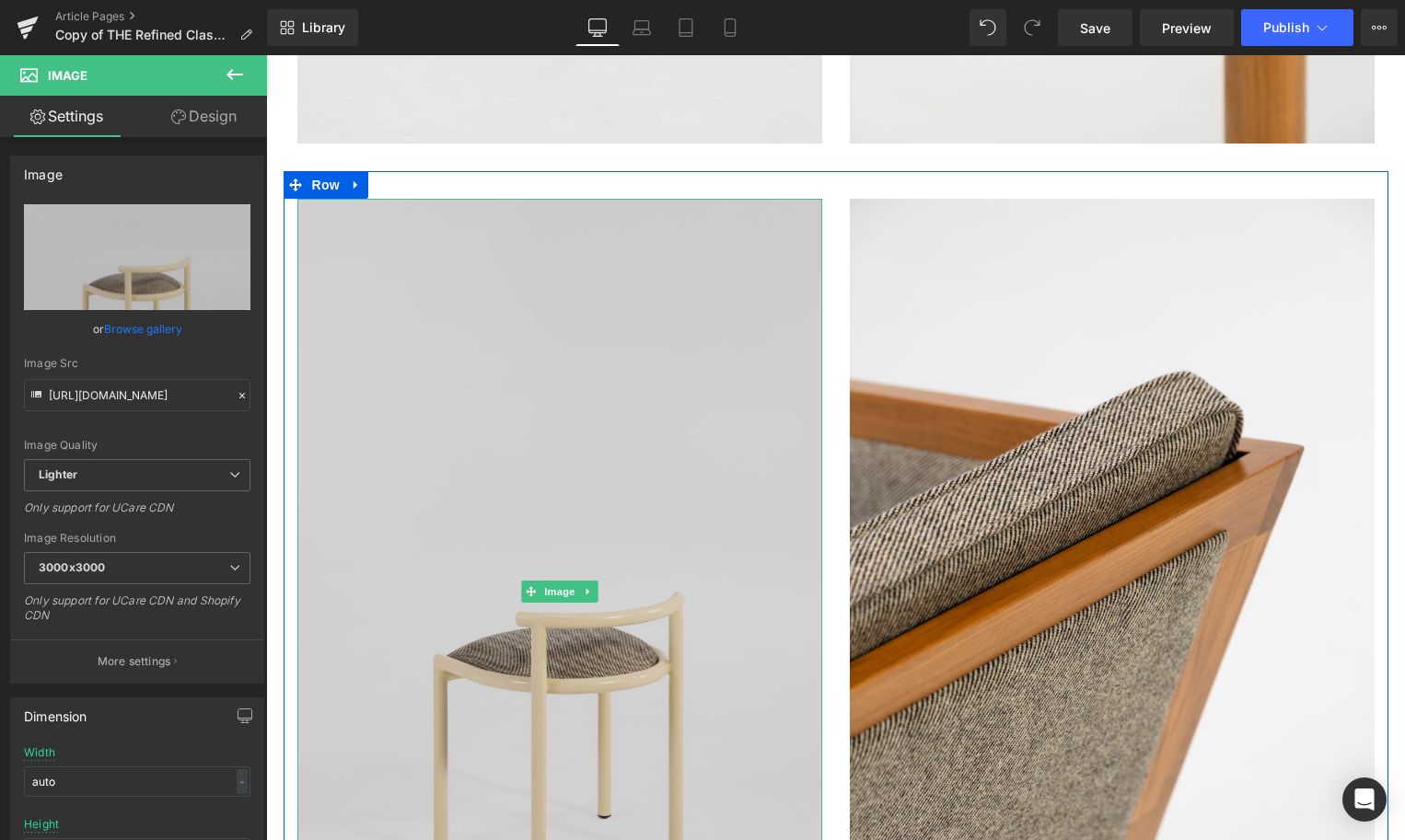
click at [506, 518] on img at bounding box center [560, 592] width 525 height 787
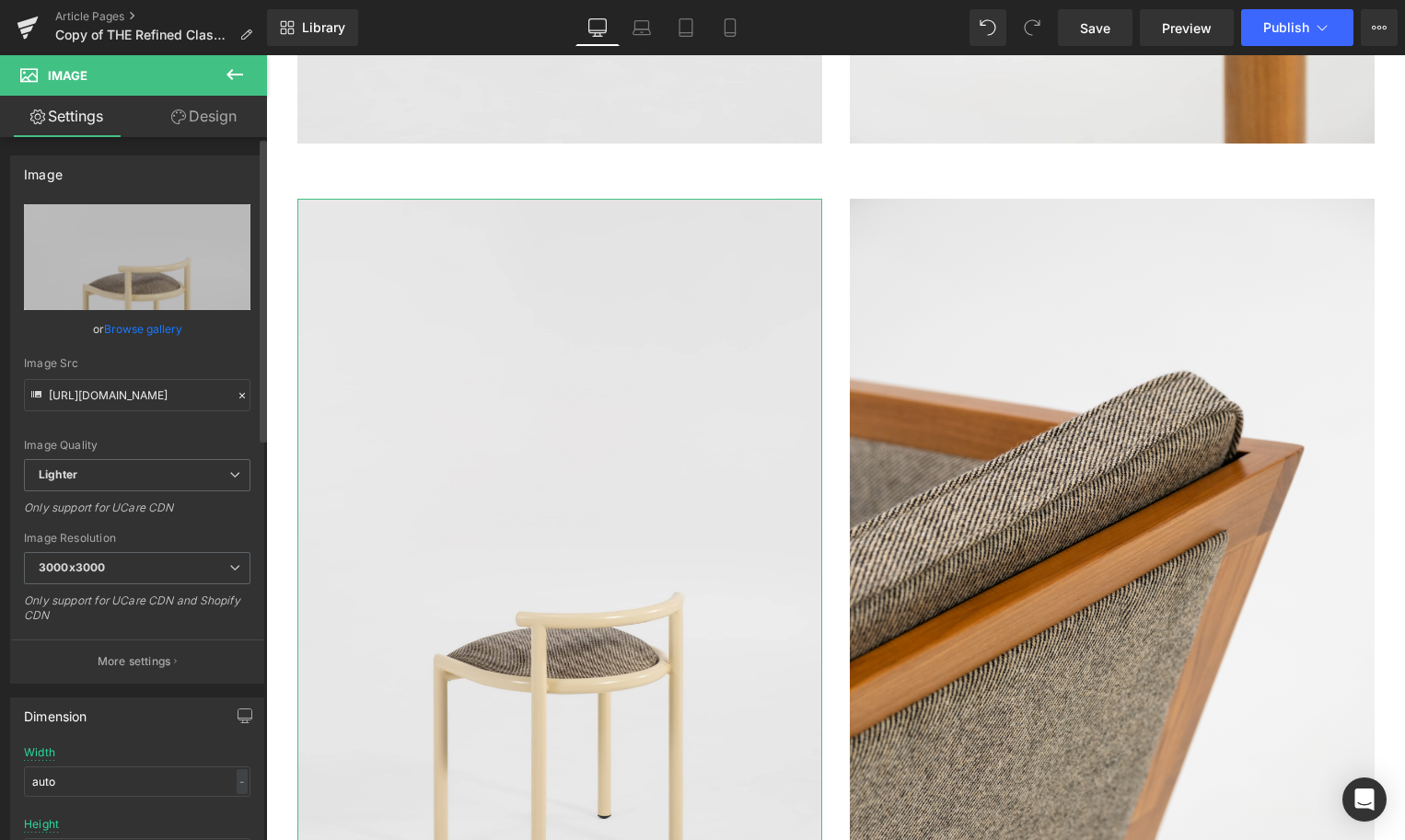
click at [122, 320] on link "Browse gallery" at bounding box center [143, 329] width 79 height 32
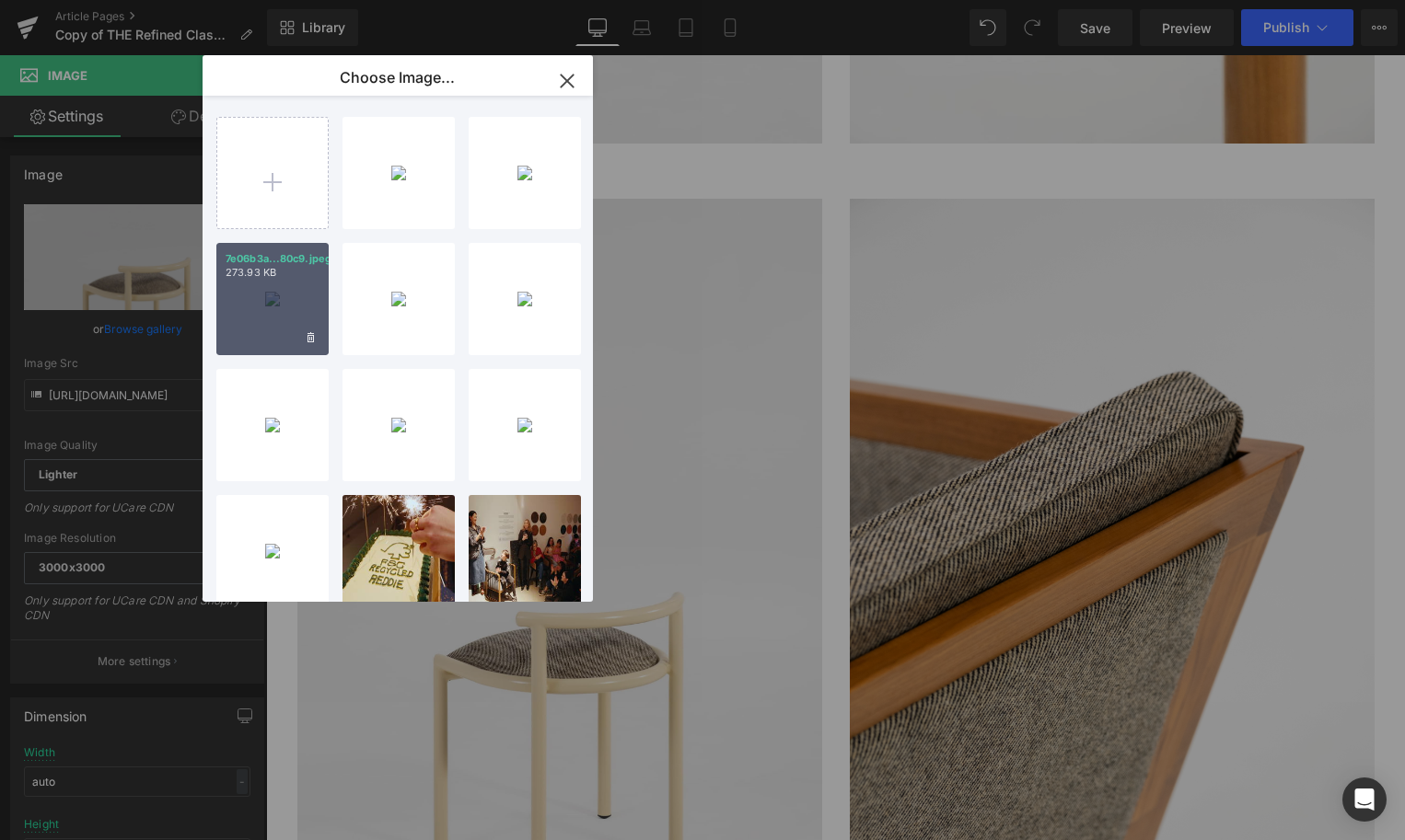
click at [249, 293] on div "7e06b3a...80c9.jpeg 273.93 KB" at bounding box center [273, 300] width 113 height 113
type input "[URL][DOMAIN_NAME]"
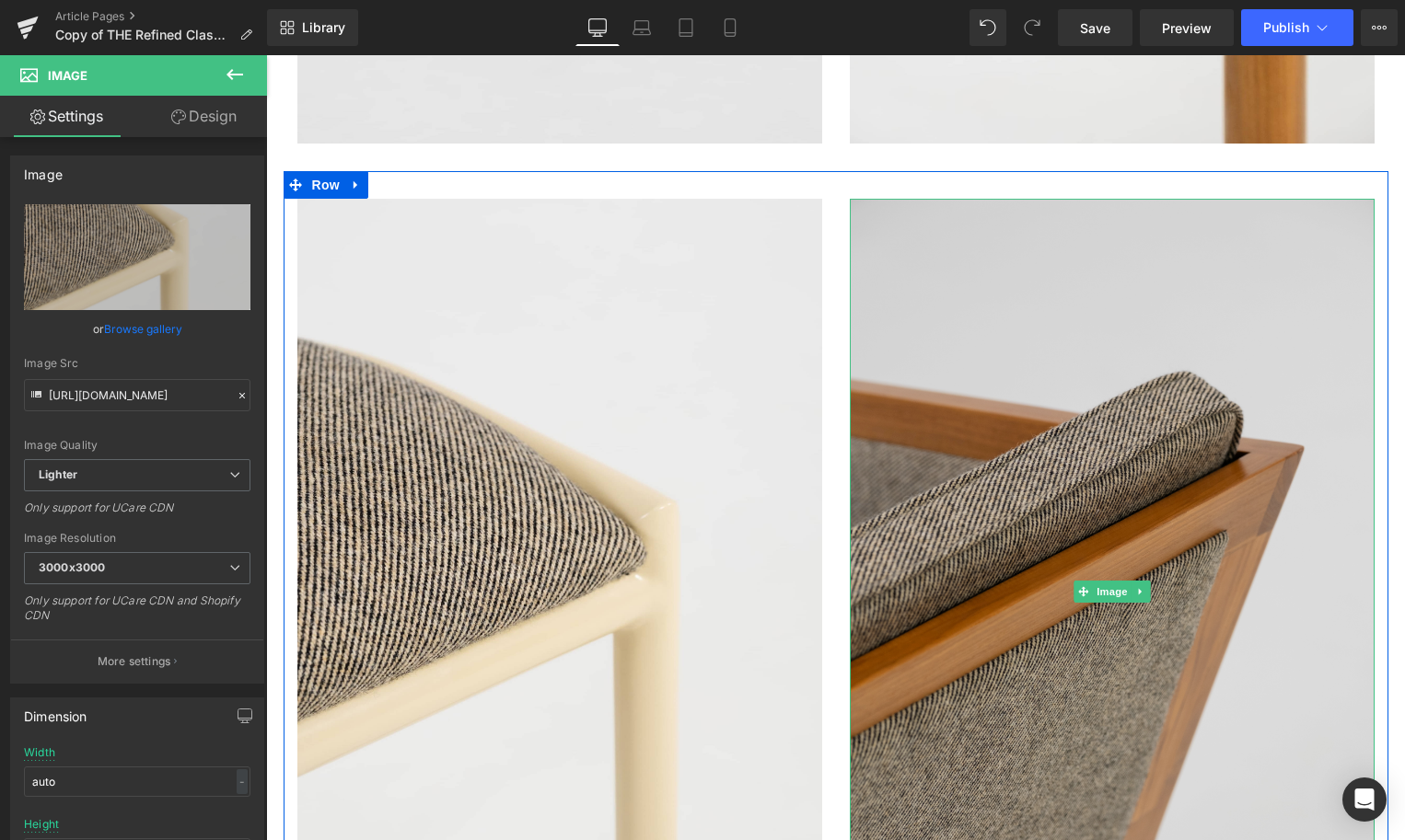
click at [928, 515] on img at bounding box center [1112, 592] width 525 height 787
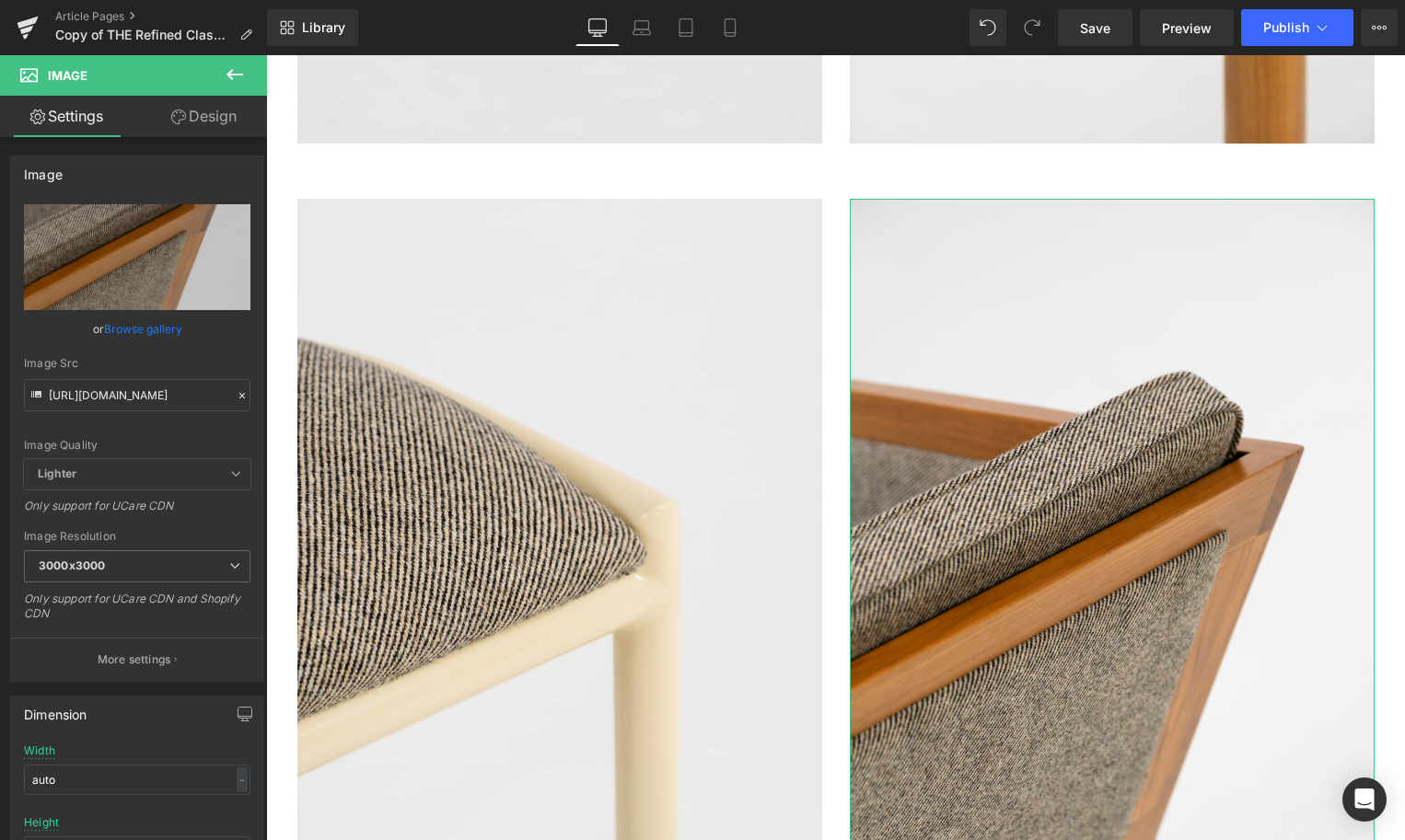
click at [159, 329] on link "Browse gallery" at bounding box center [143, 329] width 79 height 32
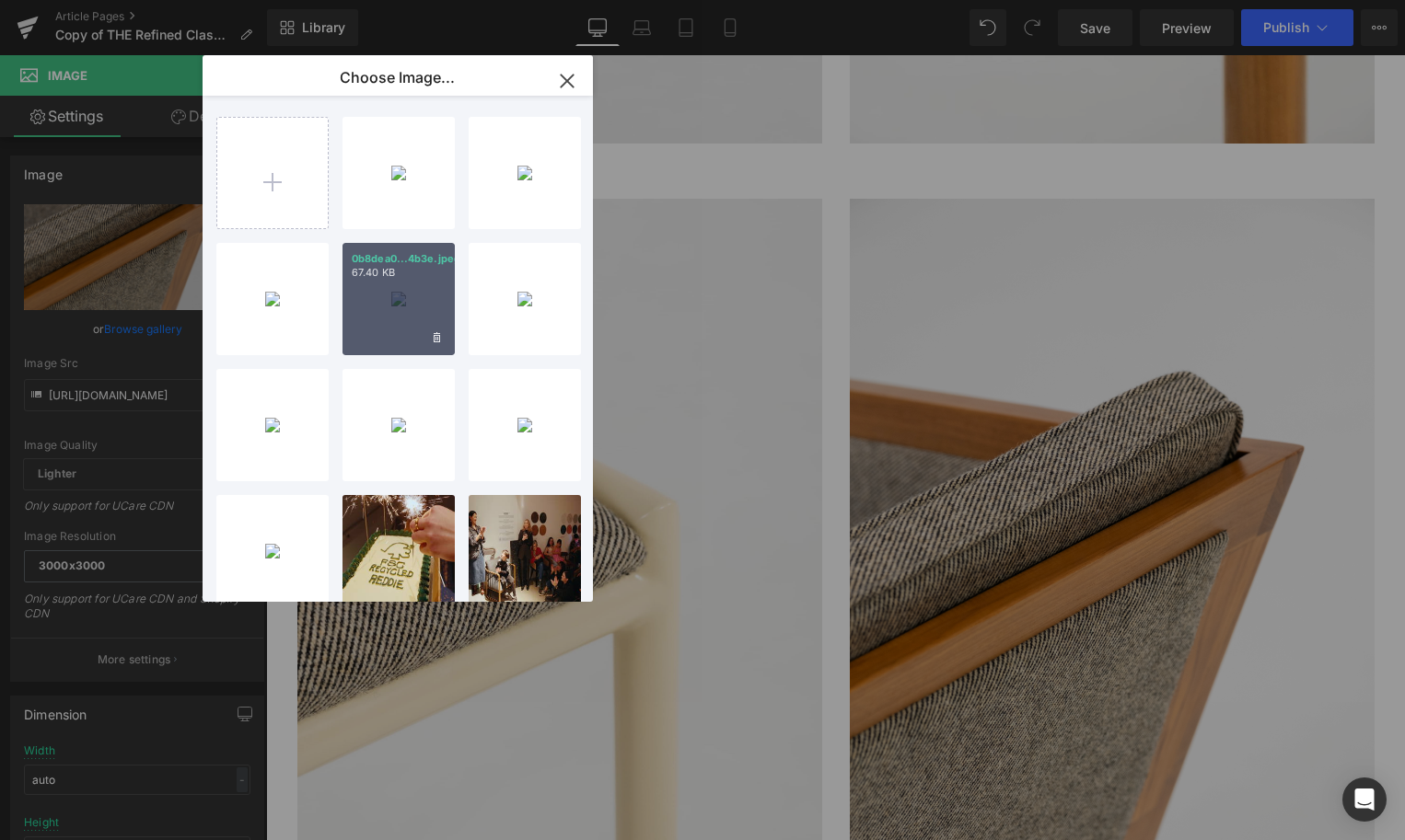
click at [388, 293] on div "0b8dea0...4b3e.jpeg 67.40 KB" at bounding box center [399, 300] width 113 height 113
type input "[URL][DOMAIN_NAME]"
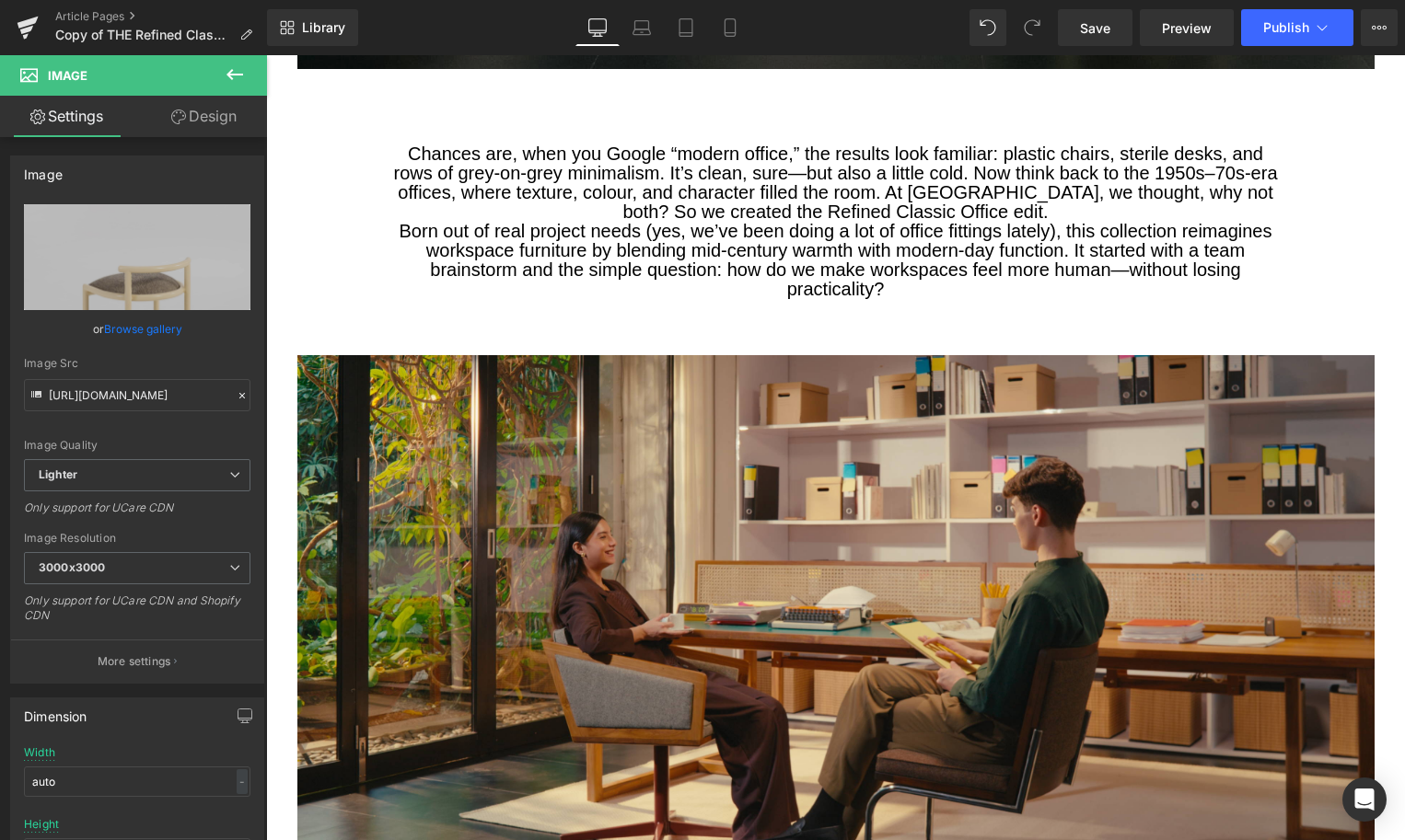
scroll to position [1598, 0]
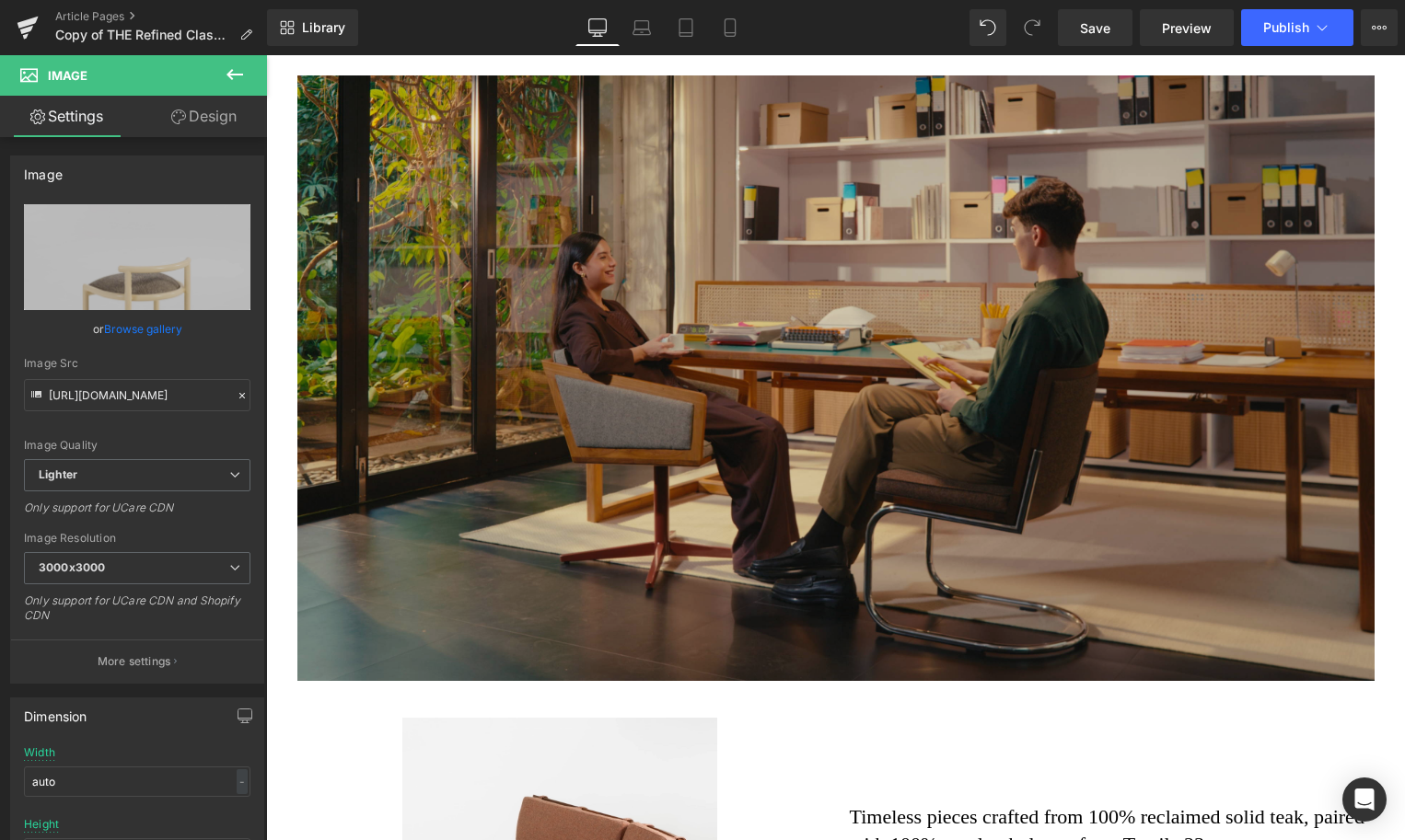
click at [662, 351] on img at bounding box center [836, 378] width 1077 height 605
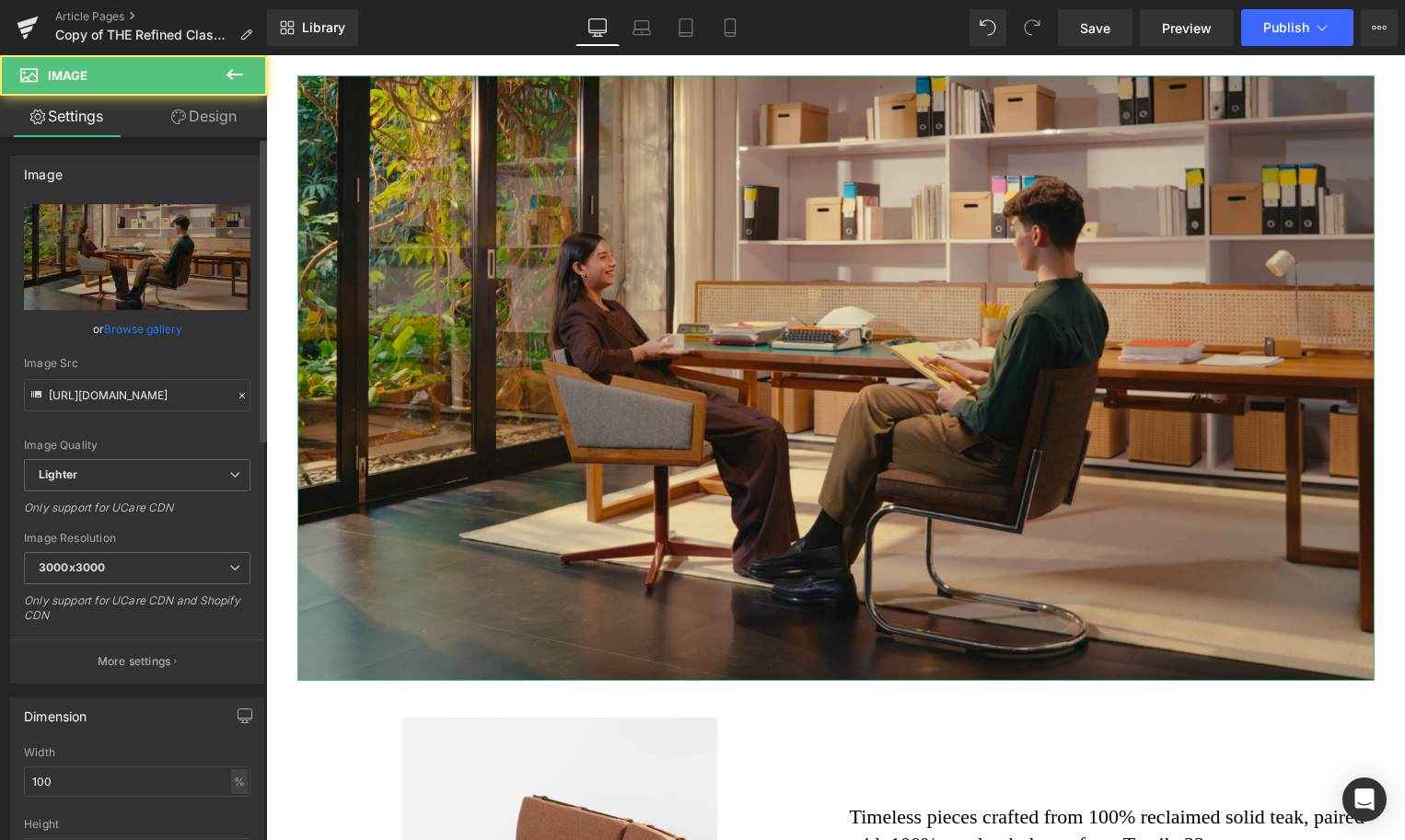
click at [144, 330] on link "Browse gallery" at bounding box center [143, 329] width 79 height 32
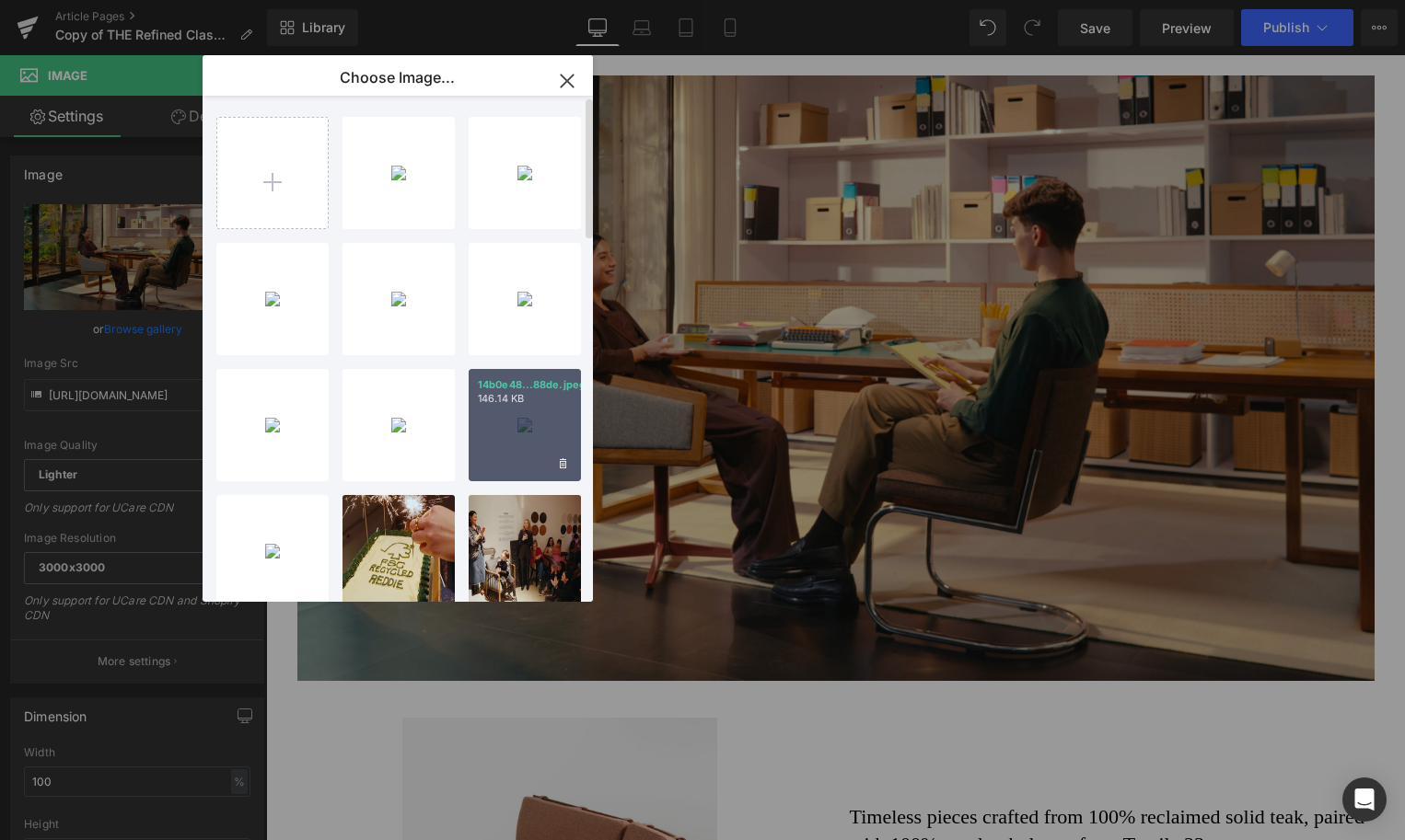
click at [535, 392] on p "146.14 KB" at bounding box center [525, 399] width 94 height 14
type input "[URL][DOMAIN_NAME]"
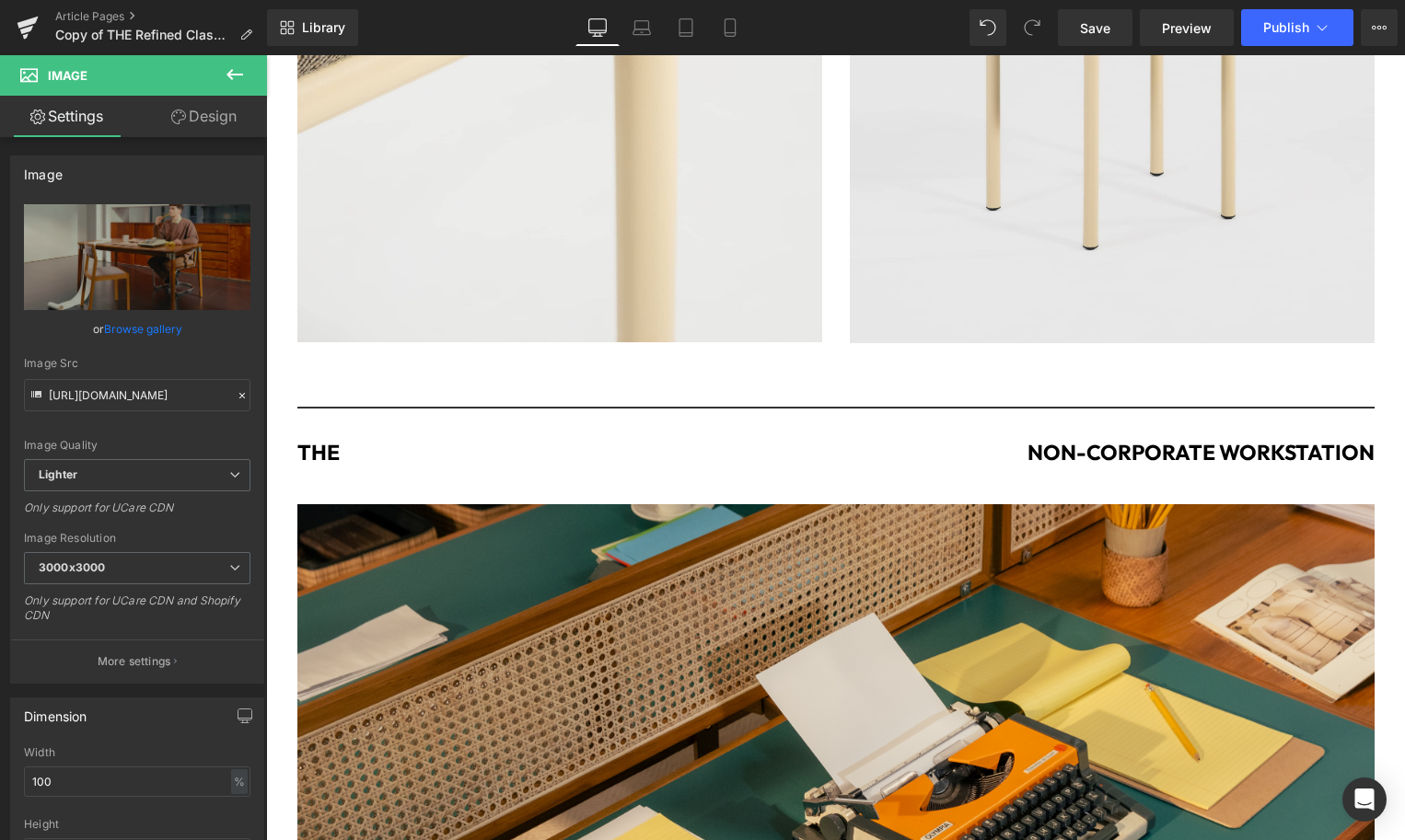
scroll to position [3808, 0]
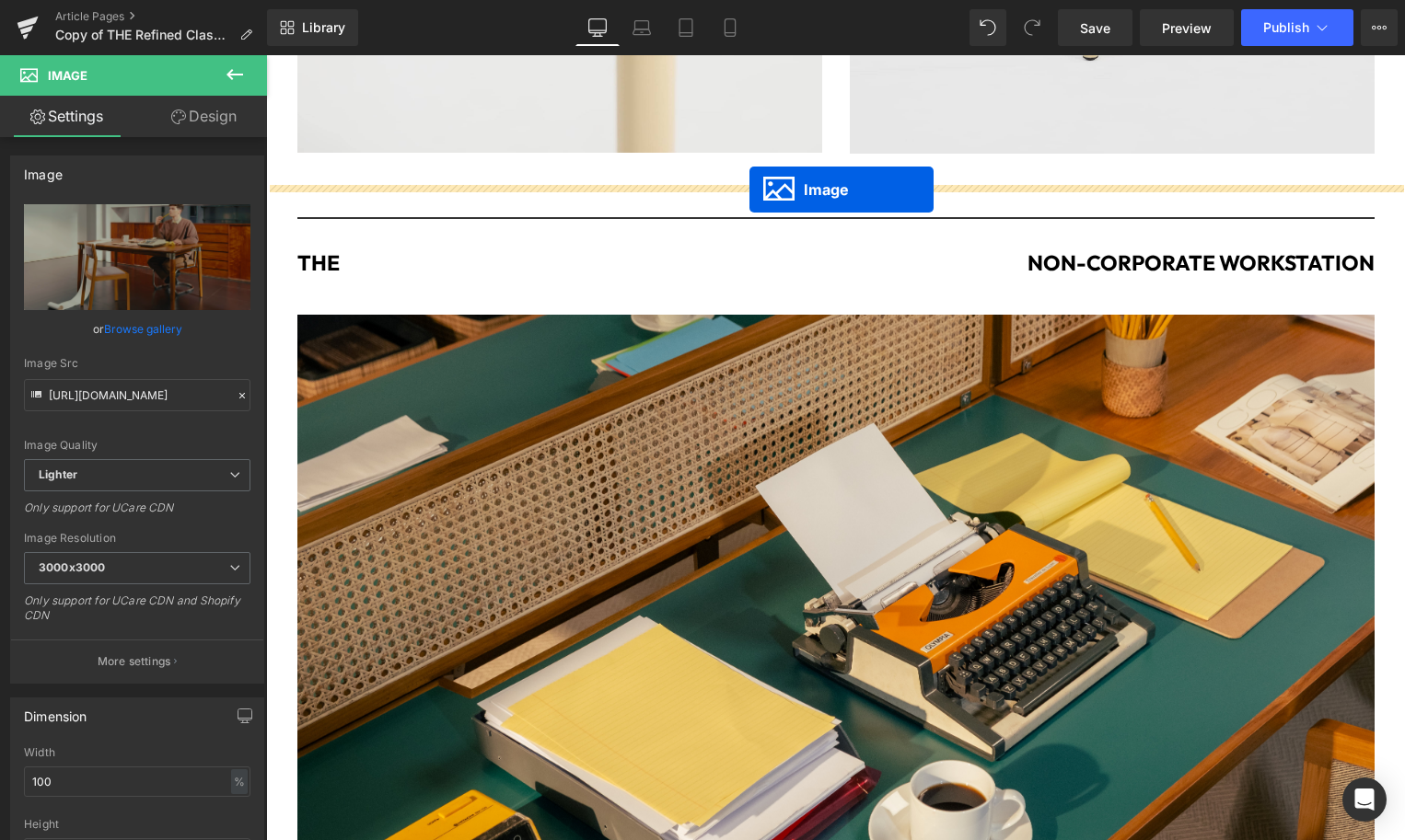
drag, startPoint x: 805, startPoint y: 379, endPoint x: 749, endPoint y: 189, distance: 198.1
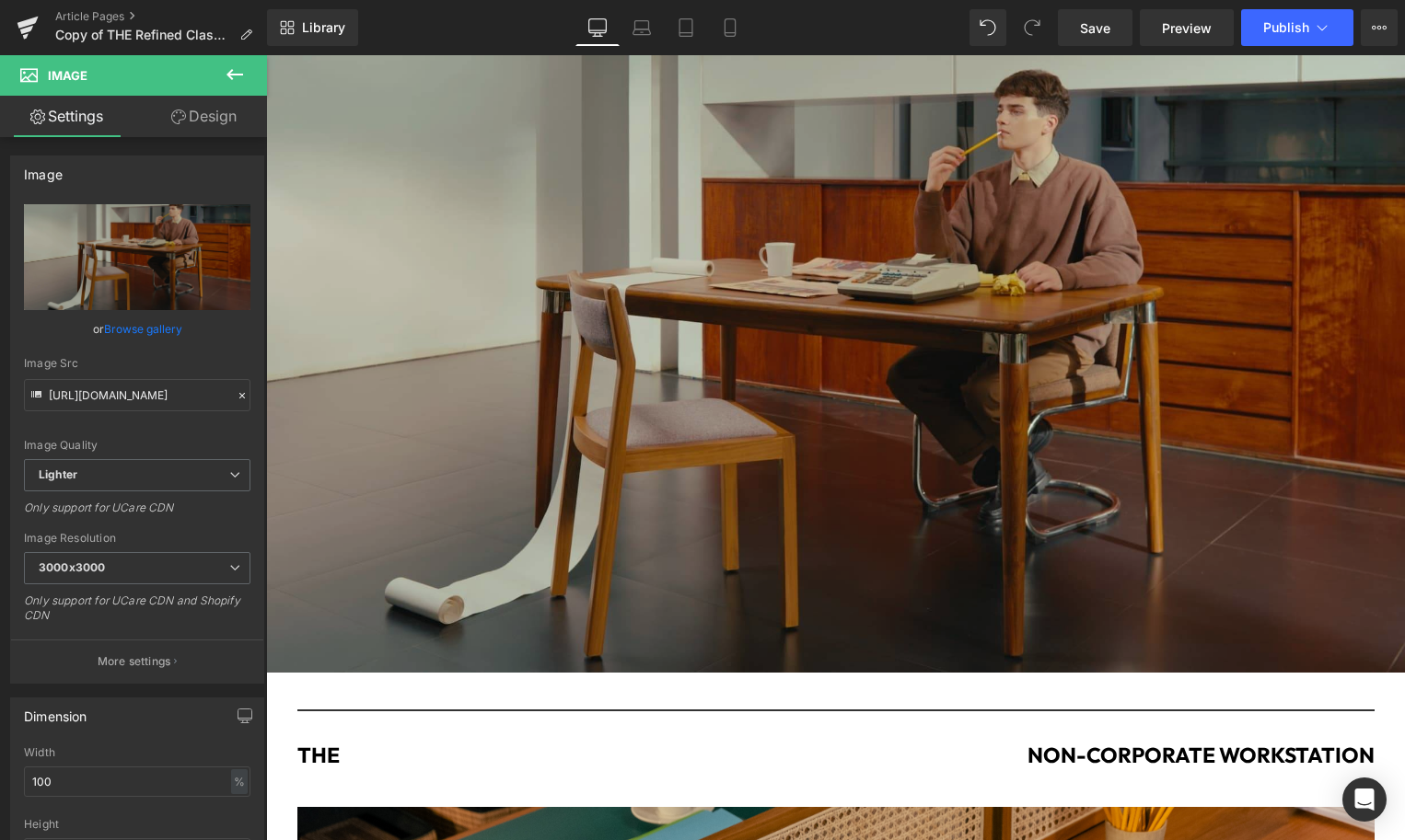
scroll to position [3908, 0]
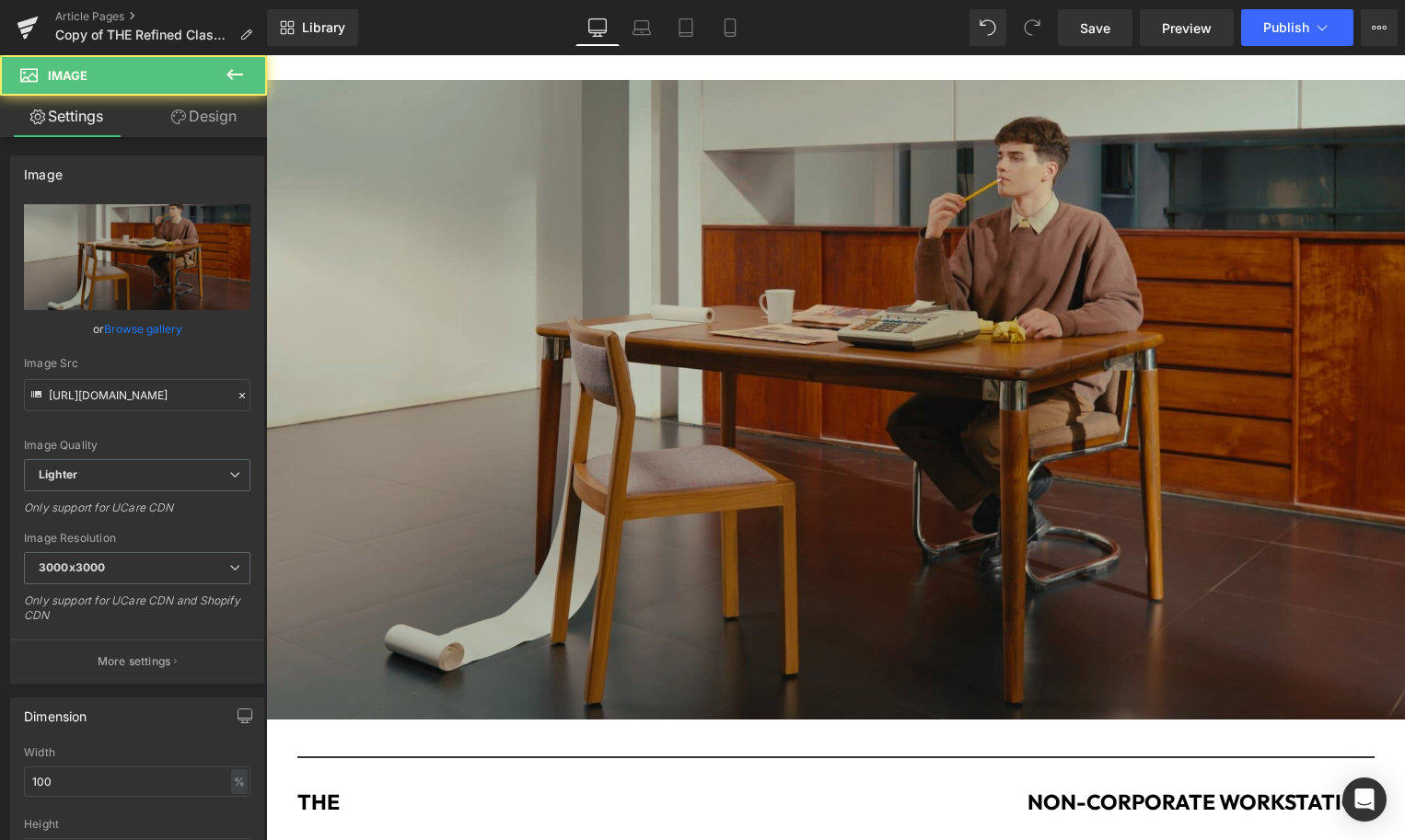
click at [548, 216] on img at bounding box center [835, 401] width 1139 height 640
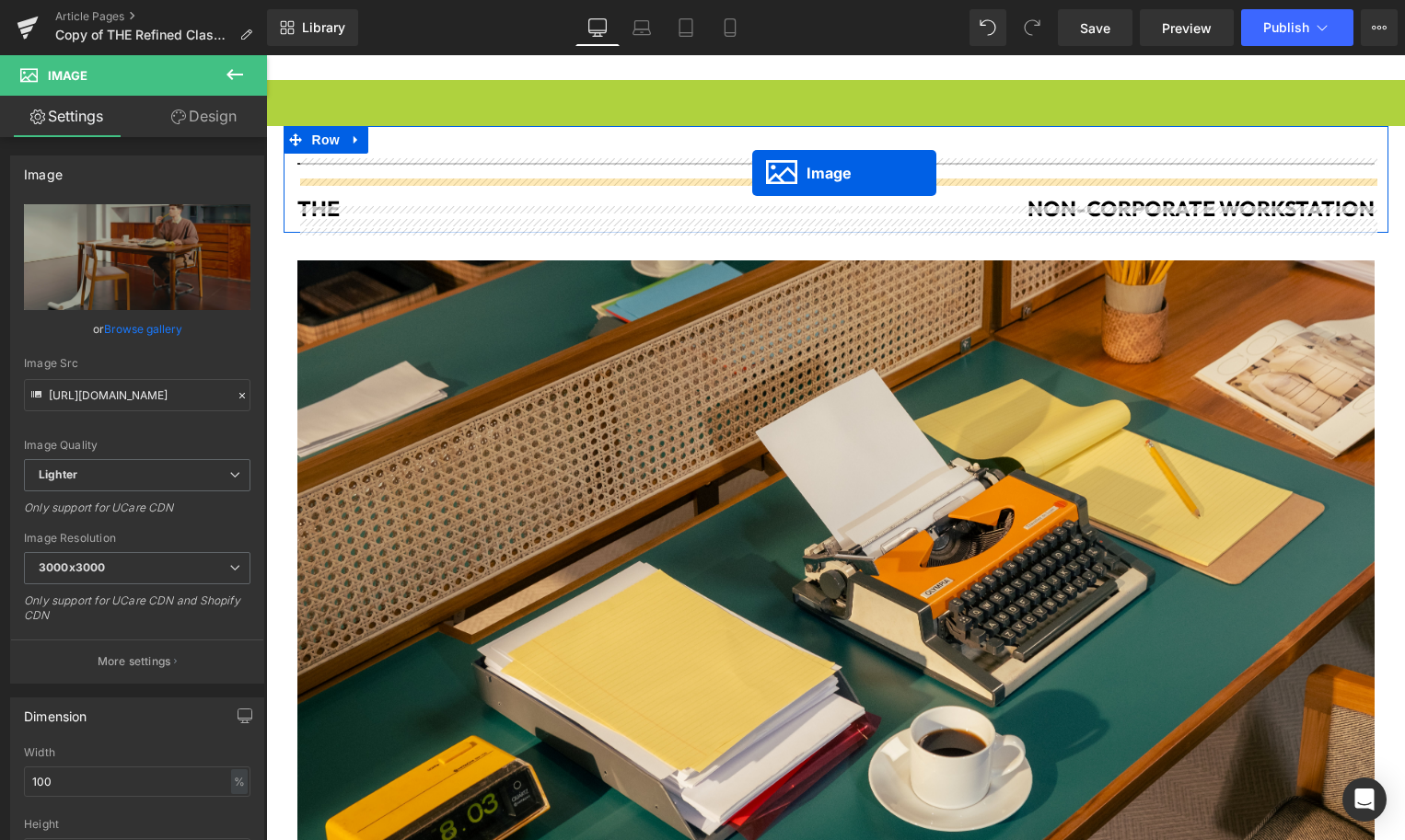
drag, startPoint x: 806, startPoint y: 403, endPoint x: 752, endPoint y: 173, distance: 236.3
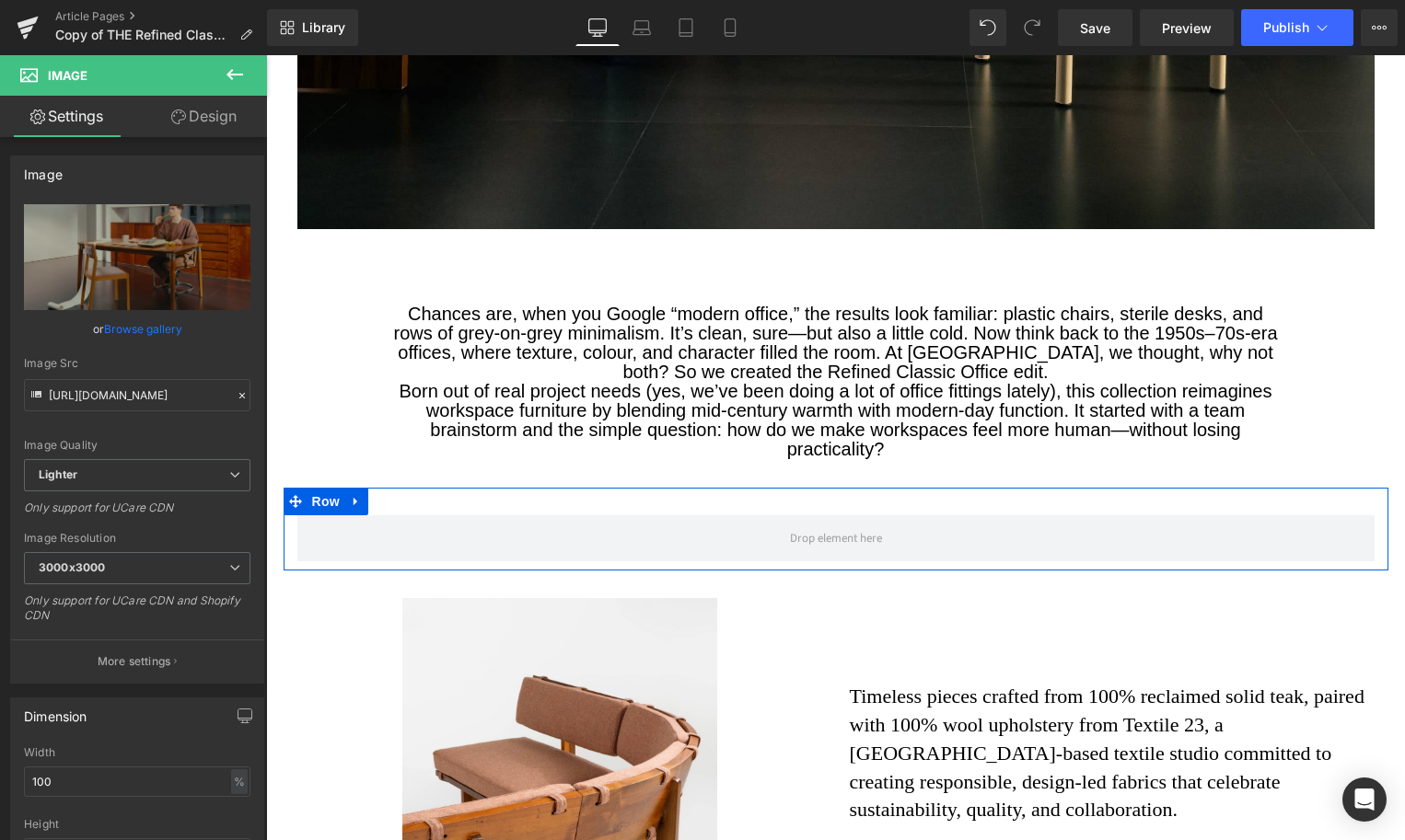
scroll to position [1194, 0]
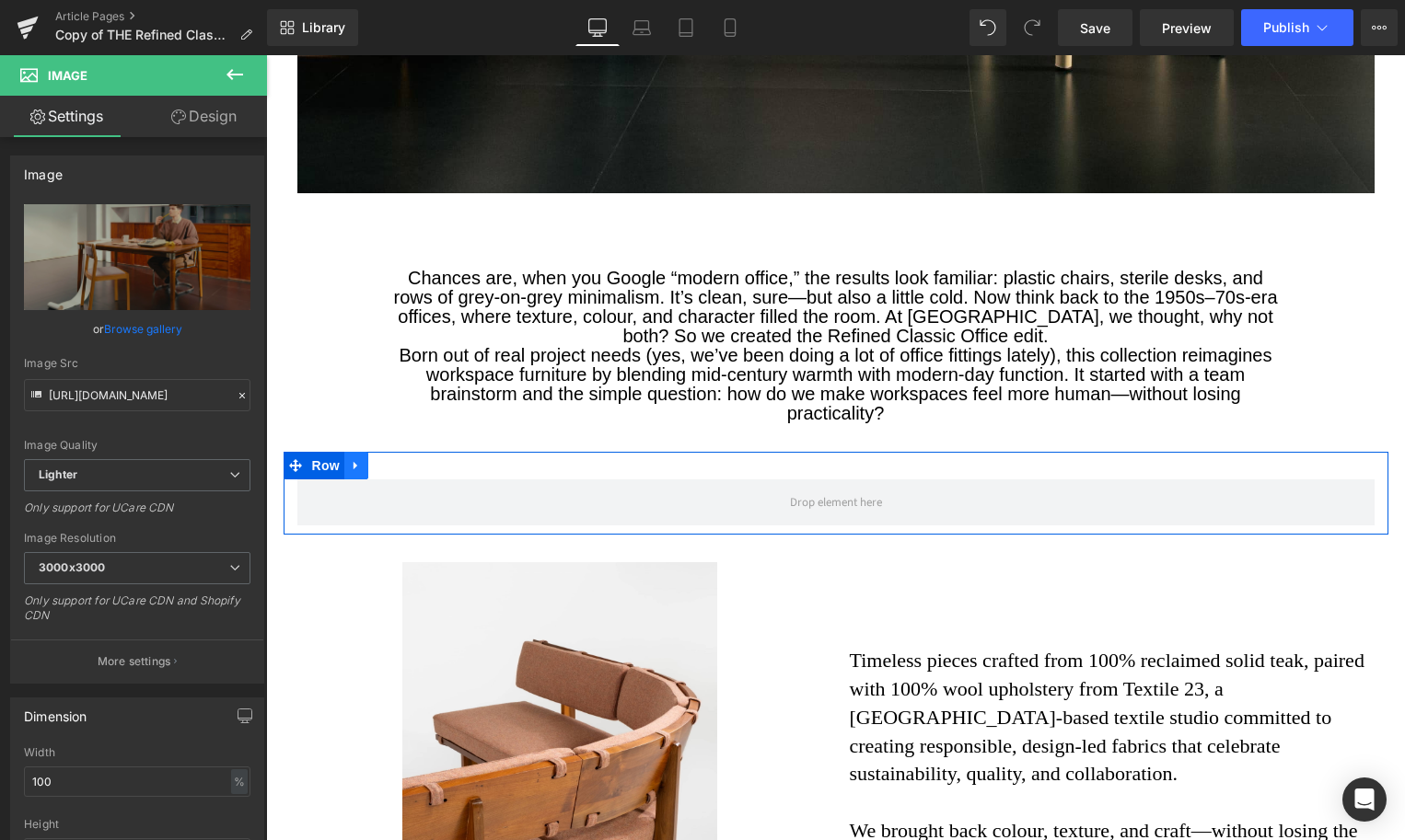
click at [360, 469] on icon at bounding box center [356, 466] width 13 height 14
click at [403, 468] on icon at bounding box center [404, 466] width 13 height 13
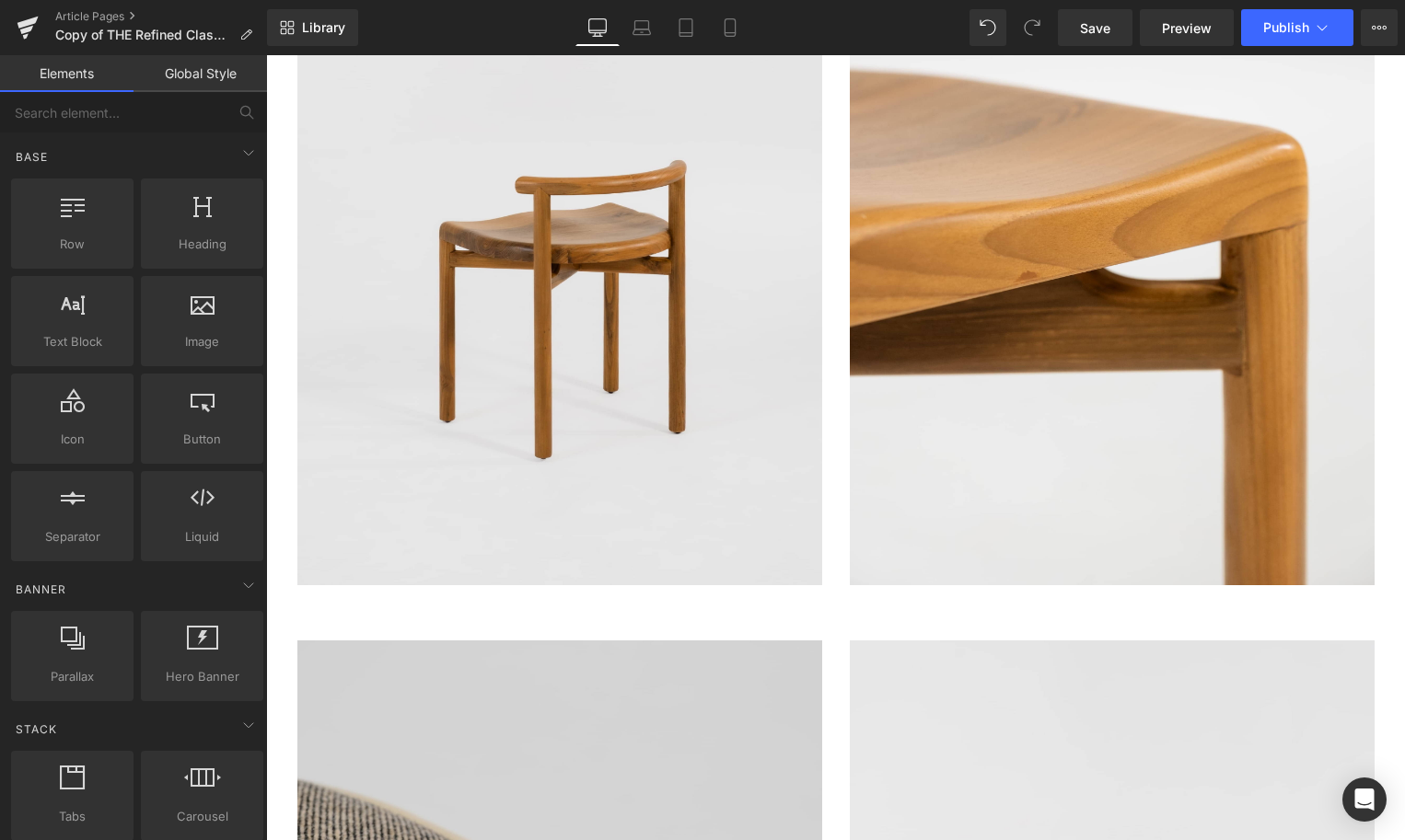
scroll to position [2100, 0]
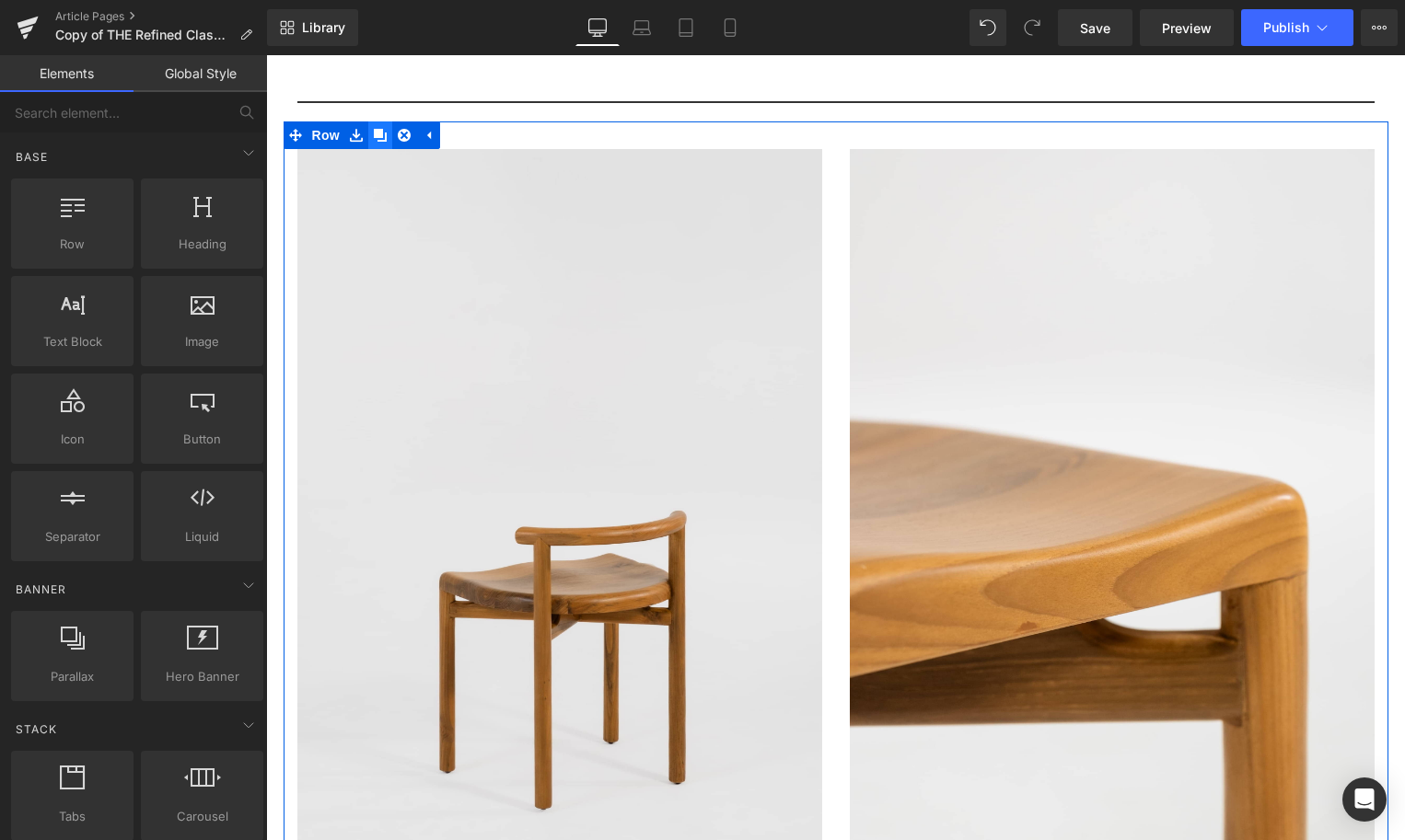
click at [376, 138] on icon at bounding box center [379, 135] width 13 height 13
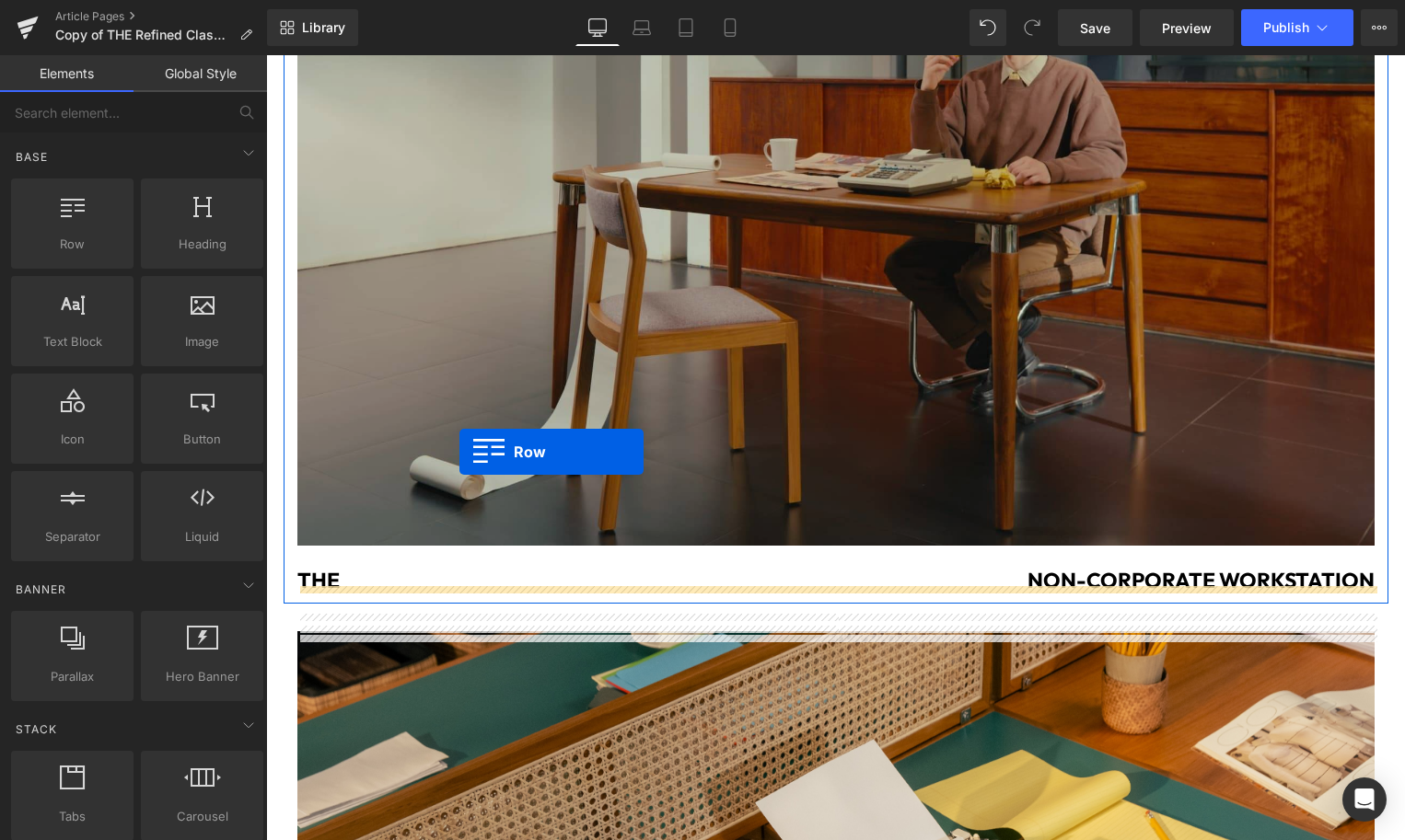
scroll to position [4120, 0]
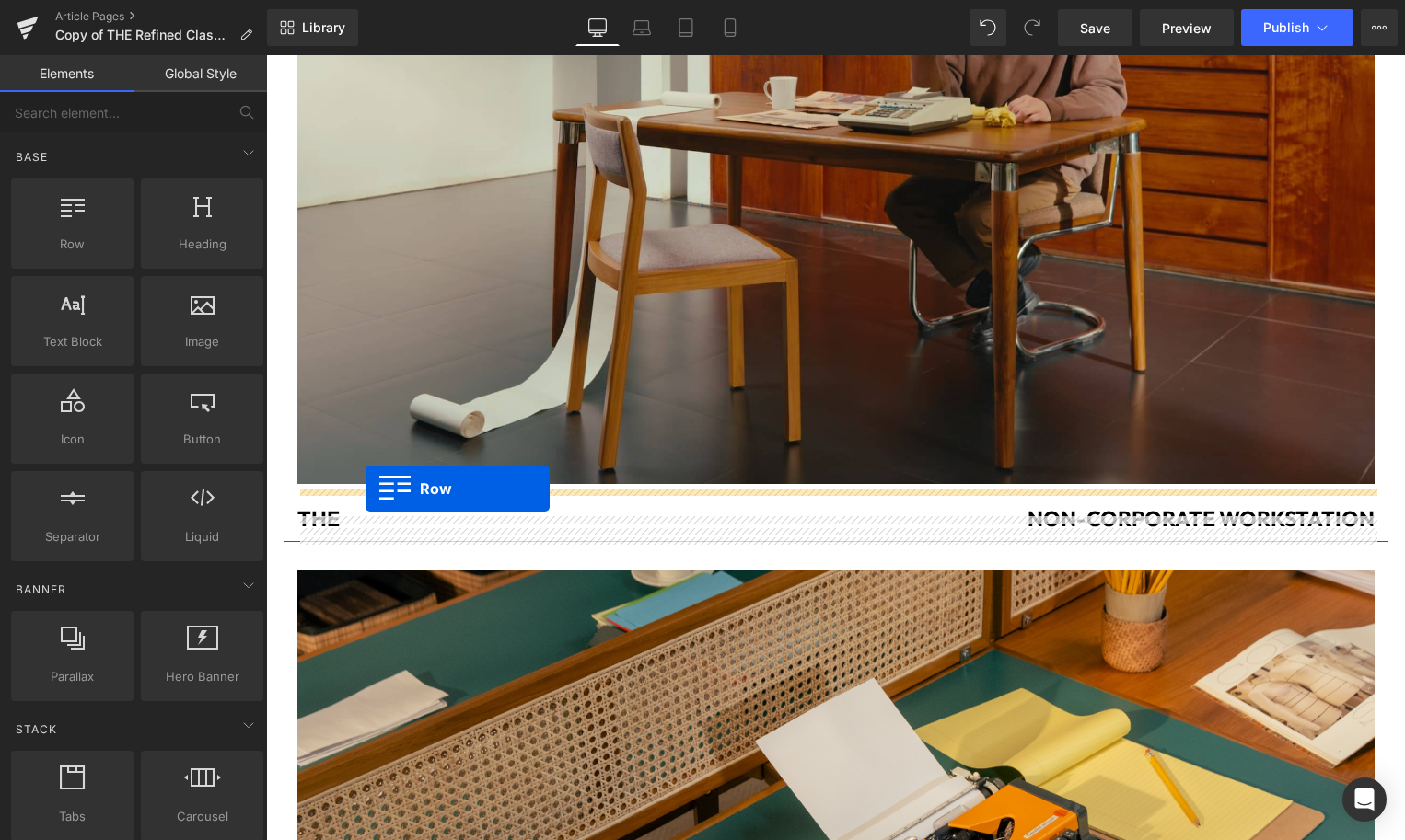
drag, startPoint x: 294, startPoint y: 144, endPoint x: 366, endPoint y: 489, distance: 352.4
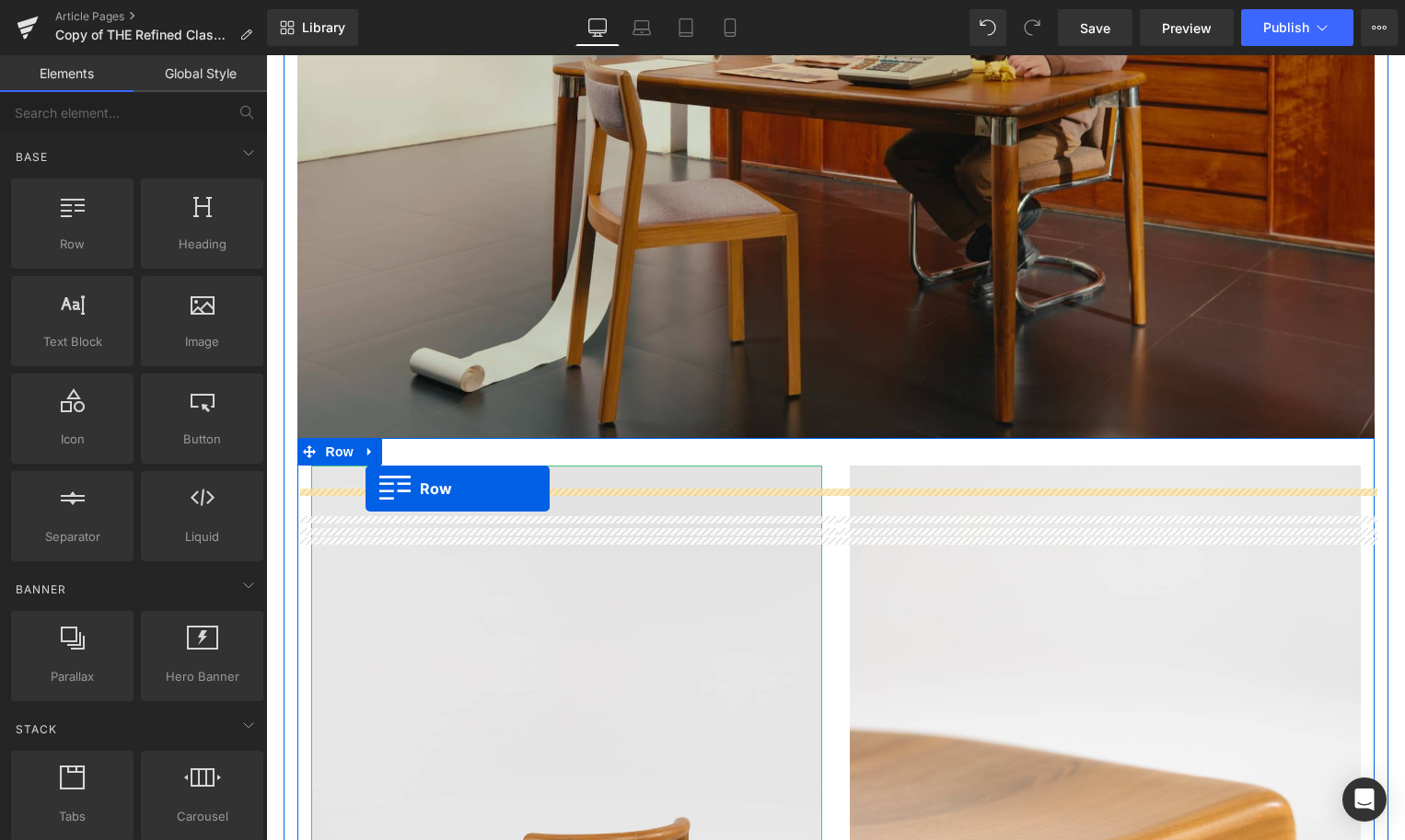
scroll to position [4075, 0]
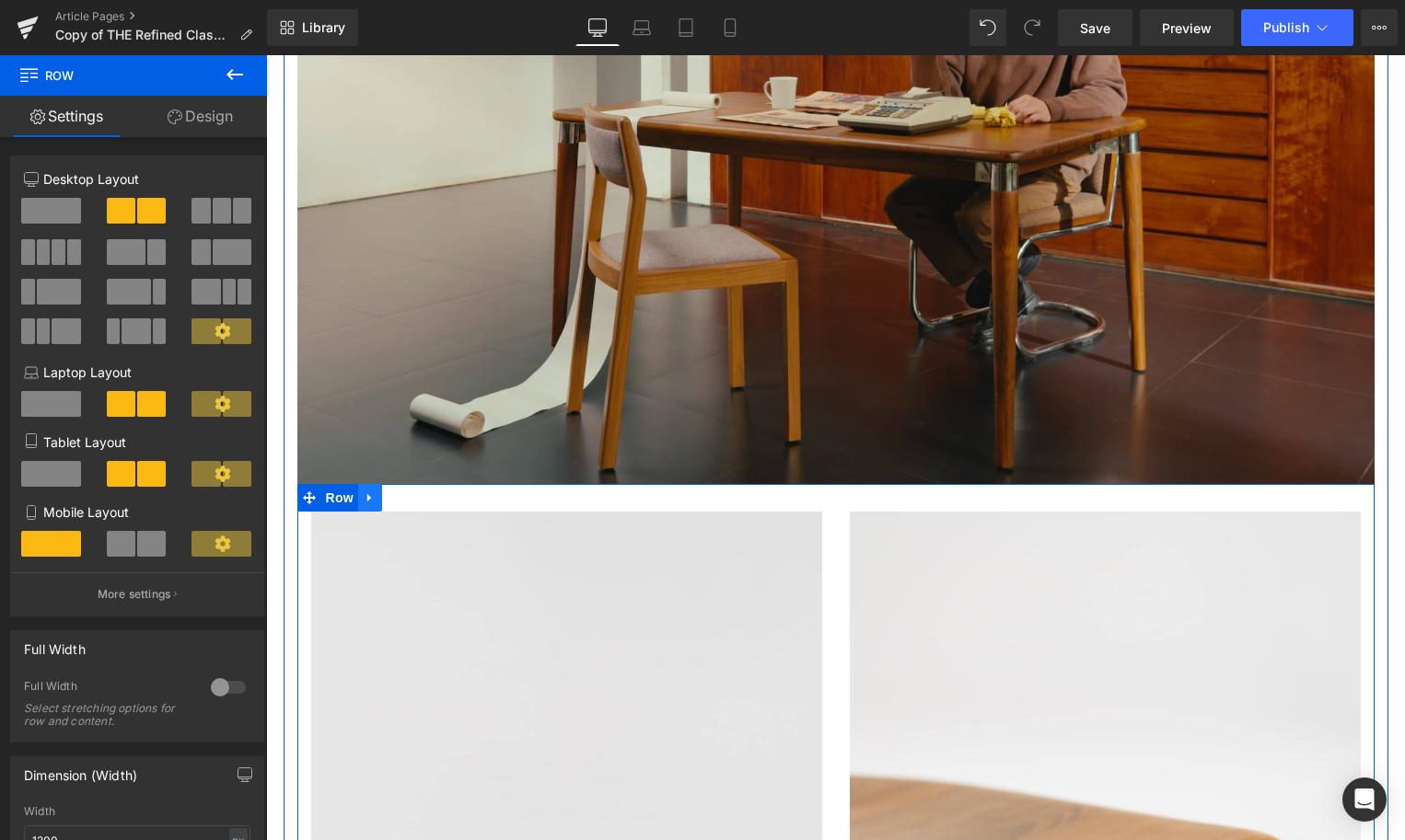
click at [369, 499] on icon at bounding box center [370, 498] width 13 height 14
click at [398, 501] on icon at bounding box center [394, 498] width 13 height 14
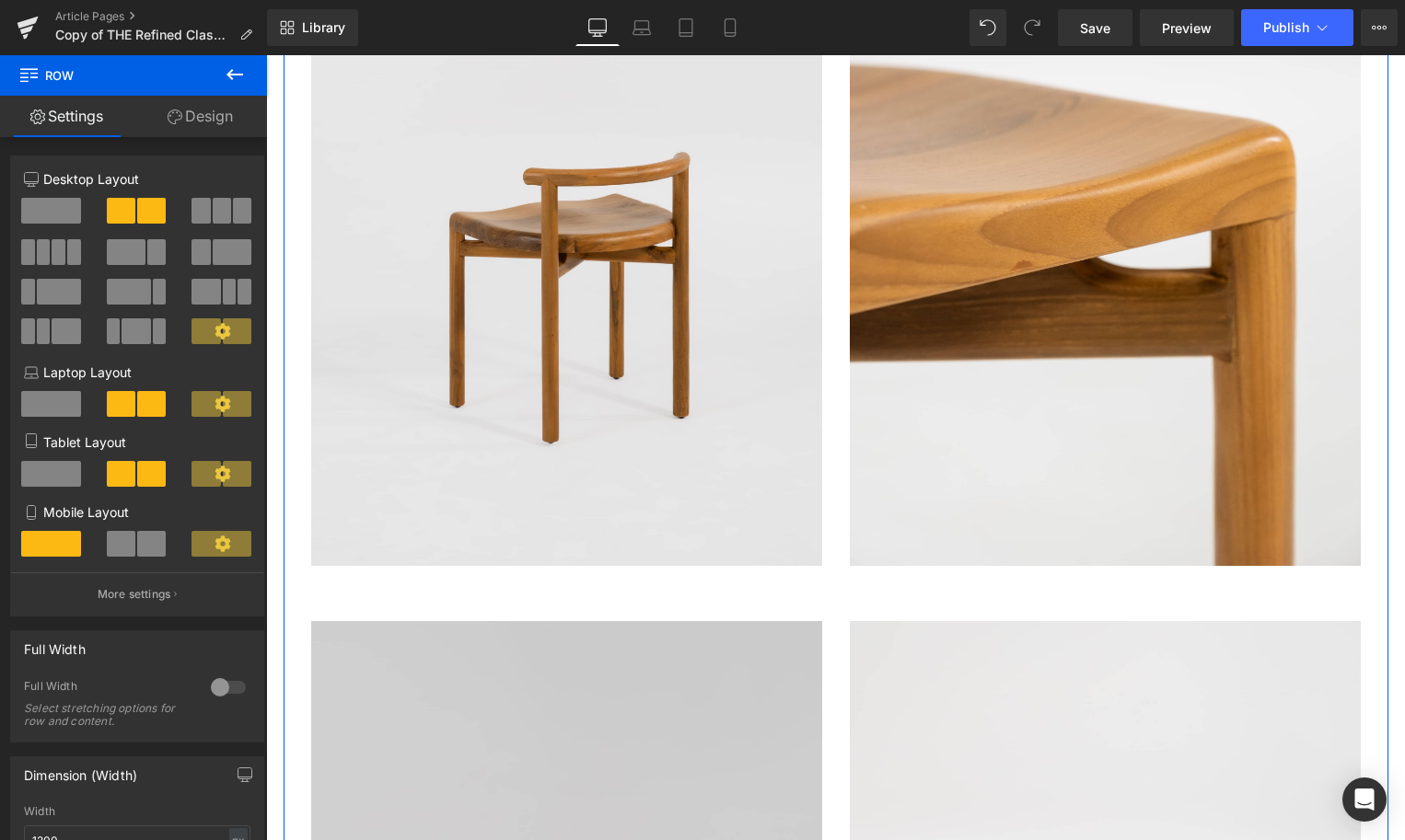
scroll to position [4711, 0]
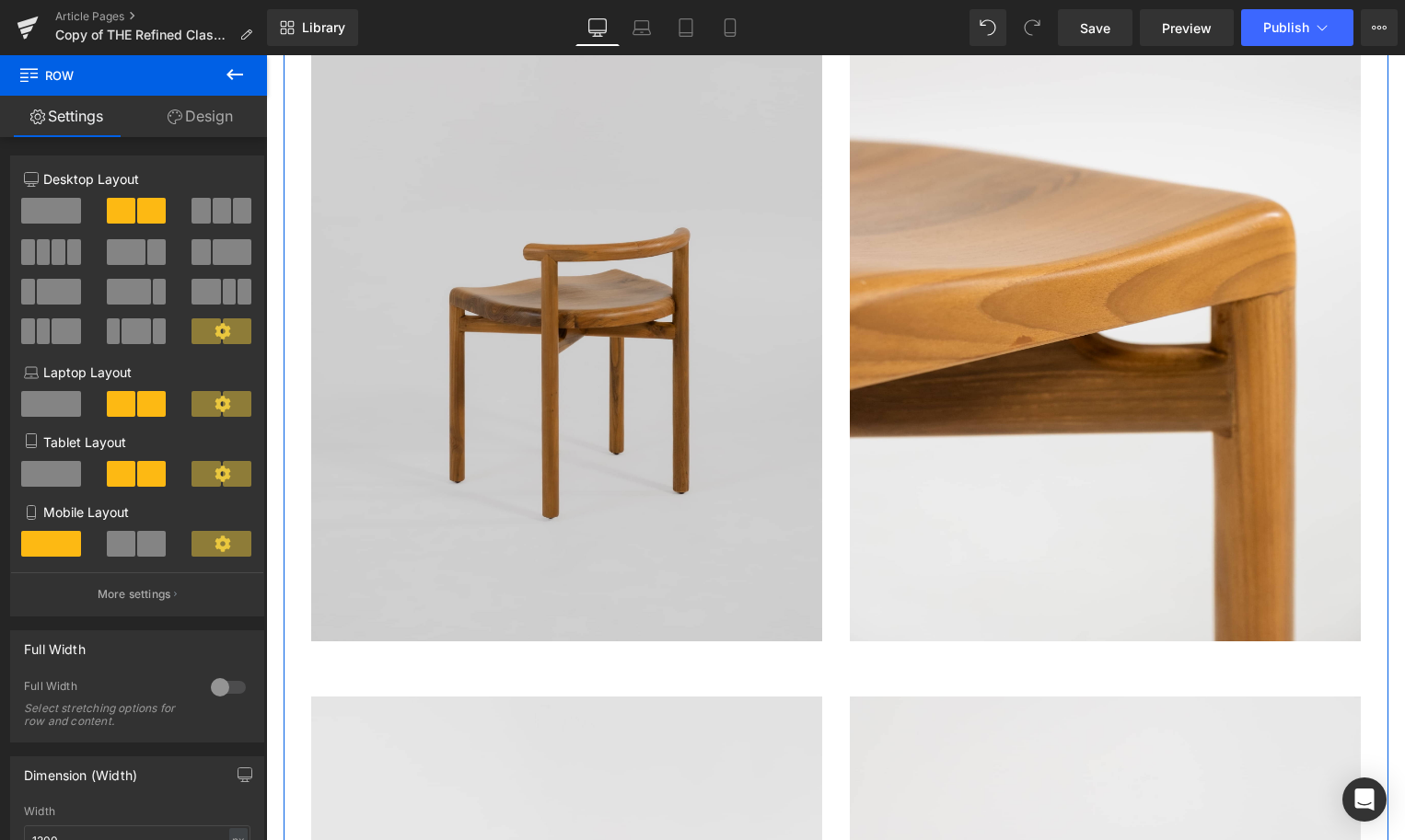
click at [461, 458] on img at bounding box center [567, 259] width 511 height 766
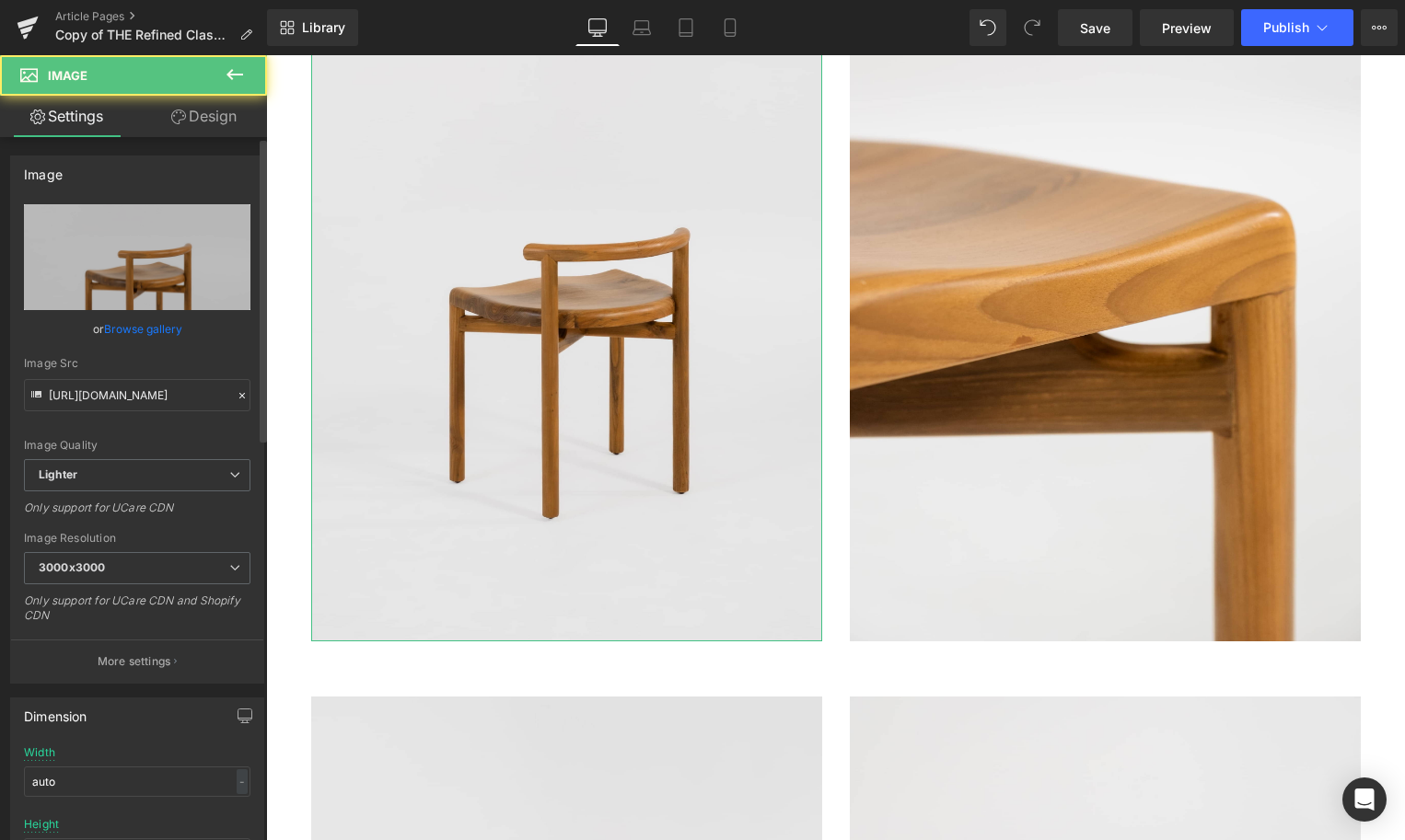
click at [130, 331] on link "Browse gallery" at bounding box center [143, 329] width 79 height 32
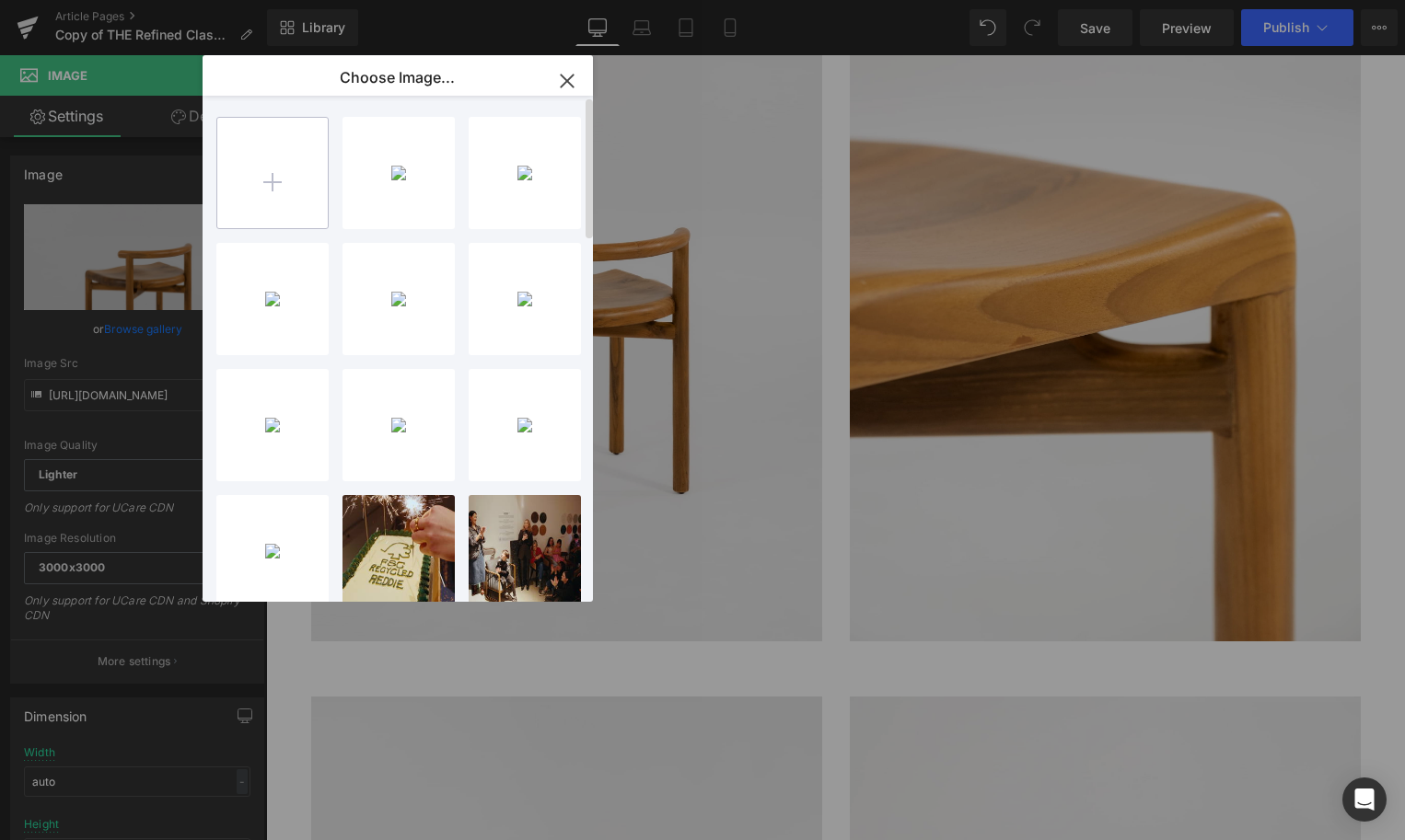
click at [249, 190] on input "file" at bounding box center [273, 173] width 111 height 111
type input "C:\fakepath\8860f52d-e423-4f59-b73a-88cd8c9401d5.jpeg"
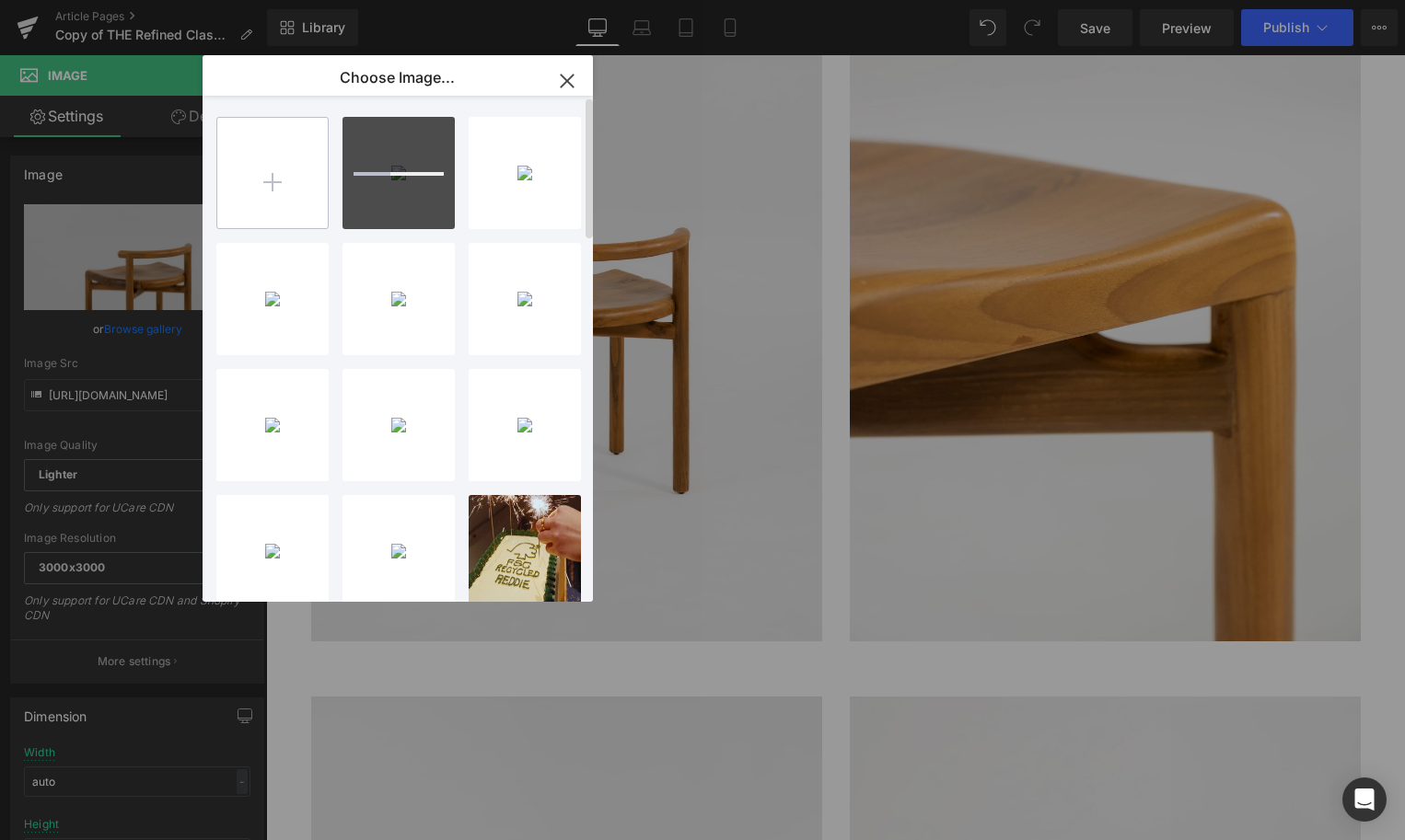
click at [261, 170] on input "file" at bounding box center [273, 173] width 111 height 111
type input "C:\fakepath\4de57af3-ff66-4b70-a59d-6686375214ba.jpeg"
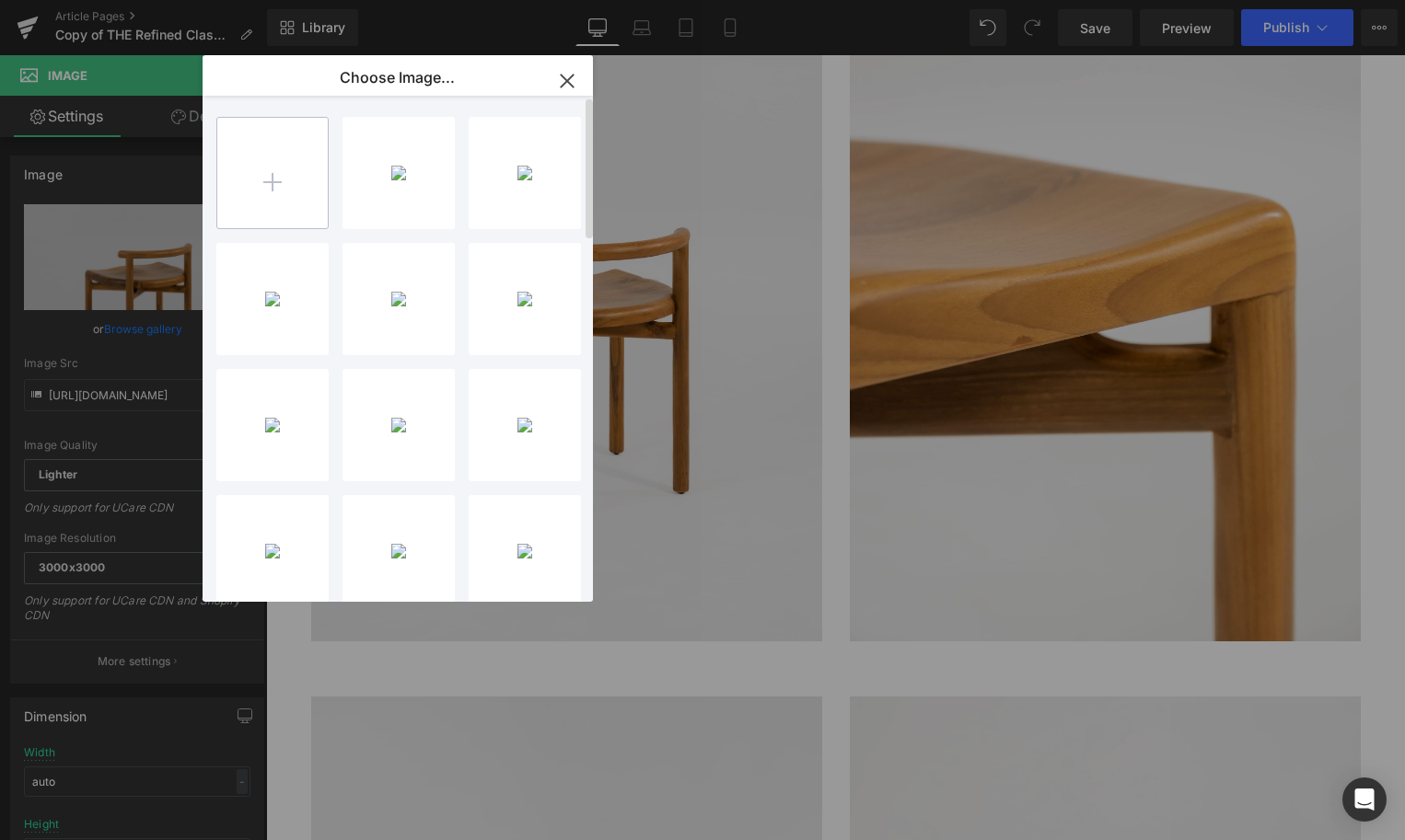
click at [310, 188] on input "file" at bounding box center [273, 173] width 111 height 111
type input "C:\fakepath\bcd99831-b02d-4f9c-ac22-9f8f9b664fef.jpeg"
click at [270, 171] on input "file" at bounding box center [273, 173] width 111 height 111
type input "C:\fakepath\94469283-26e4-49f0-bdd1-7fcf41a6184c.jpeg"
click at [561, 75] on icon "button" at bounding box center [567, 81] width 12 height 12
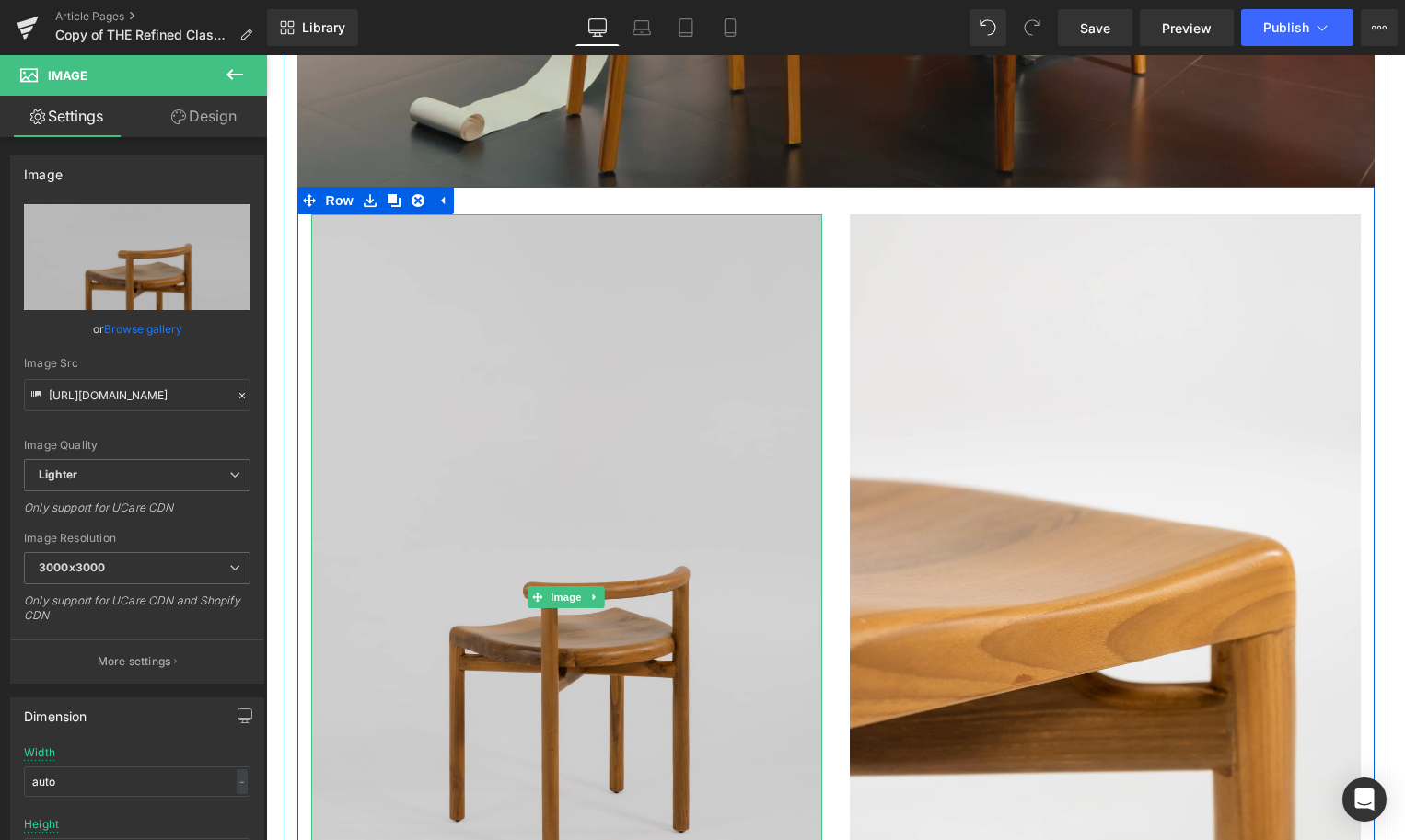
scroll to position [4343, 0]
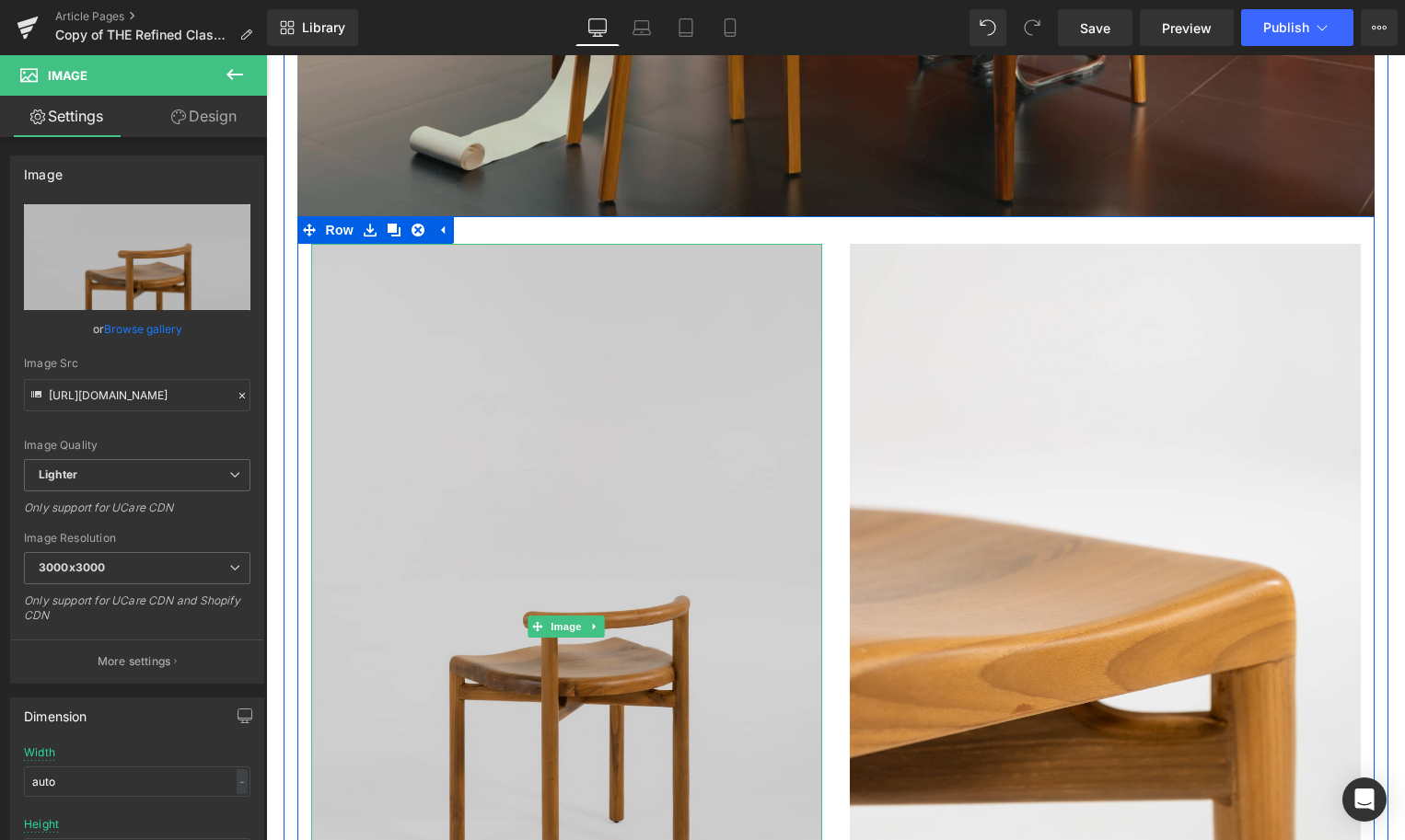
click at [626, 453] on img at bounding box center [567, 627] width 511 height 766
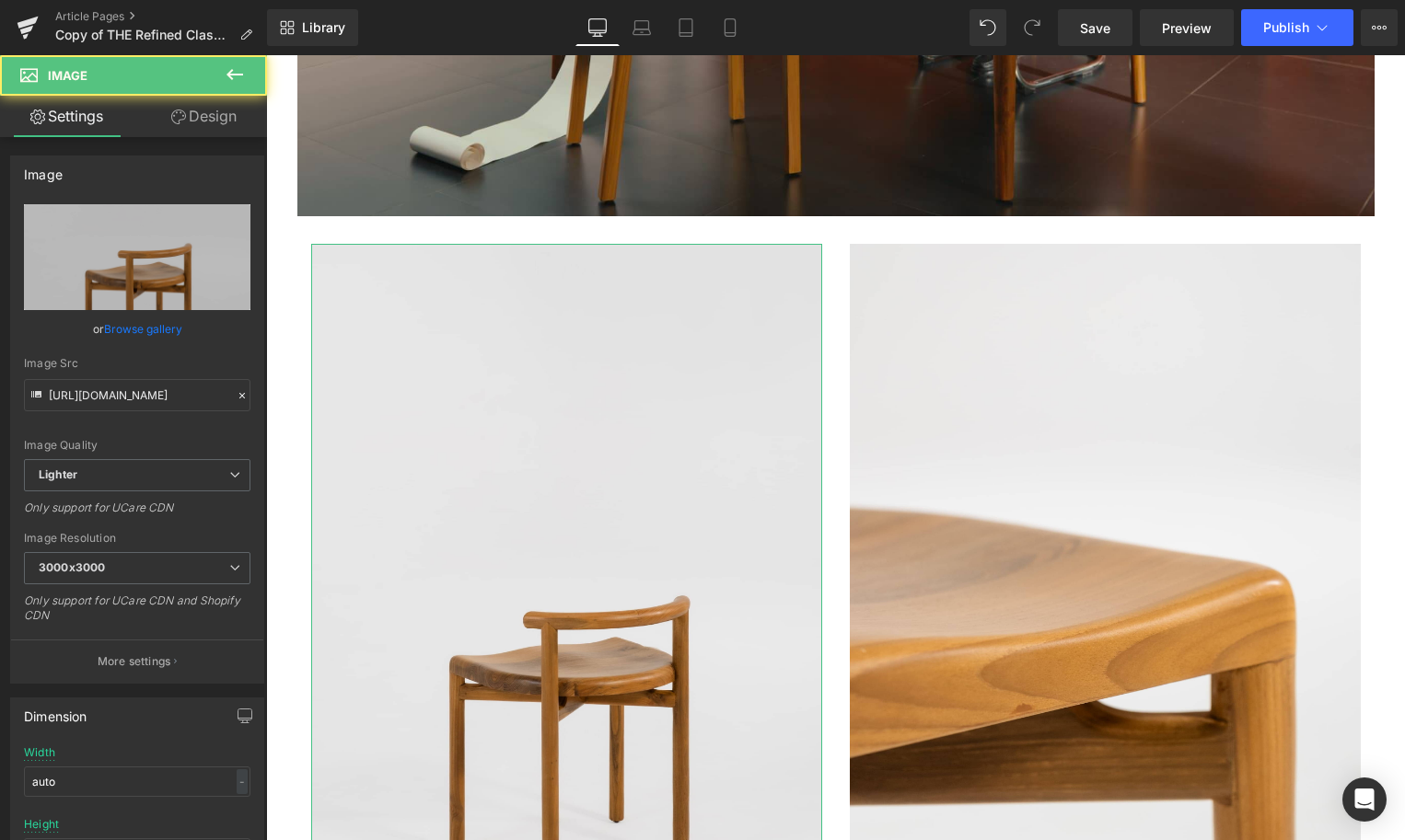
click at [128, 325] on link "Browse gallery" at bounding box center [143, 329] width 79 height 32
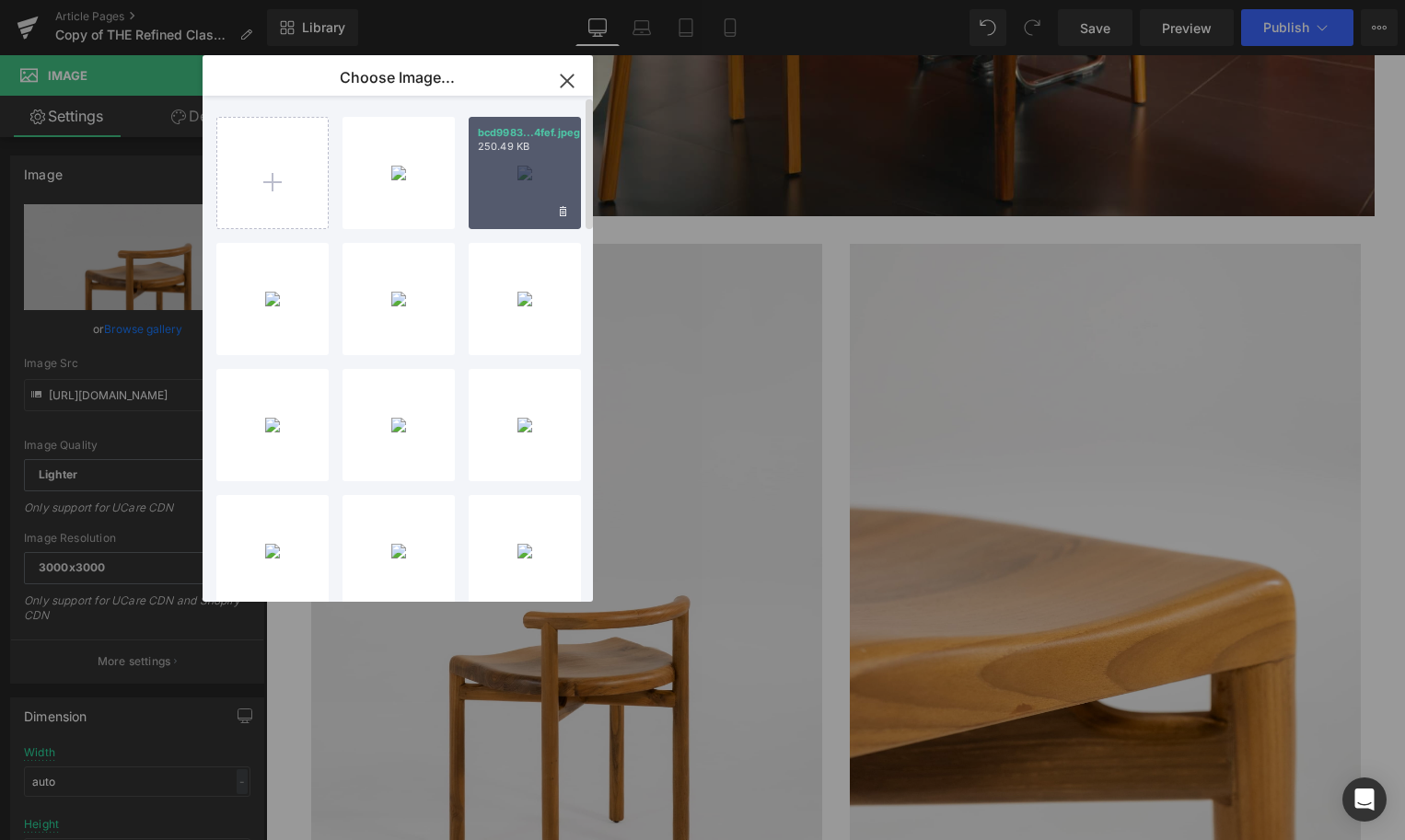
click at [537, 204] on div "bcd9983...4fef.jpeg 250.49 KB" at bounding box center [525, 174] width 113 height 113
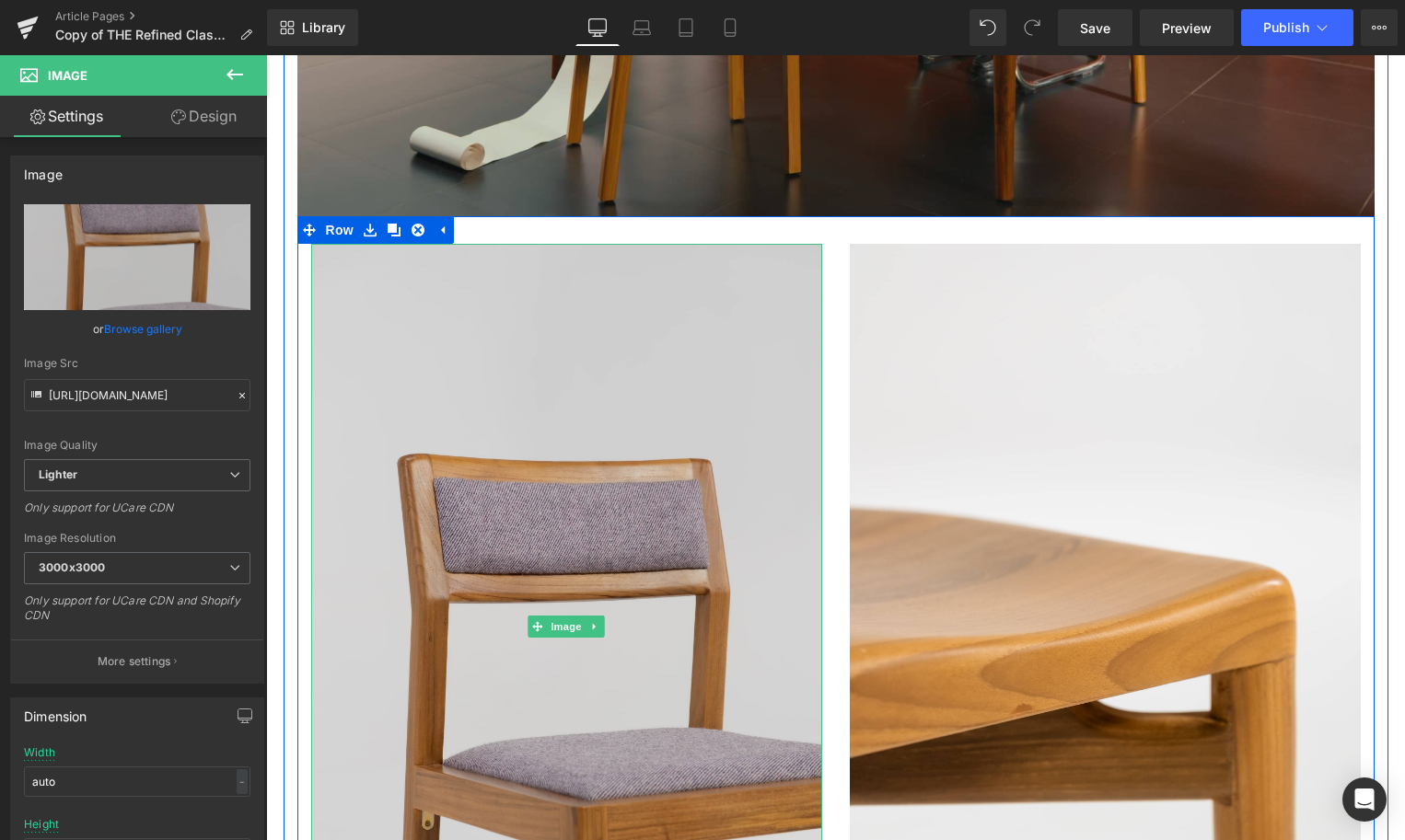
click at [501, 339] on img at bounding box center [567, 627] width 511 height 766
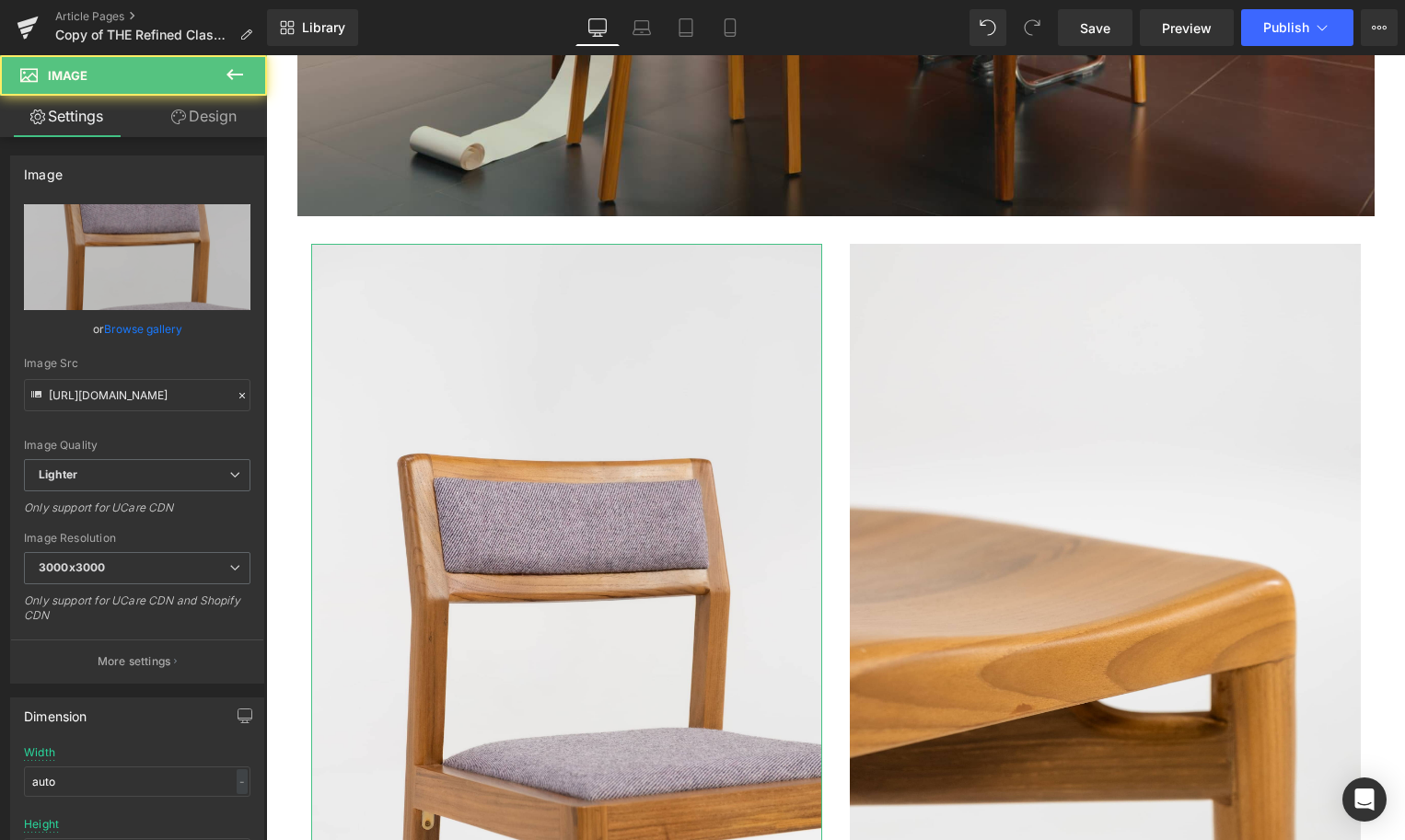
click at [123, 325] on link "Browse gallery" at bounding box center [143, 329] width 79 height 32
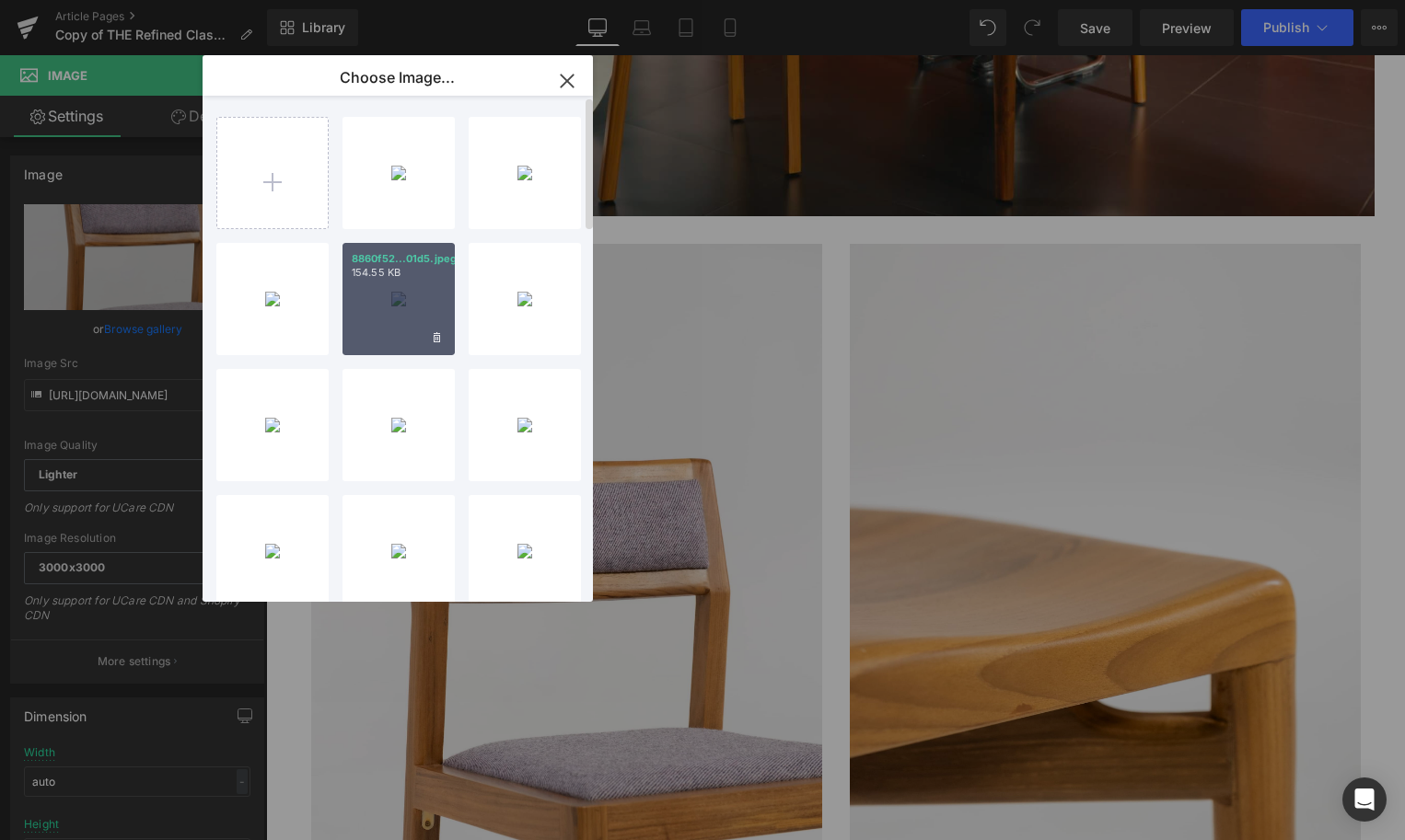
click at [406, 319] on div "8860f52...01d5.jpeg 154.55 KB" at bounding box center [399, 300] width 113 height 113
type input "[URL][DOMAIN_NAME]"
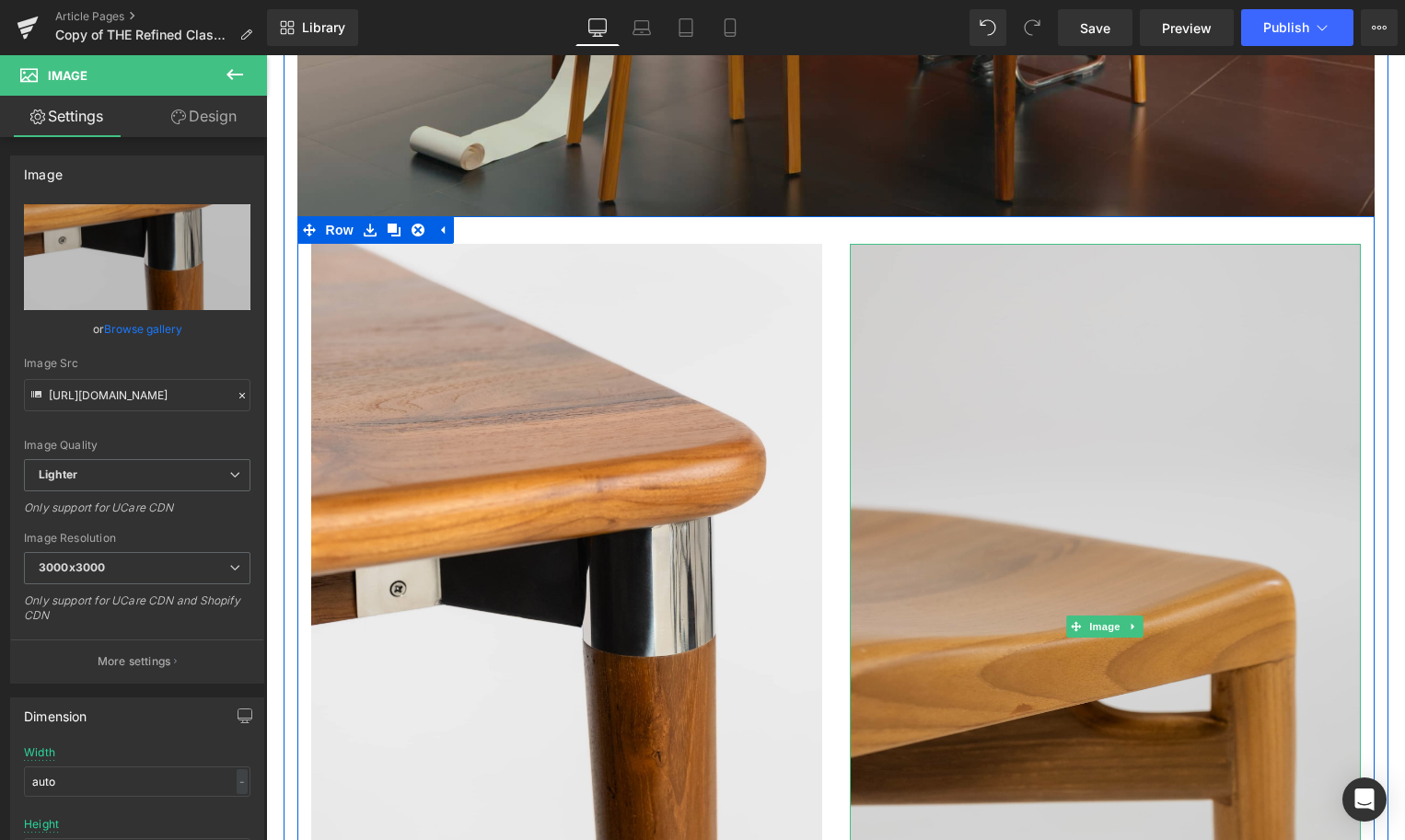
click at [977, 529] on img at bounding box center [1105, 627] width 511 height 766
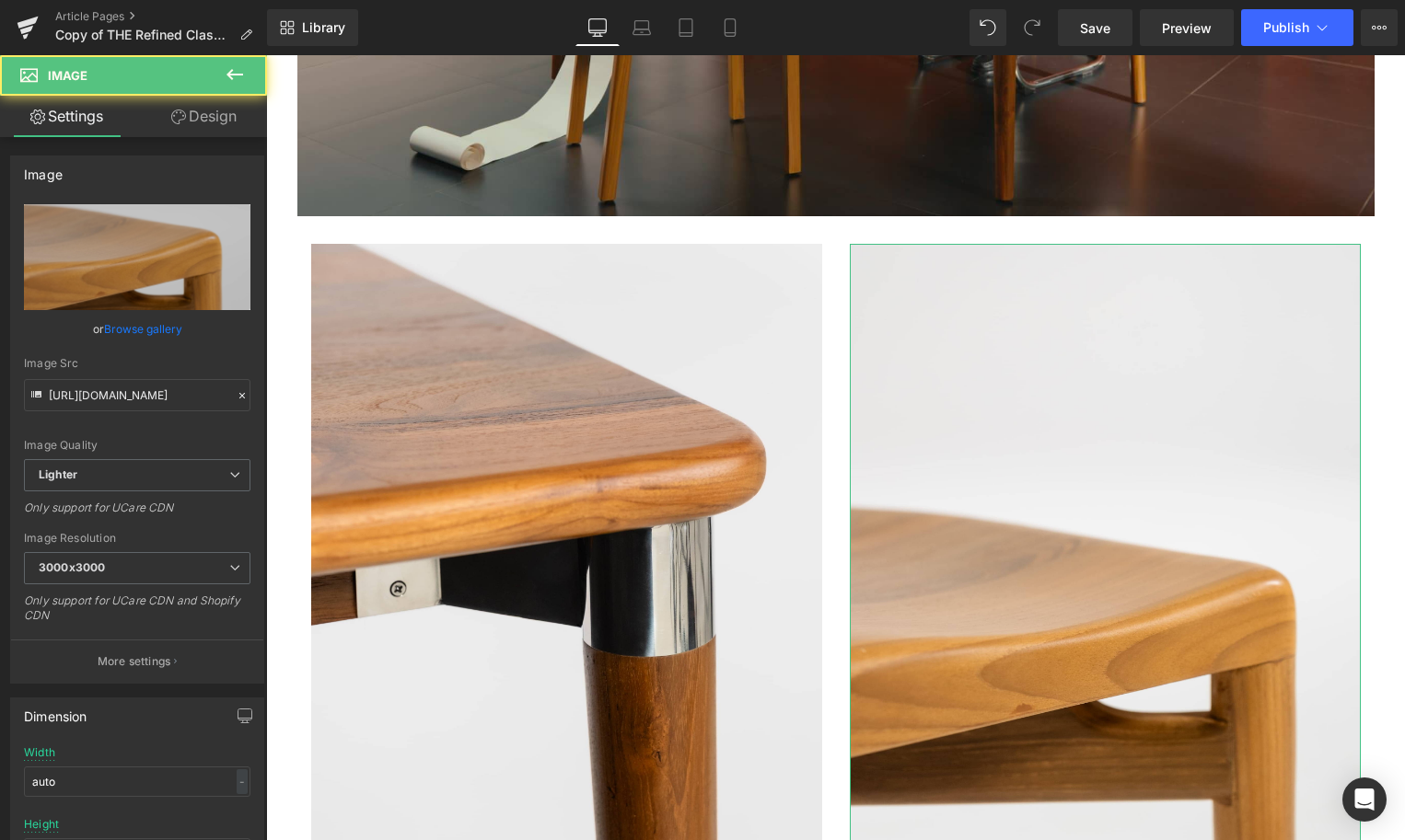
click at [139, 329] on link "Browse gallery" at bounding box center [143, 329] width 79 height 32
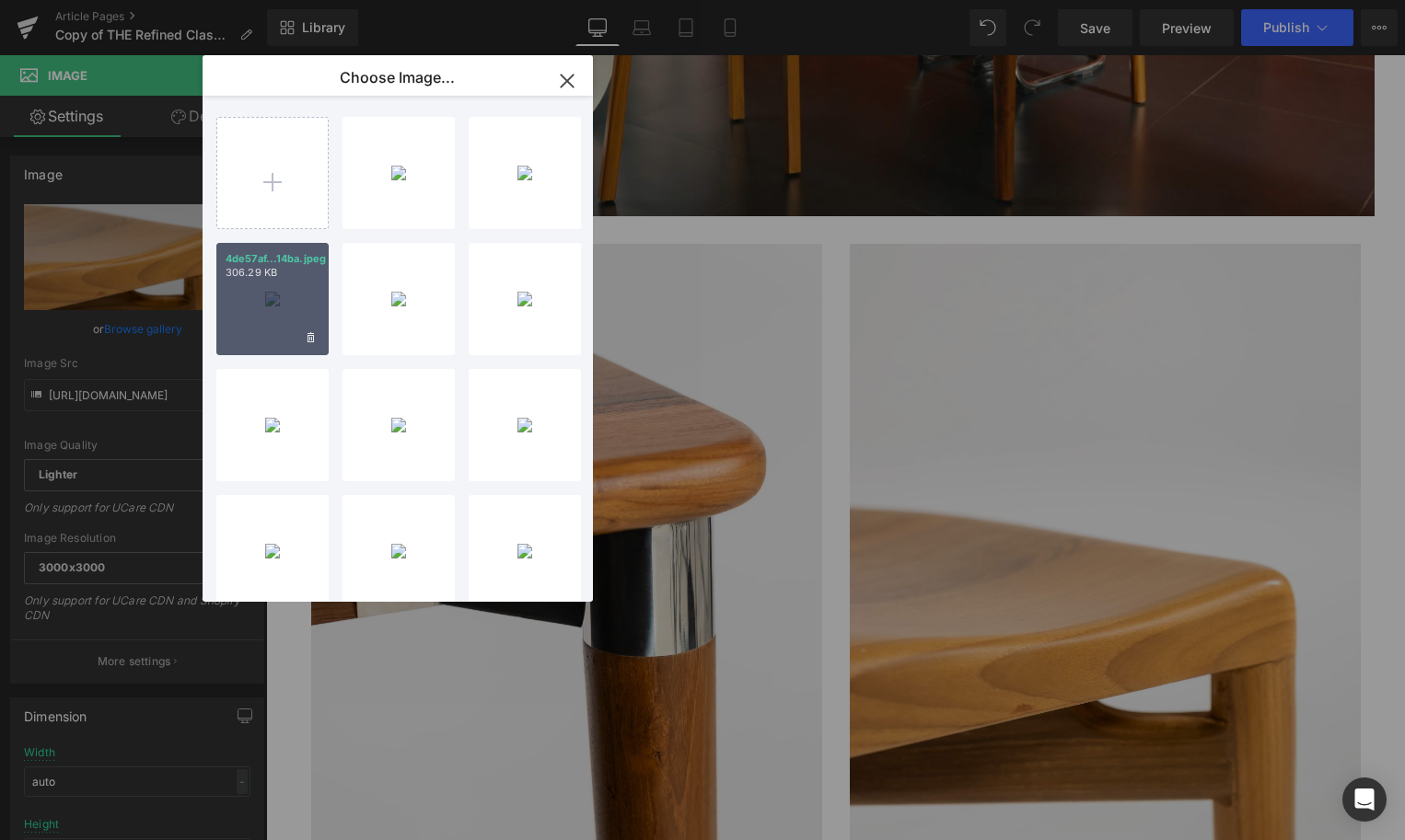
click at [289, 314] on div "4de57af...14ba.jpeg 306.29 KB" at bounding box center [273, 300] width 113 height 113
type input "[URL][DOMAIN_NAME]"
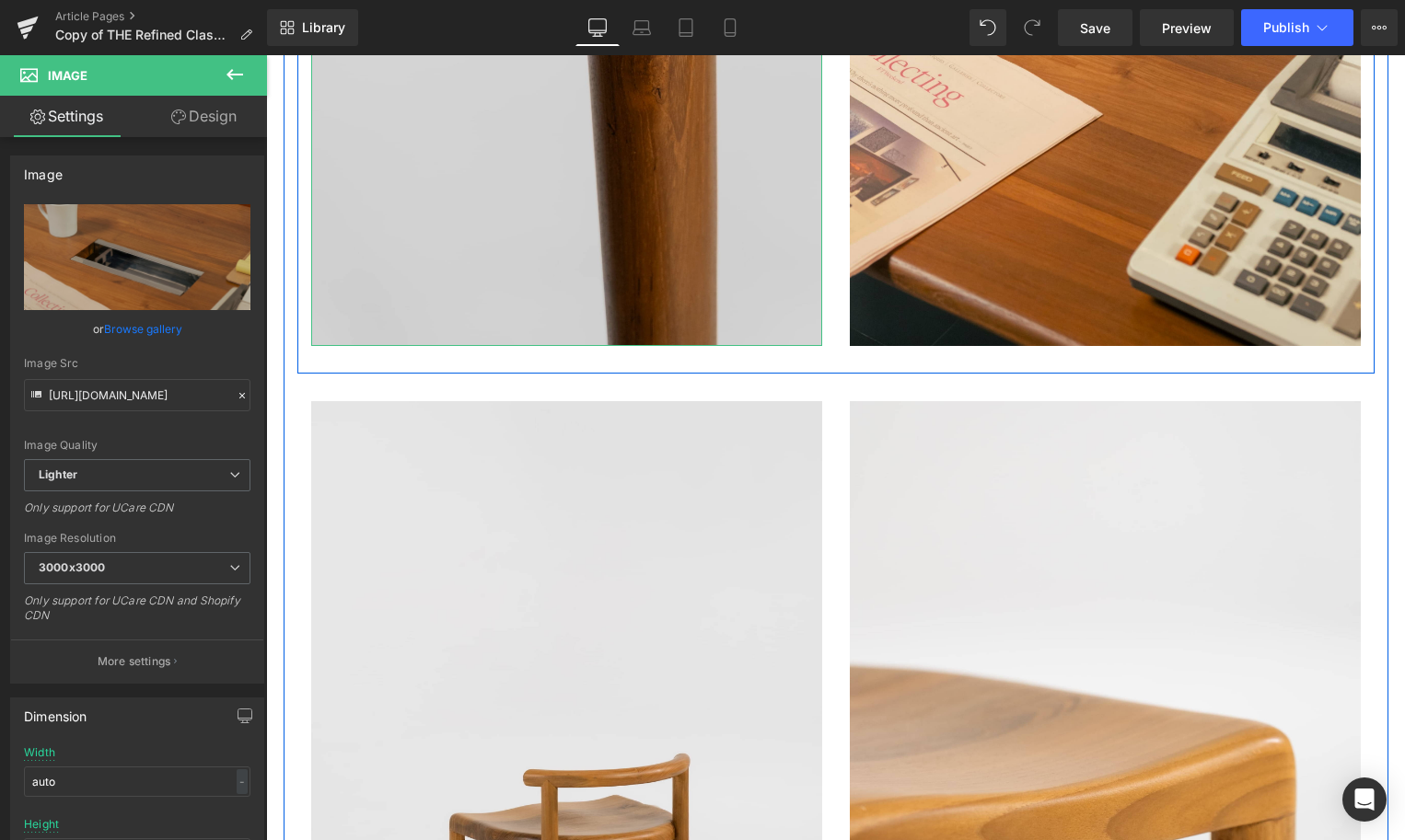
scroll to position [5014, 0]
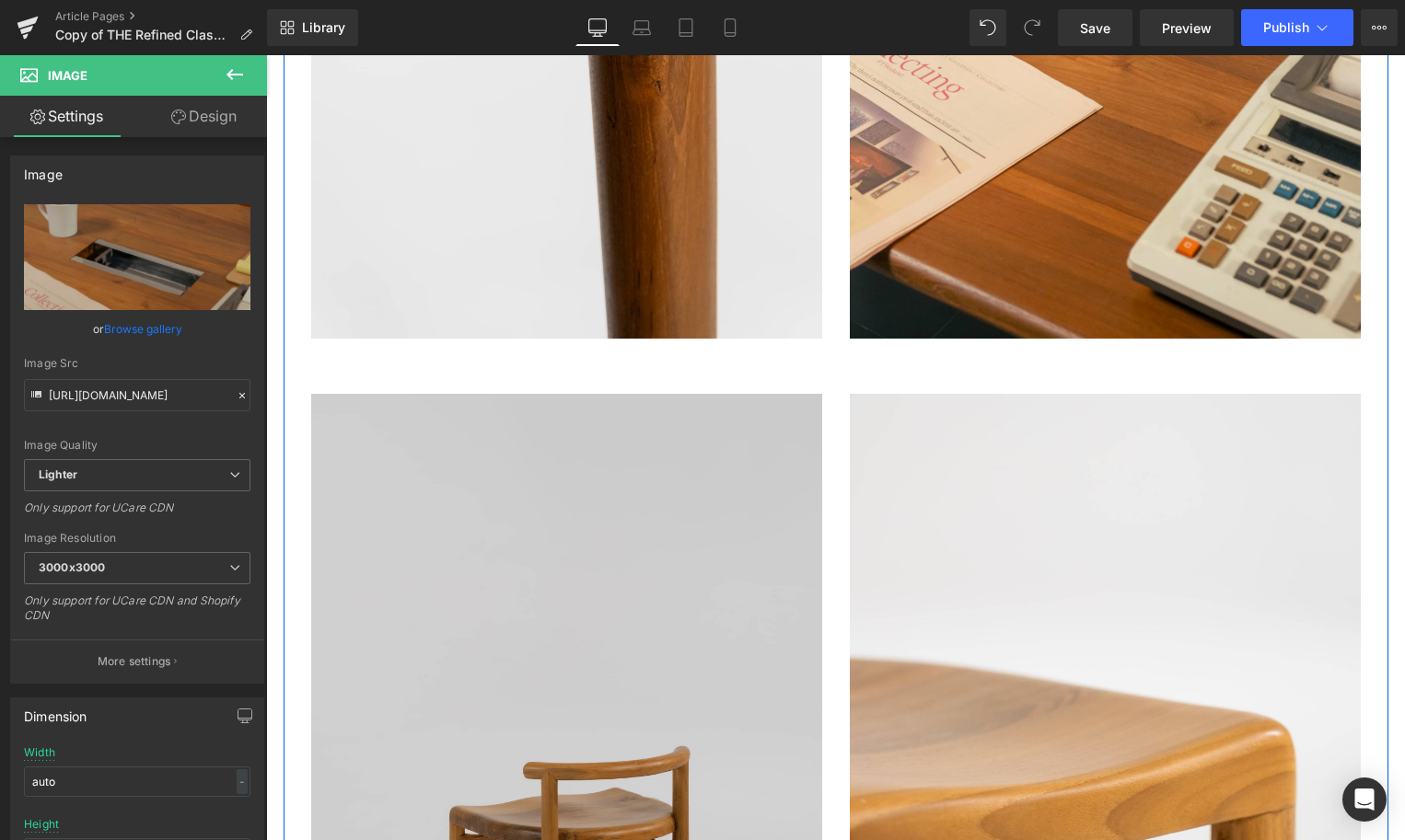
click at [632, 588] on img at bounding box center [567, 777] width 511 height 766
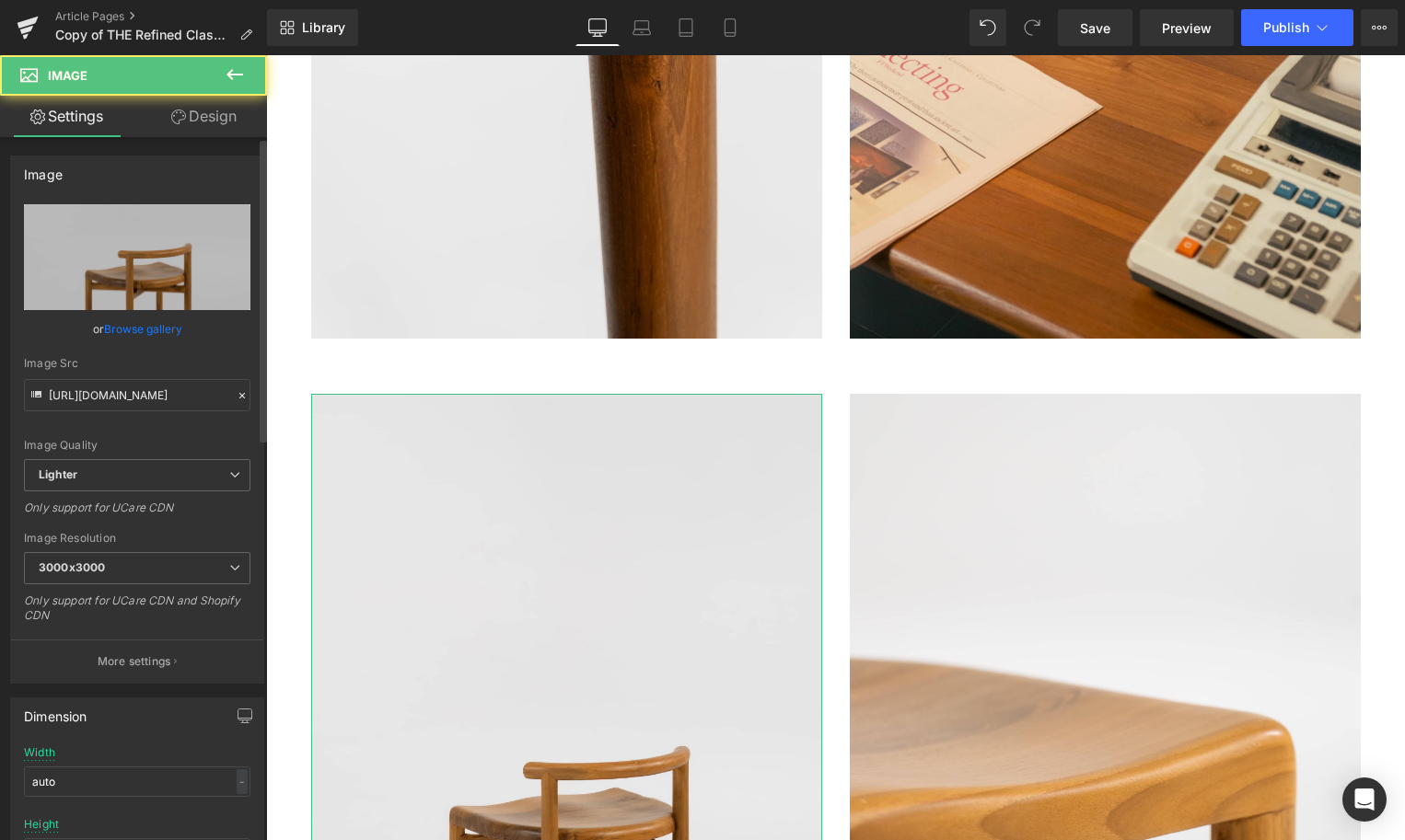
click at [115, 329] on link "Browse gallery" at bounding box center [143, 329] width 79 height 32
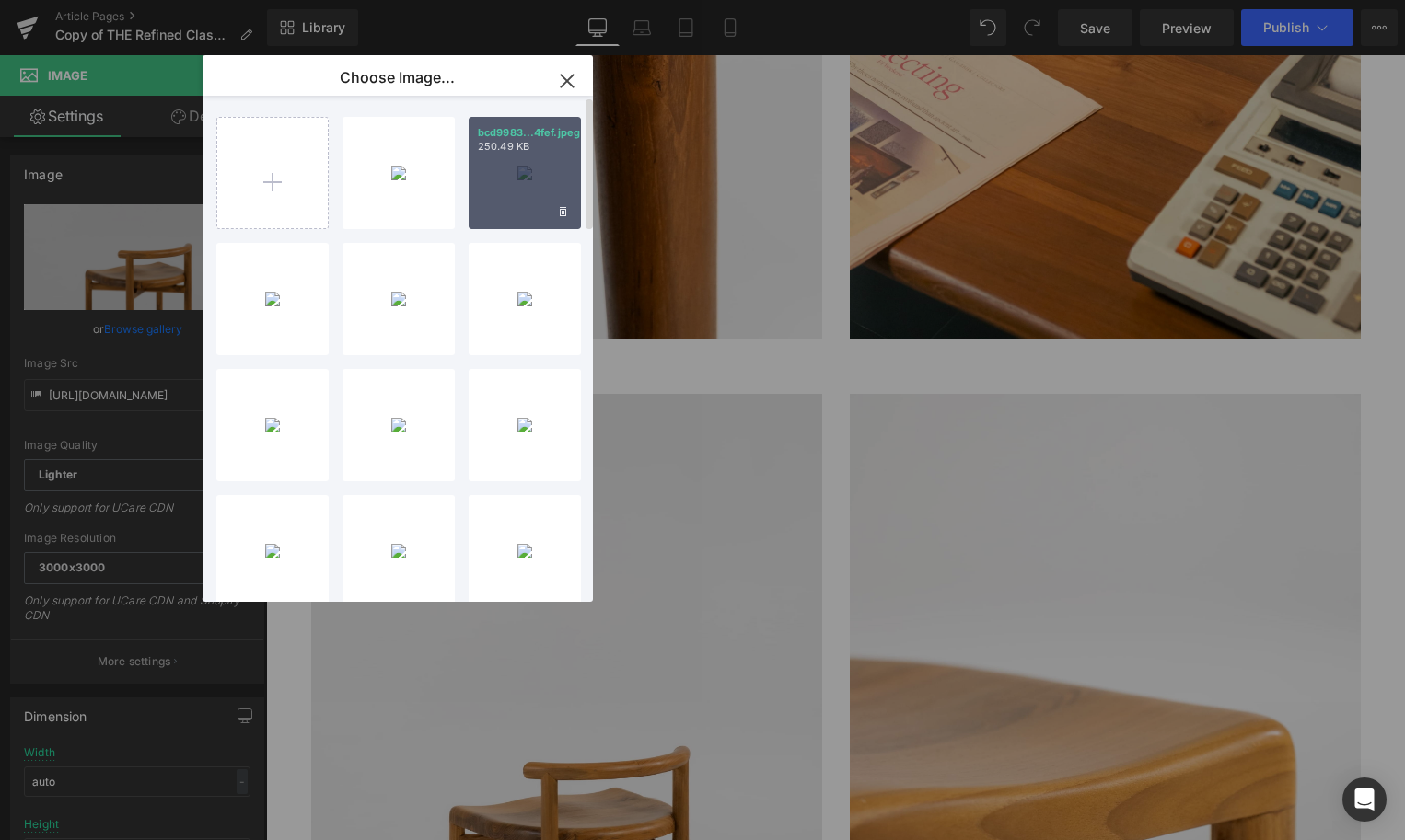
click at [544, 204] on div "bcd9983...4fef.jpeg 250.49 KB" at bounding box center [525, 174] width 113 height 113
type input "[URL][DOMAIN_NAME]"
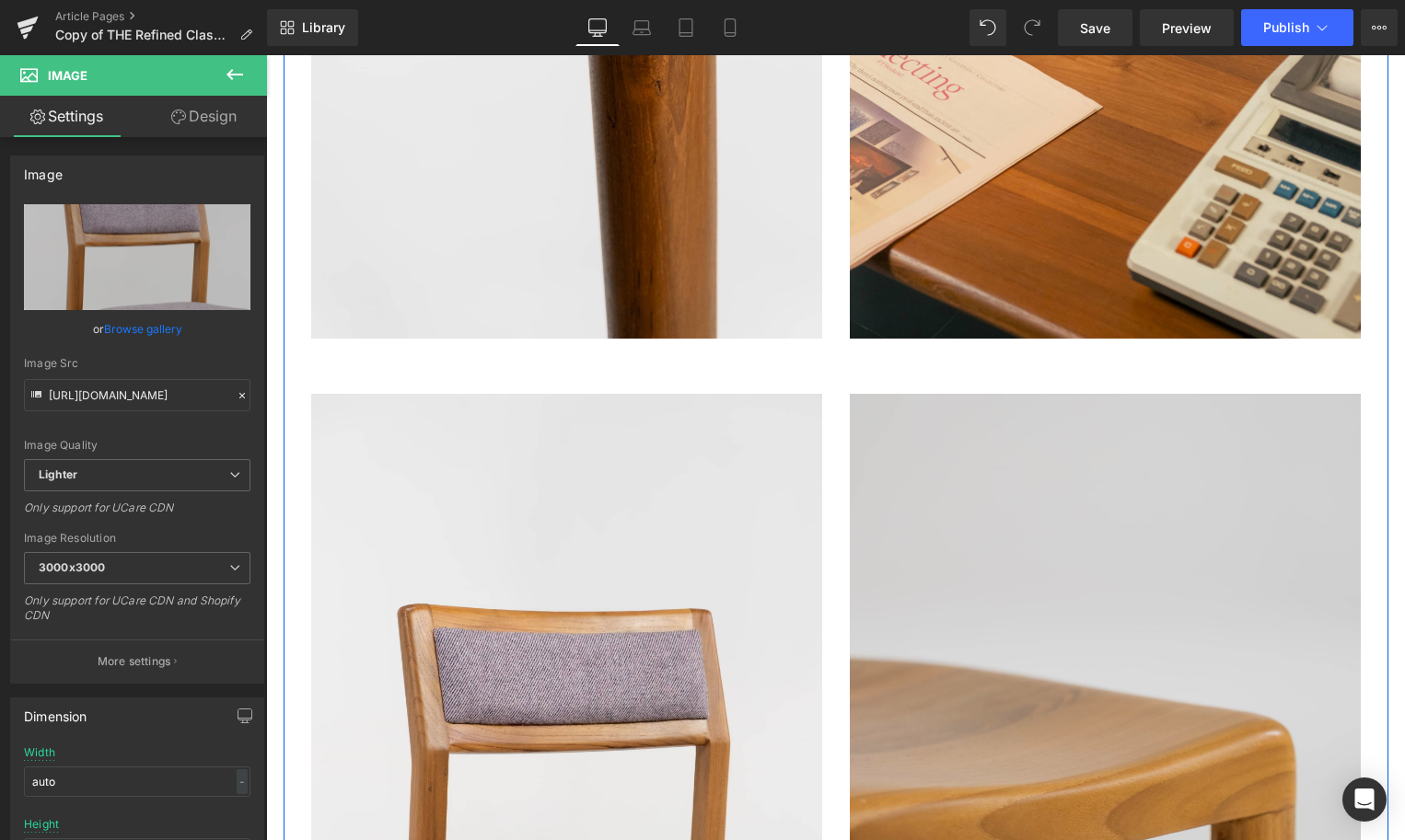
click at [874, 554] on img at bounding box center [1105, 777] width 511 height 766
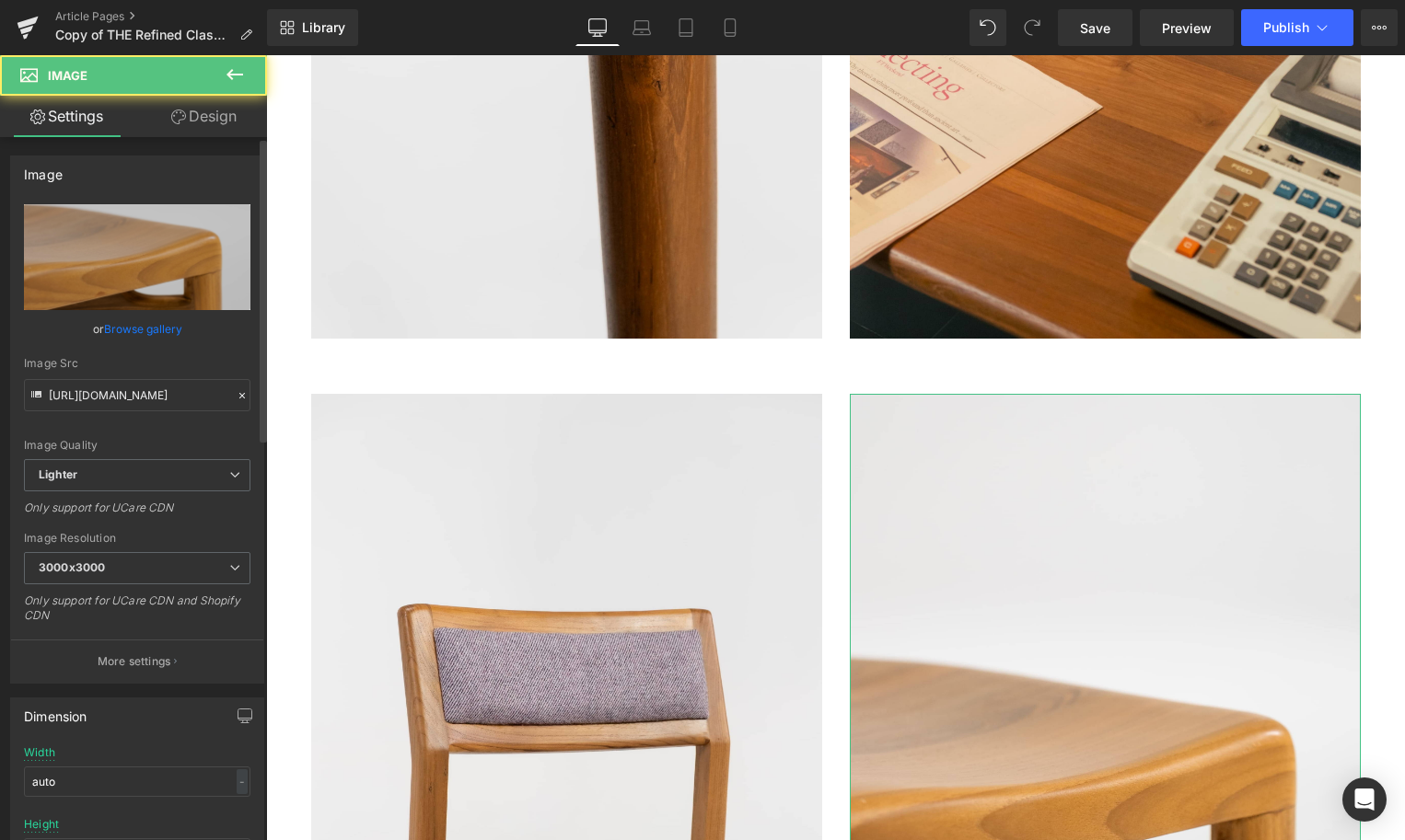
click at [114, 323] on link "Browse gallery" at bounding box center [143, 329] width 79 height 32
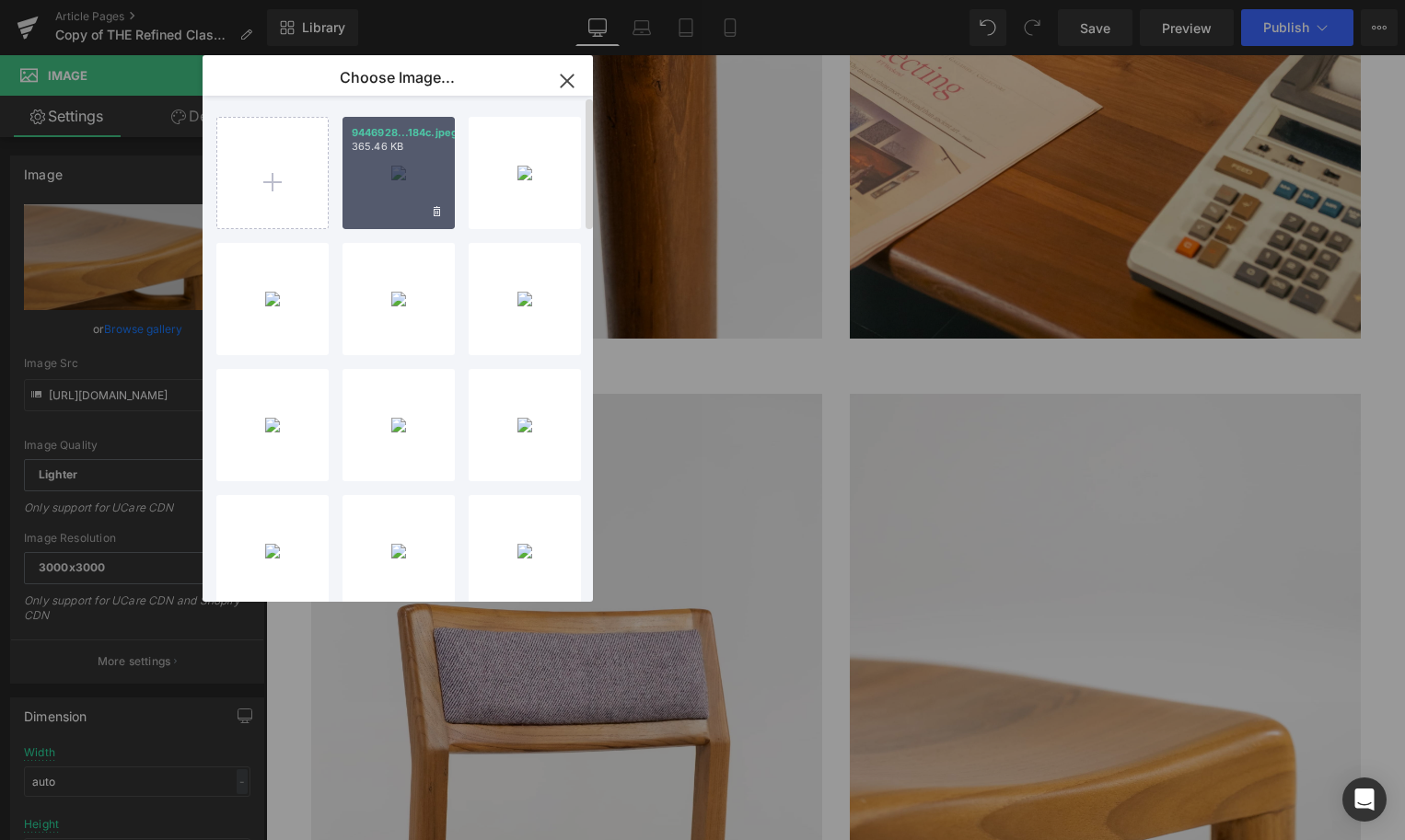
click at [416, 202] on div "9446928...184c.jpeg 365.46 KB" at bounding box center [399, 174] width 113 height 113
type input "[URL][DOMAIN_NAME]"
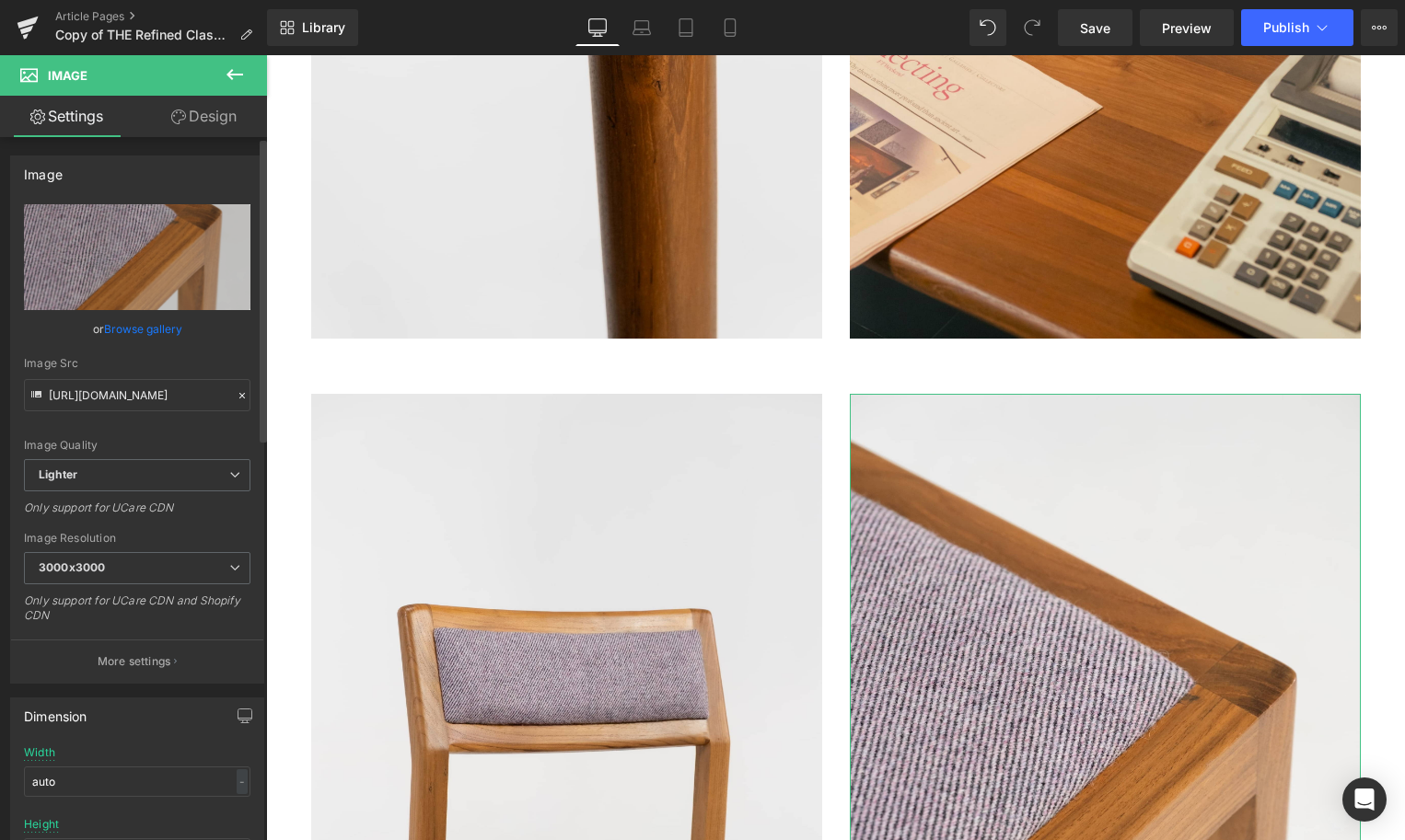
click at [133, 323] on link "Browse gallery" at bounding box center [143, 329] width 79 height 32
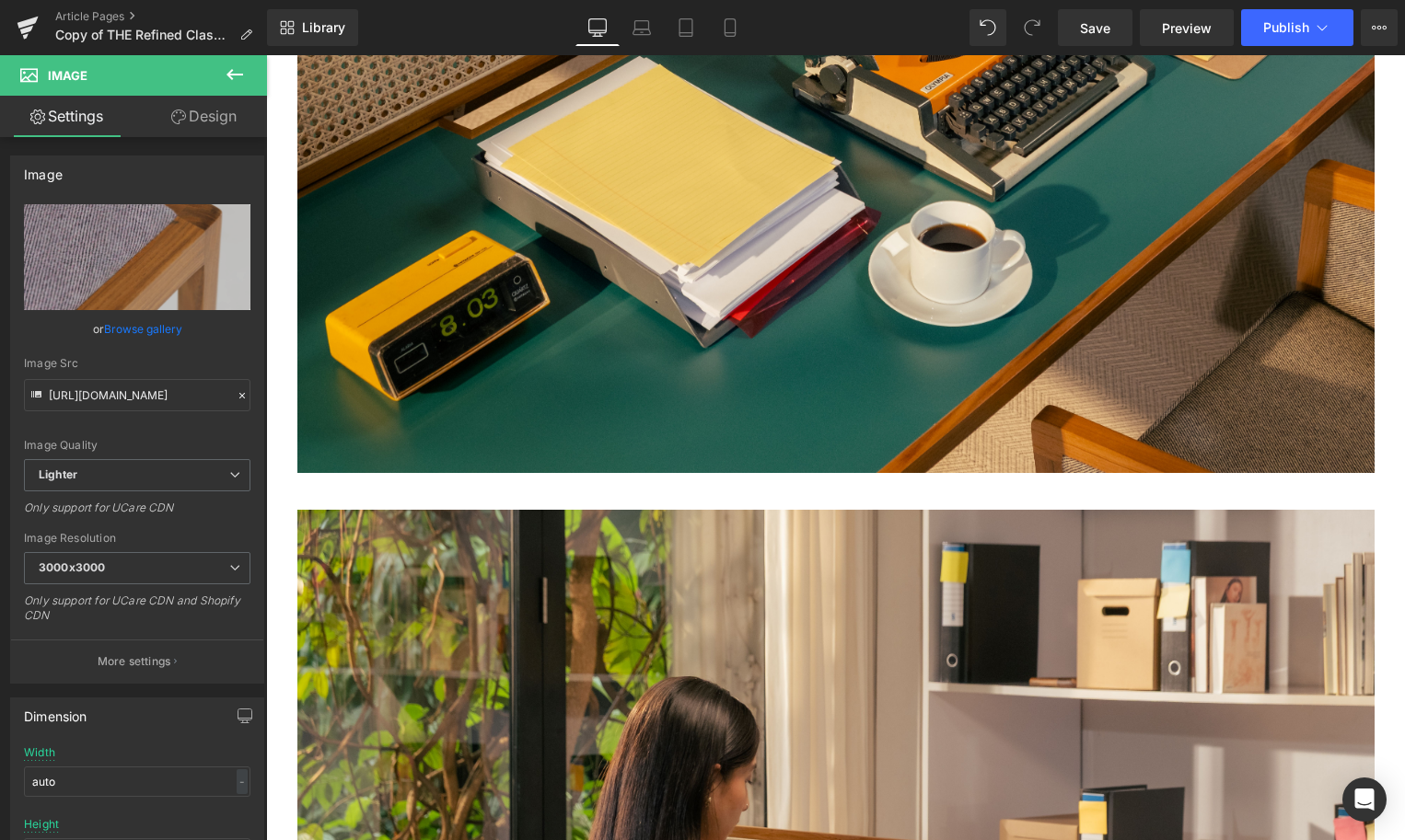
scroll to position [6524, 0]
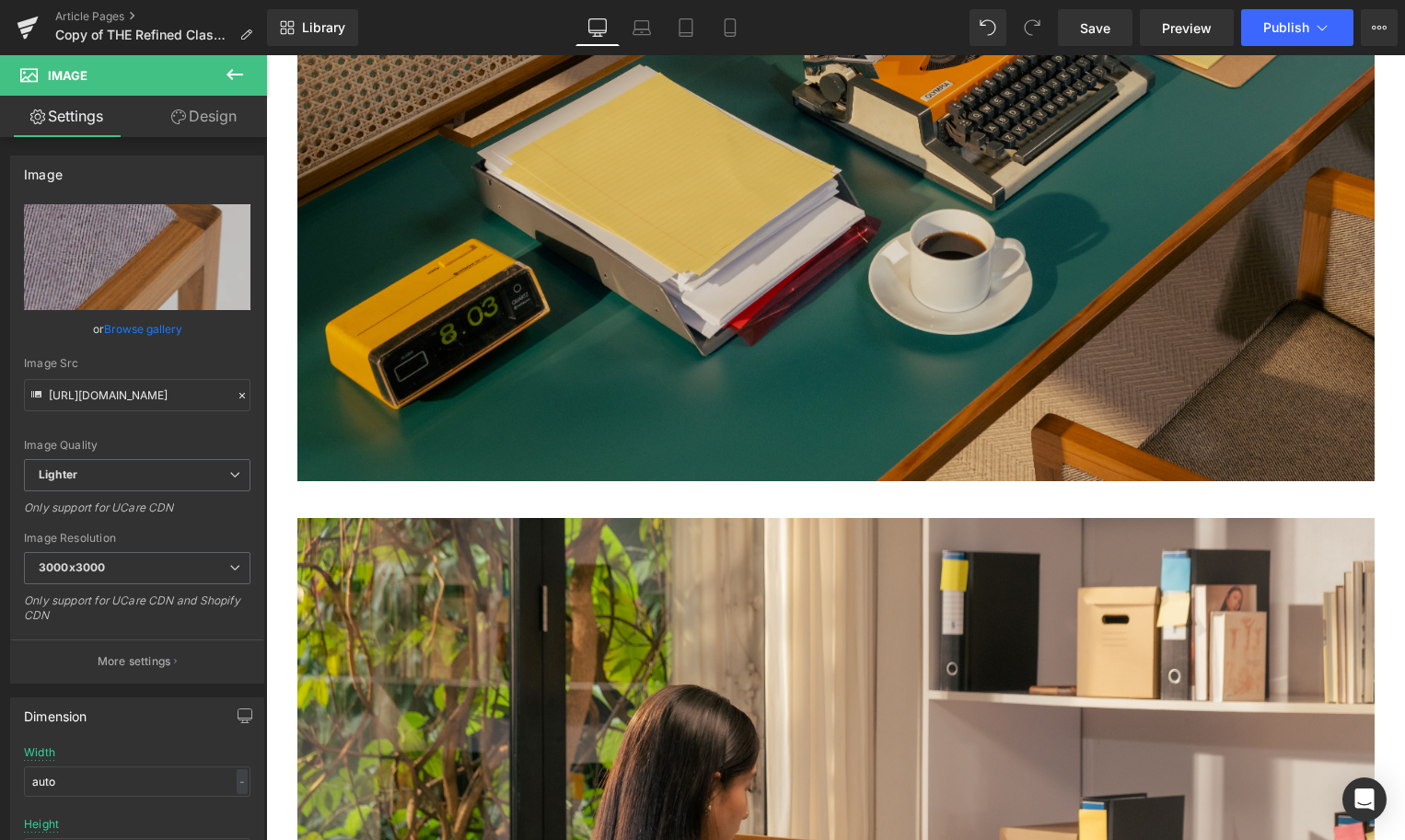
click at [651, 372] on img at bounding box center [836, 122] width 1077 height 718
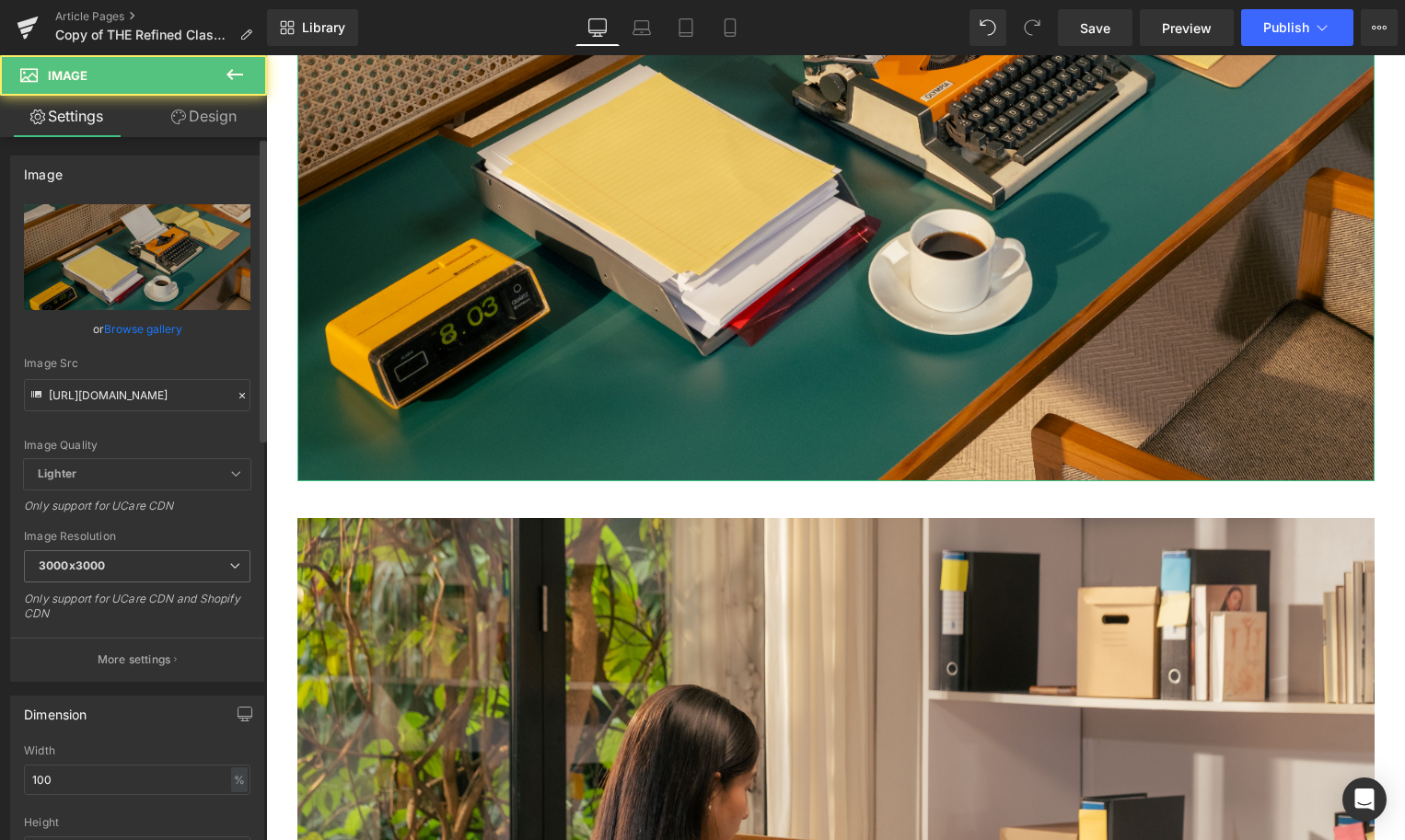
click at [137, 331] on link "Browse gallery" at bounding box center [143, 329] width 79 height 32
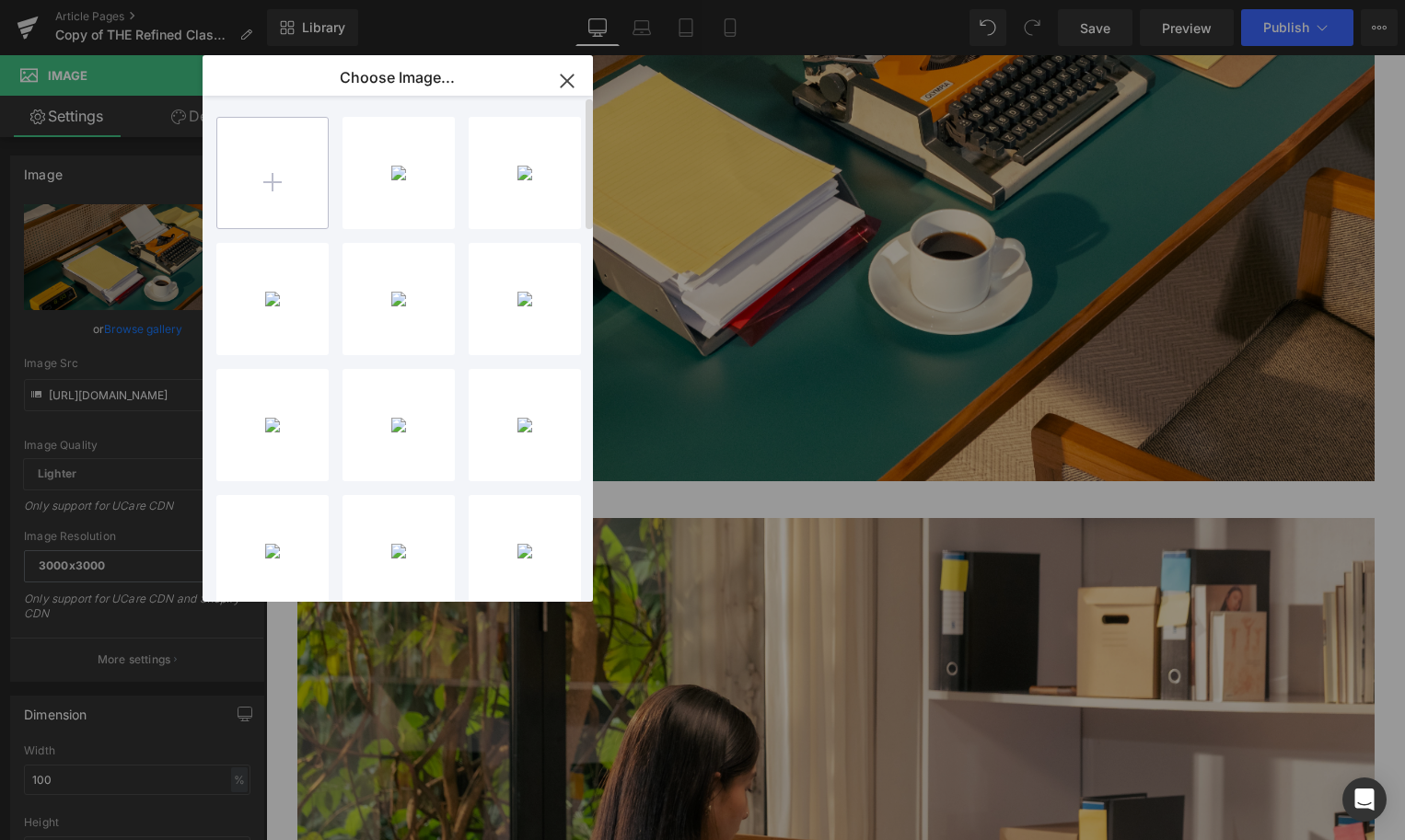
click at [277, 200] on input "file" at bounding box center [273, 173] width 111 height 111
type input "C:\fakepath\96f814b2-36e7-44df-8e79-5226c40b46f7.jpeg"
click at [381, 188] on div "96f814b...46f7.jpeg 258.22 KB" at bounding box center [399, 174] width 113 height 113
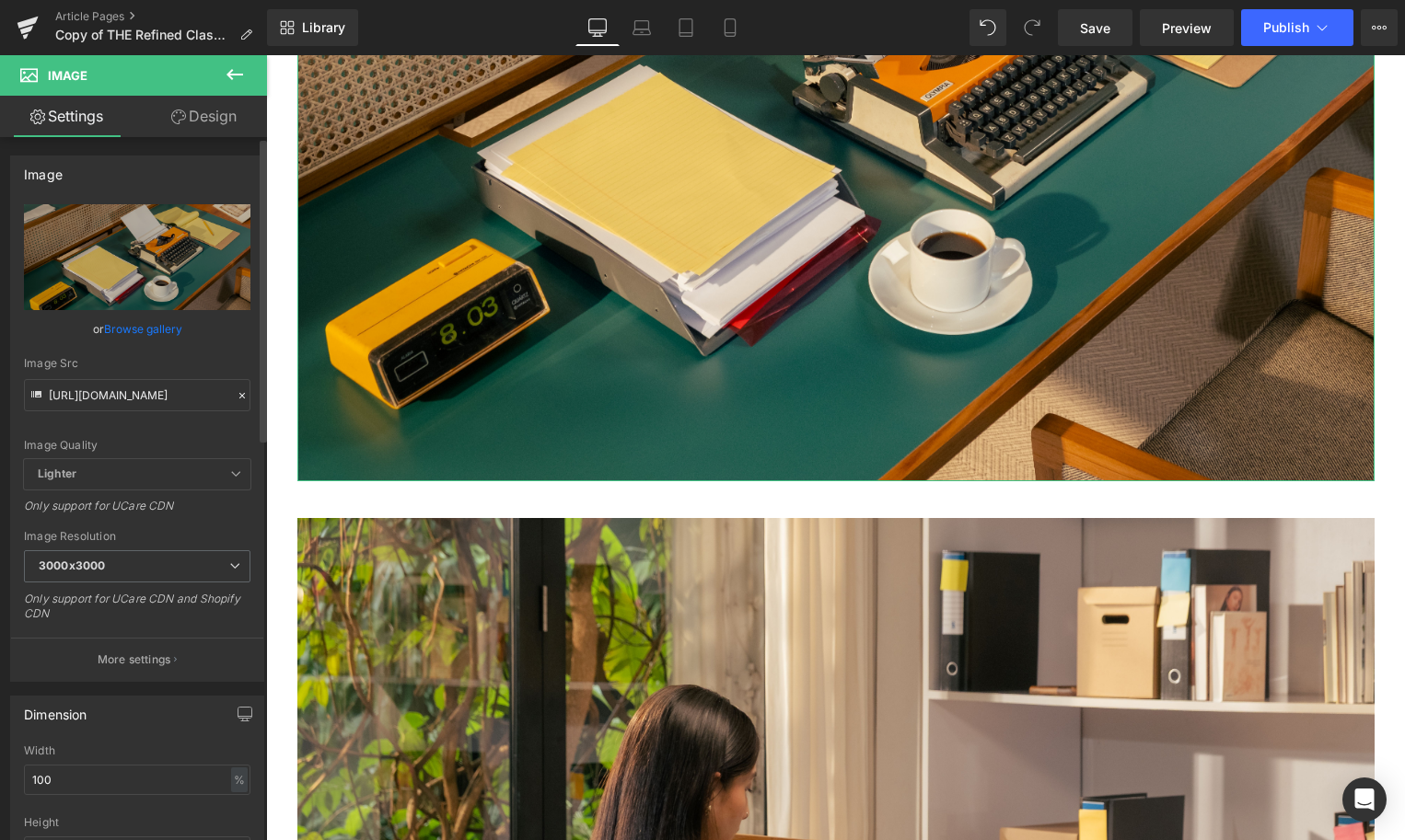
click at [154, 332] on link "Browse gallery" at bounding box center [143, 329] width 79 height 32
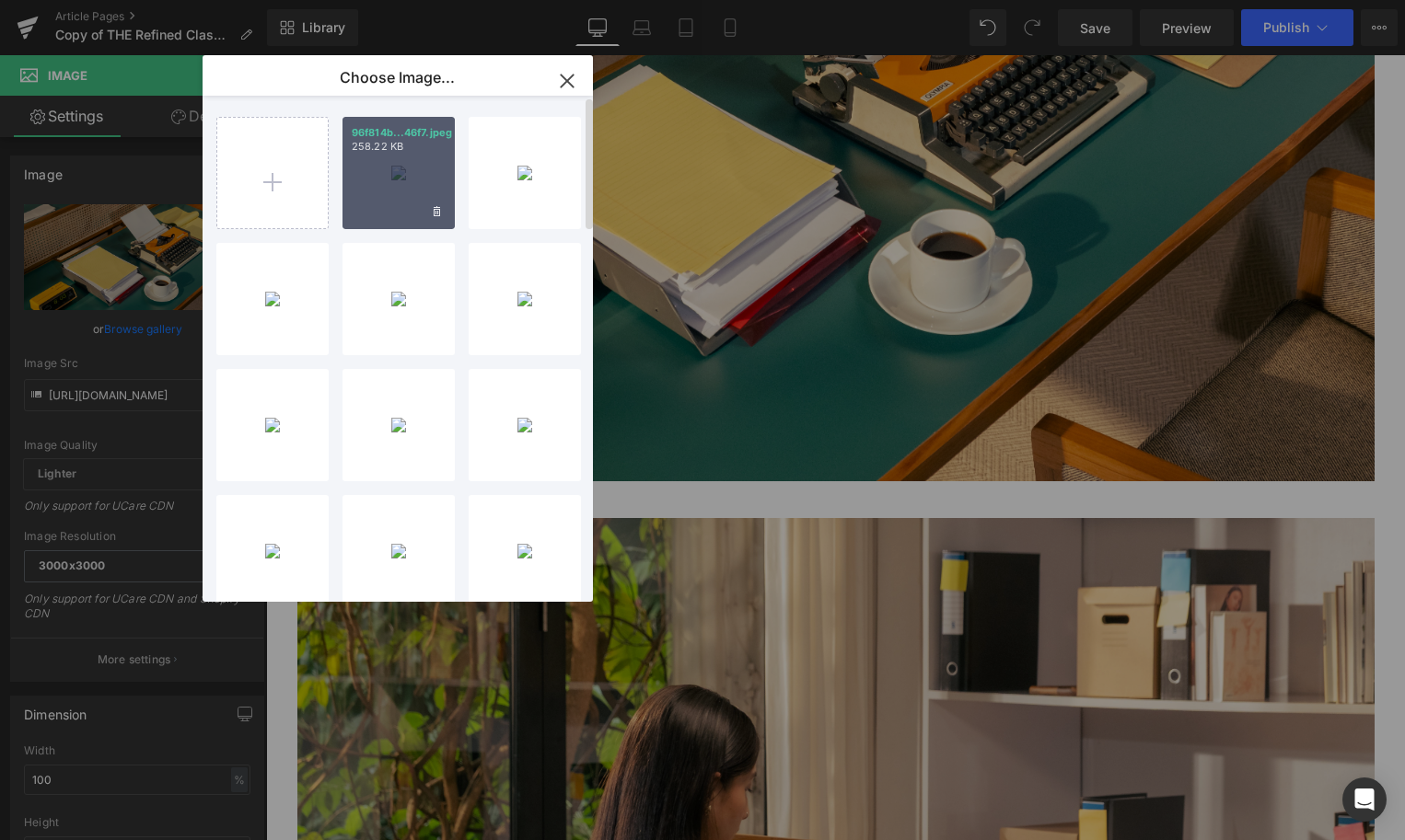
click at [420, 193] on div "96f814b...46f7.jpeg 258.22 KB" at bounding box center [399, 174] width 113 height 113
type input "[URL][DOMAIN_NAME]"
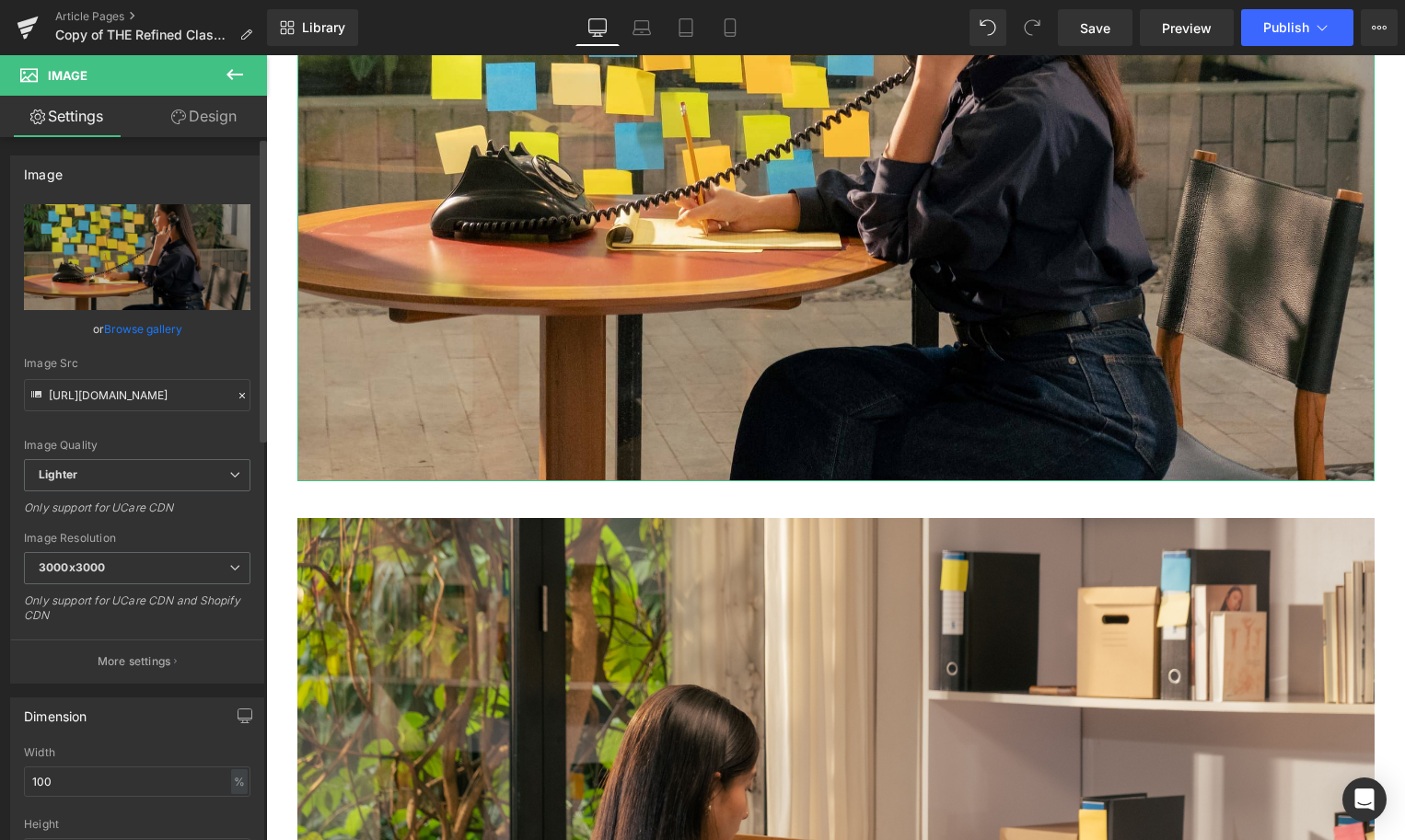
click at [140, 333] on link "Browse gallery" at bounding box center [143, 329] width 79 height 32
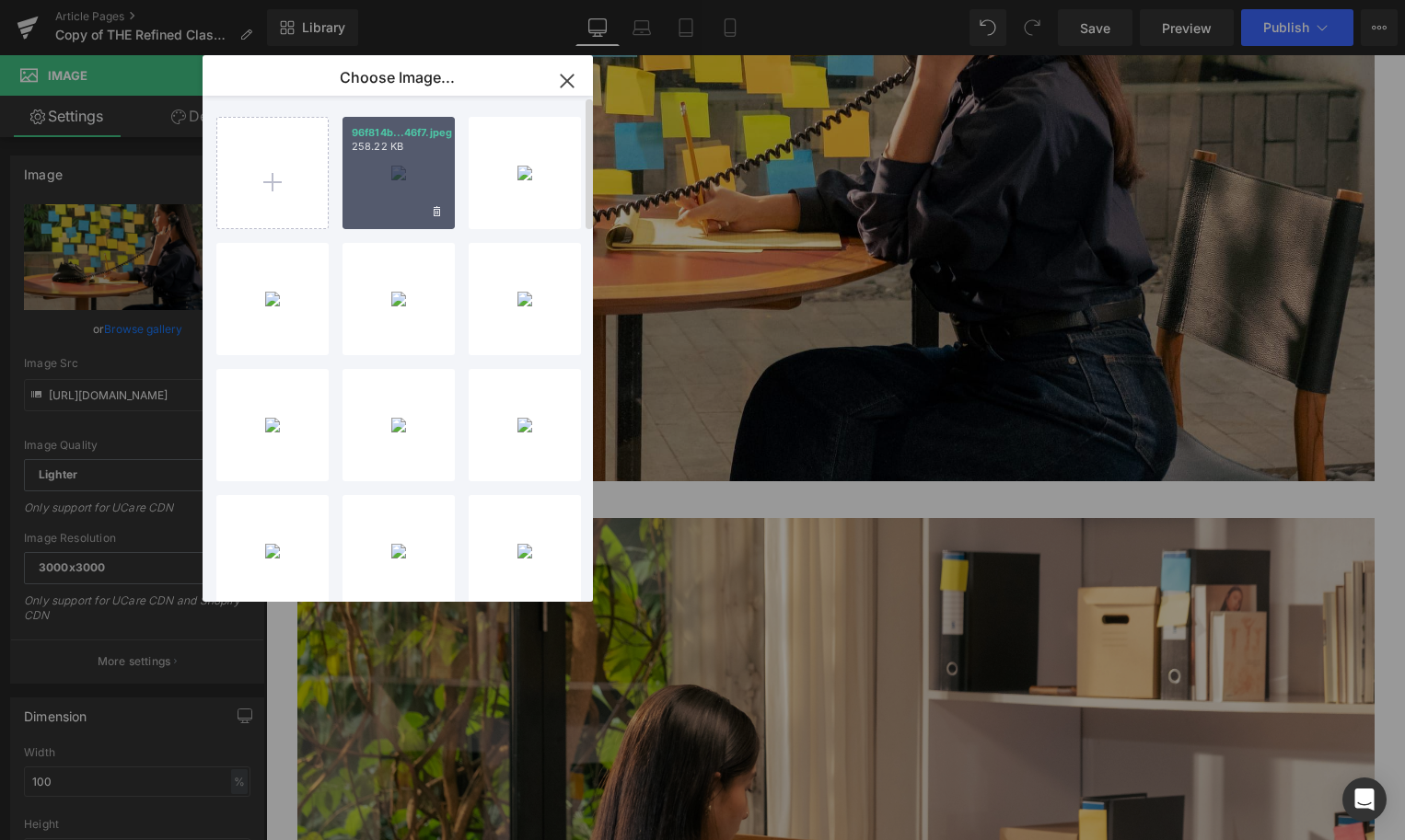
click at [395, 179] on div "96f814b...46f7.jpeg 258.22 KB" at bounding box center [399, 174] width 113 height 113
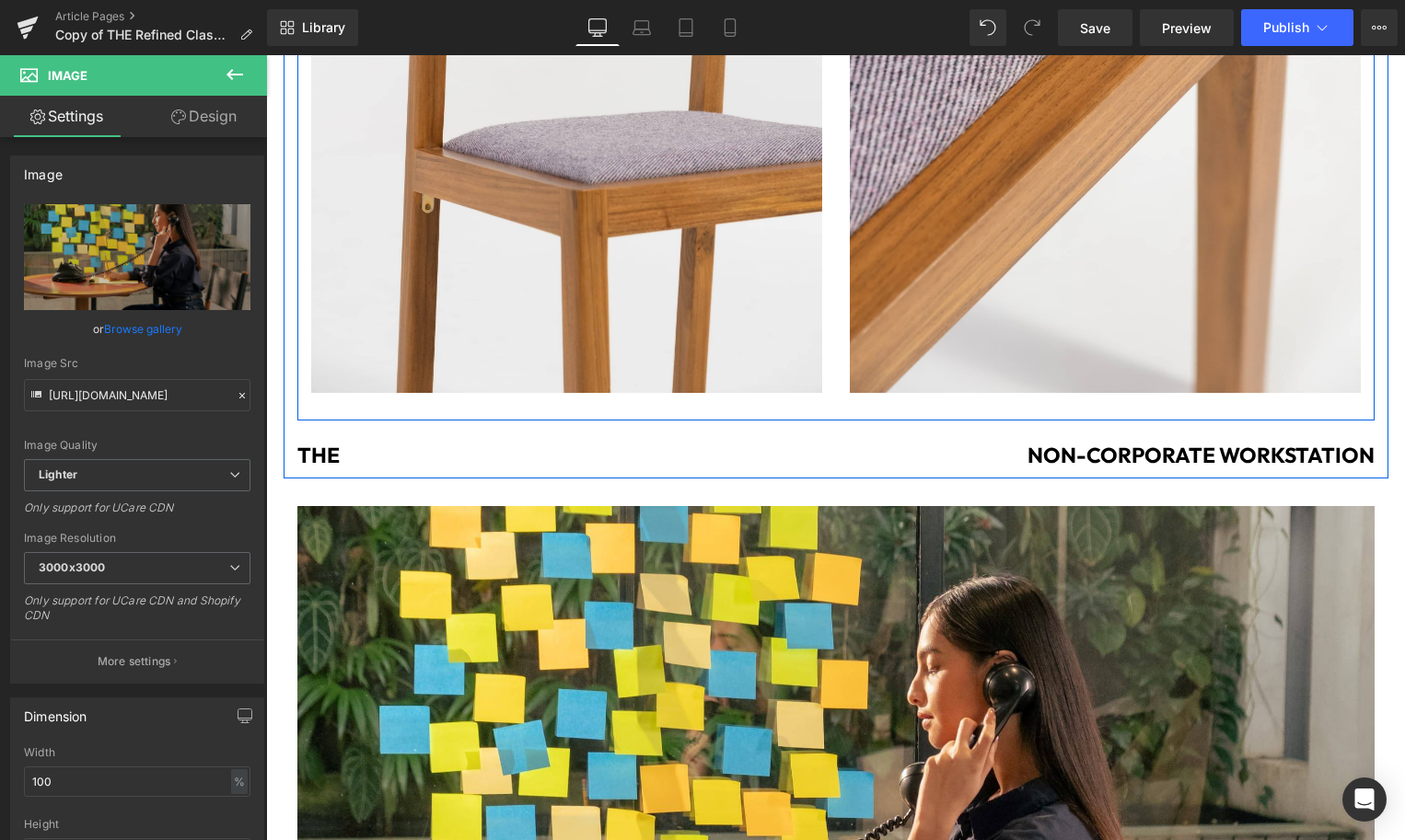
scroll to position [6206, 0]
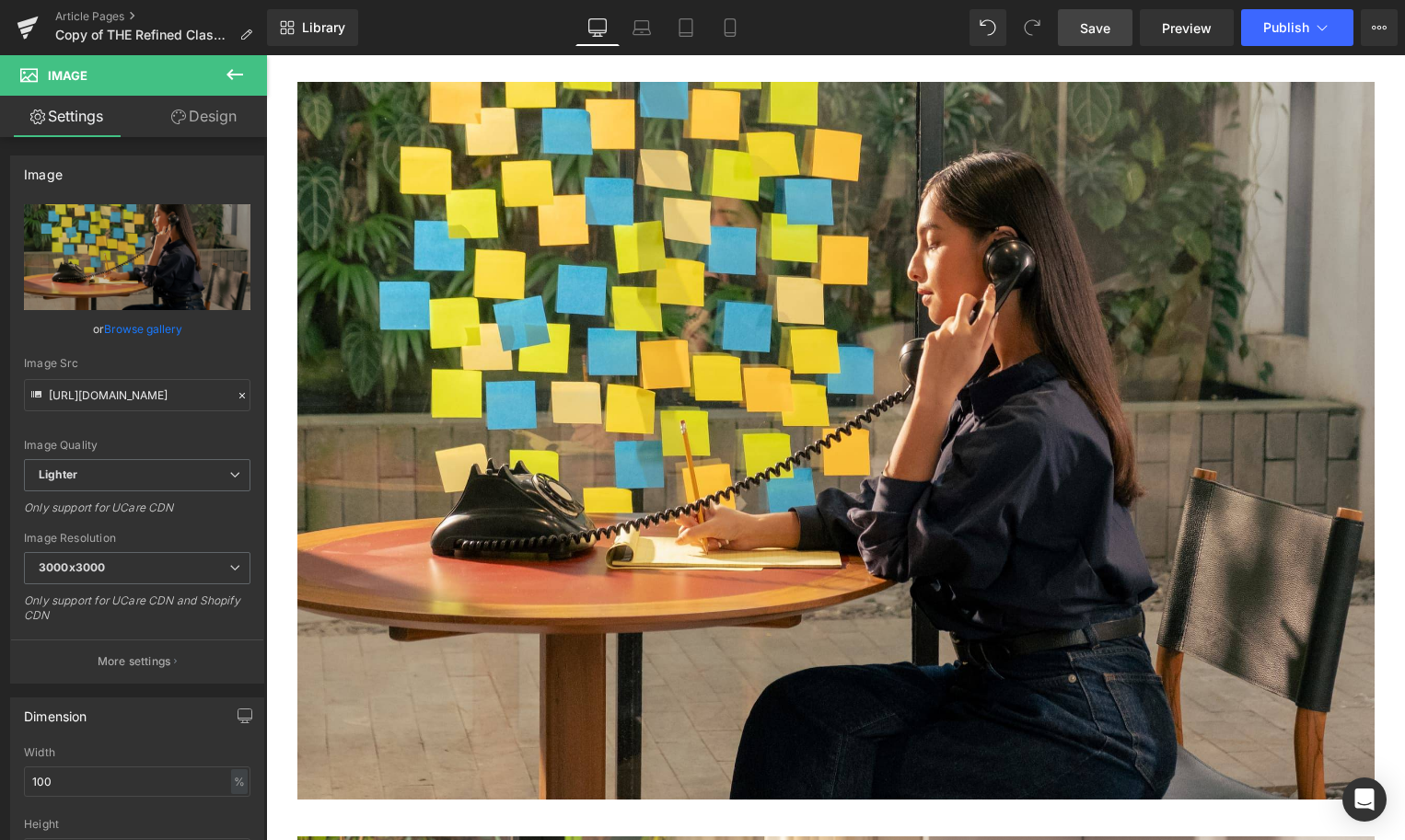
click at [1099, 34] on span "Save" at bounding box center [1095, 28] width 30 height 19
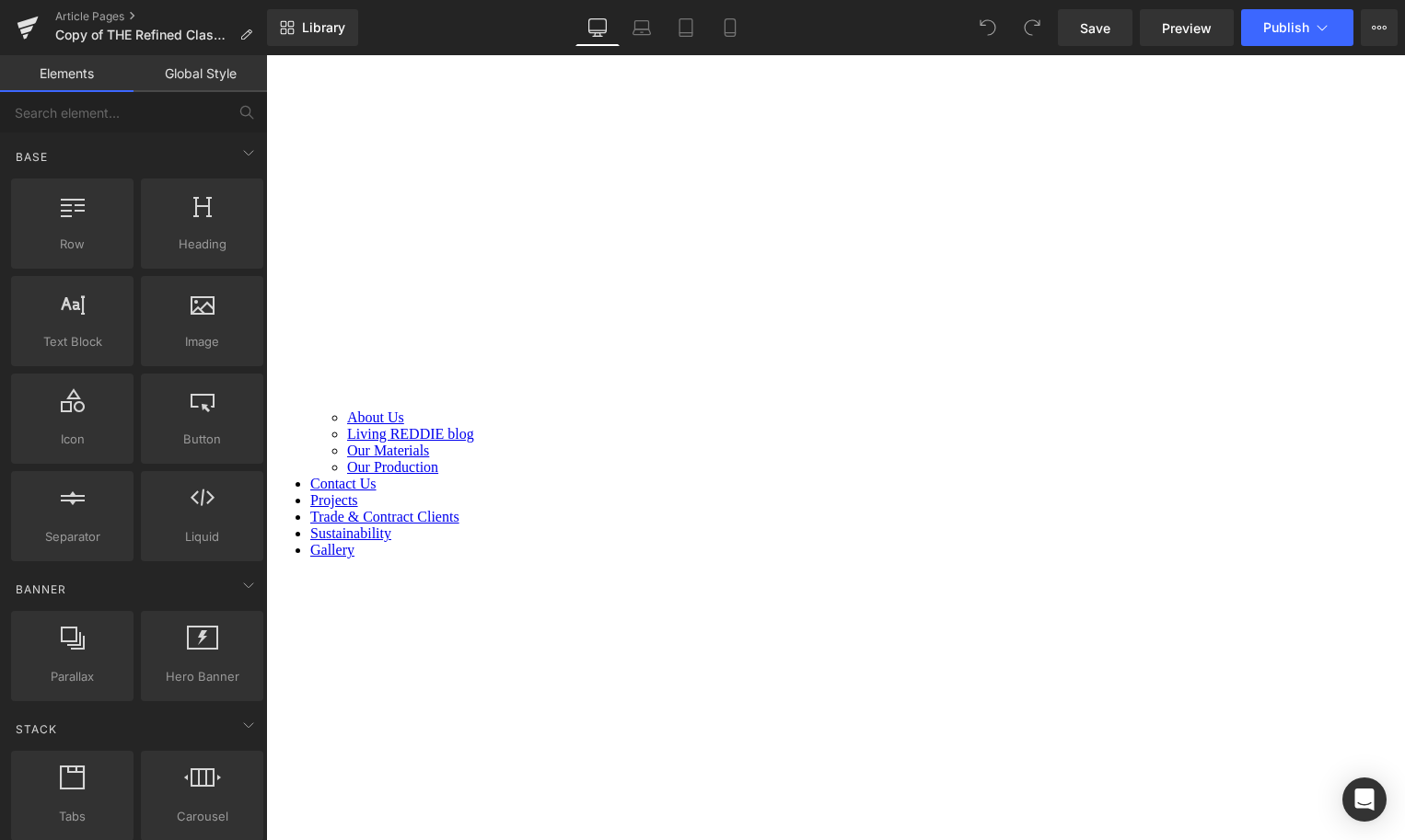
scroll to position [7317, 0]
